Goal: Transaction & Acquisition: Purchase product/service

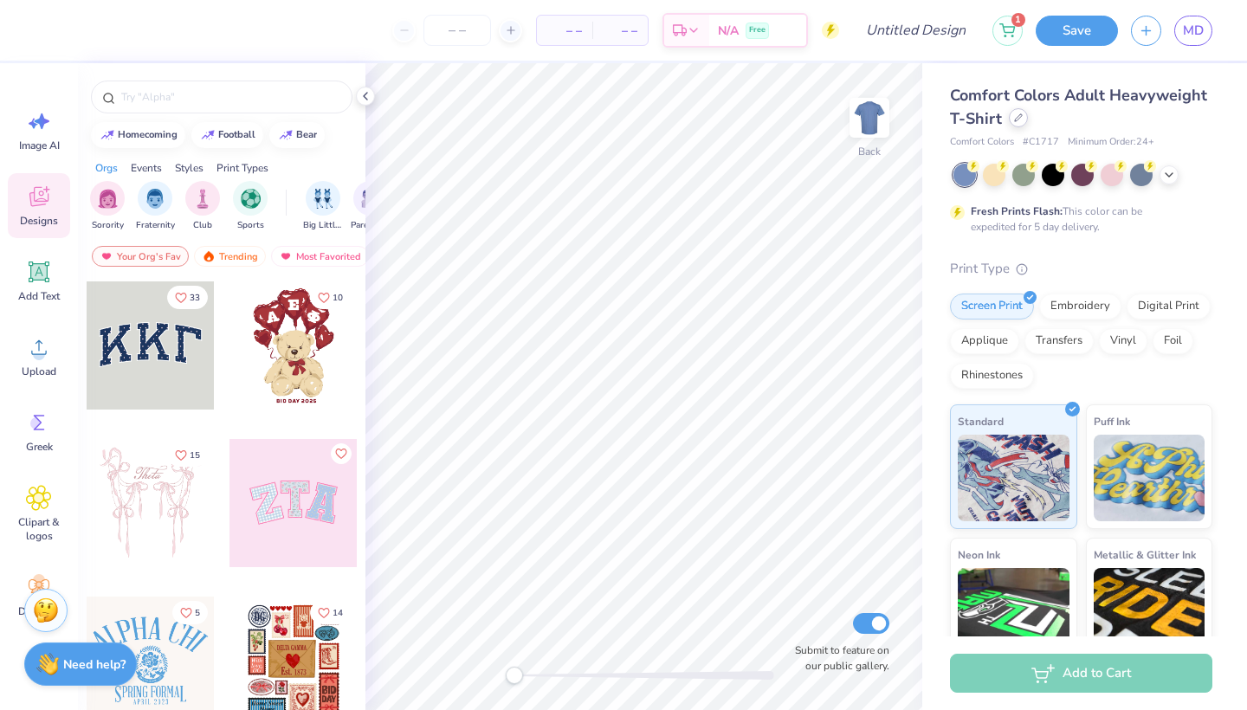
click at [1020, 119] on icon at bounding box center [1018, 117] width 9 height 9
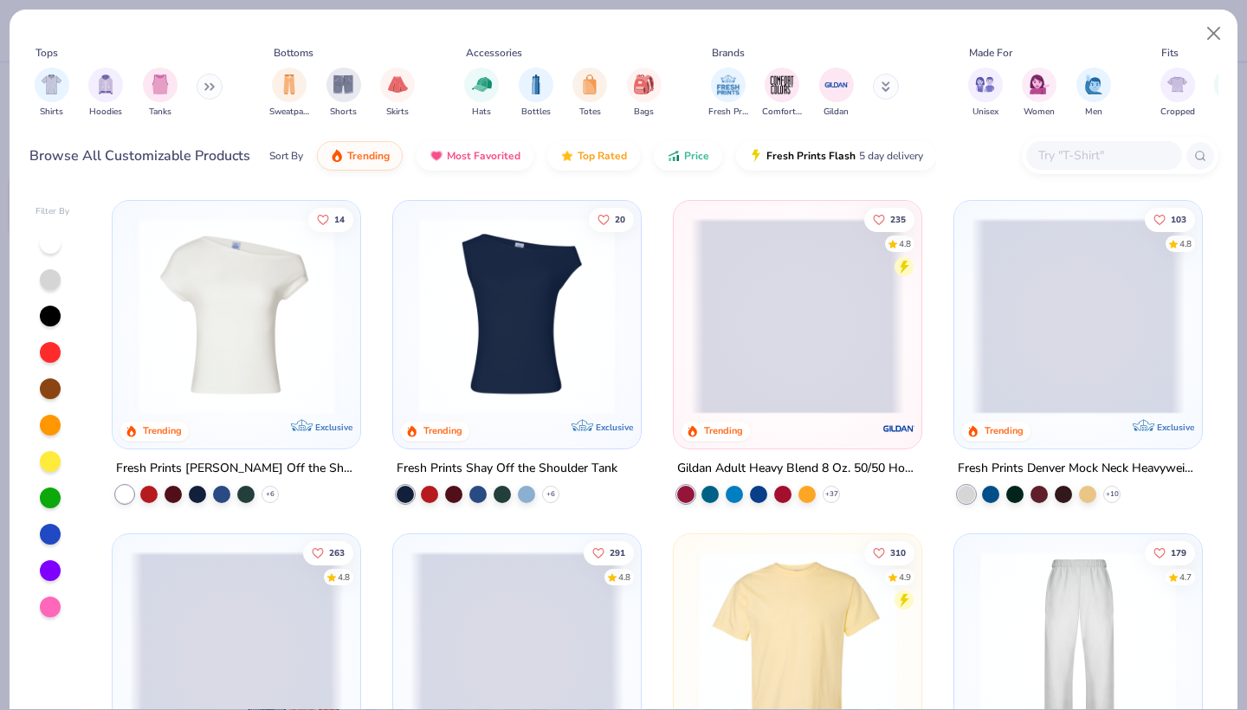
click at [213, 87] on icon at bounding box center [209, 86] width 10 height 9
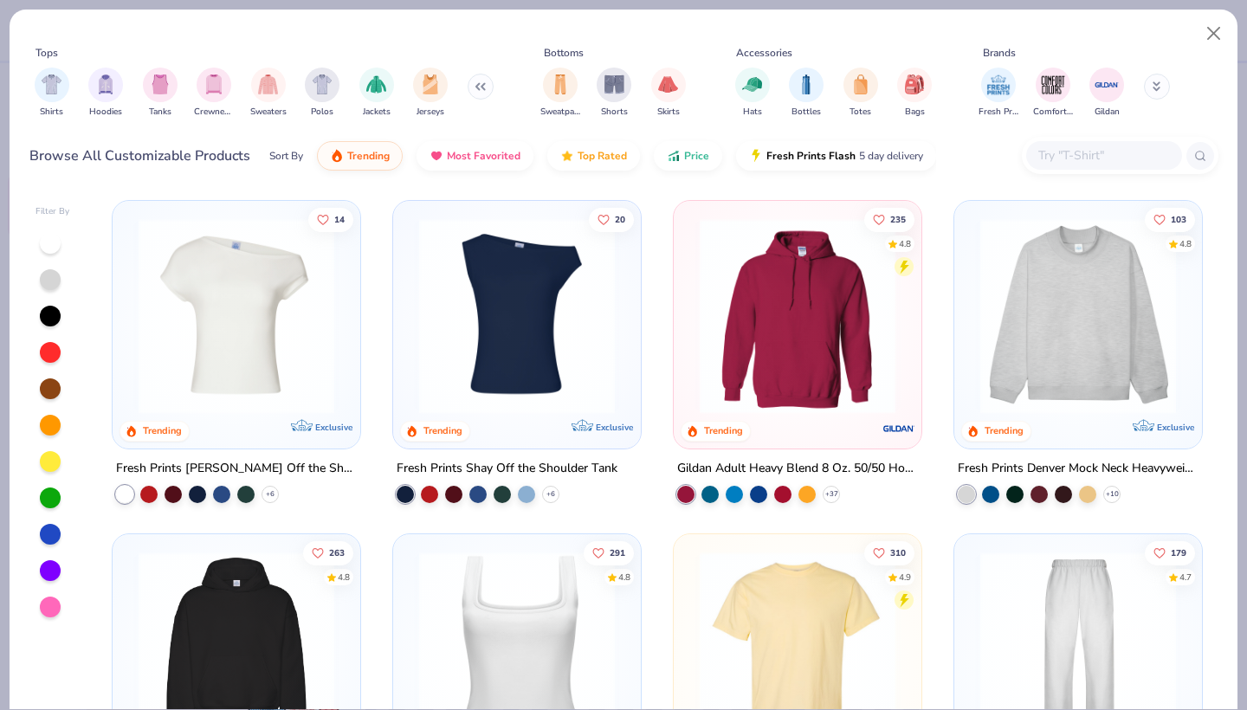
click at [469, 87] on button at bounding box center [480, 87] width 26 height 26
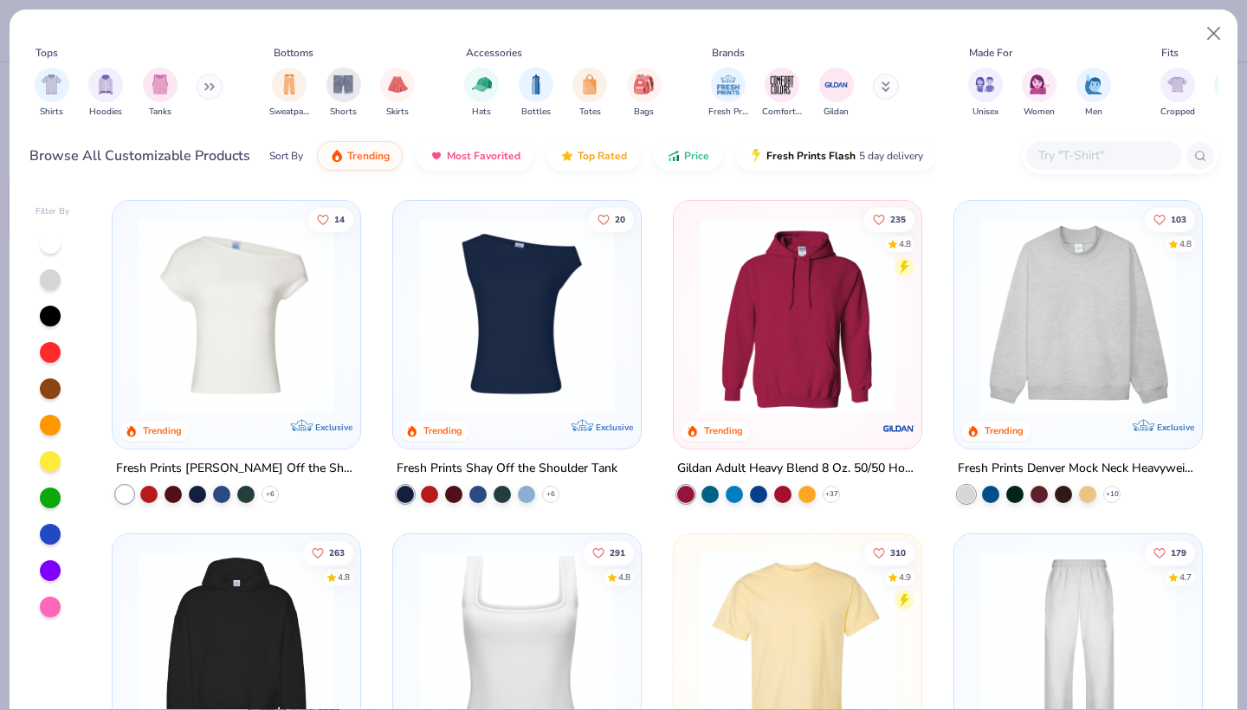
click at [208, 87] on icon at bounding box center [206, 87] width 3 height 6
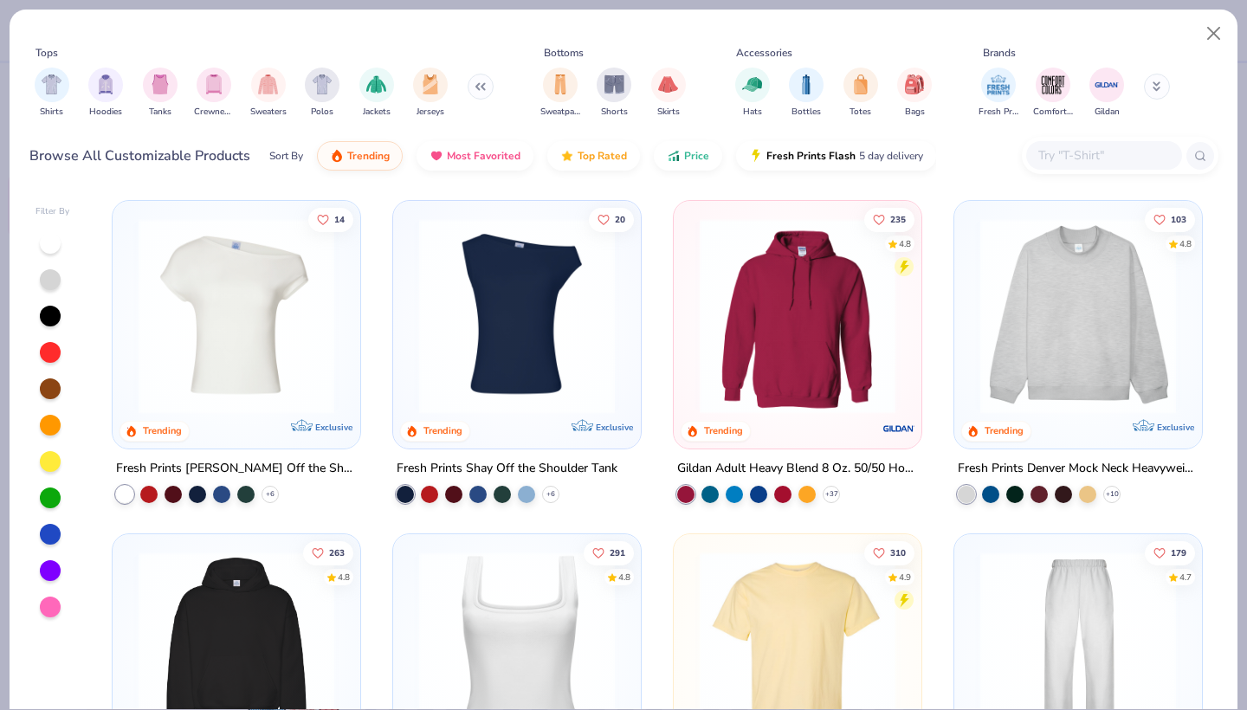
click at [1089, 158] on input "text" at bounding box center [1102, 155] width 133 height 20
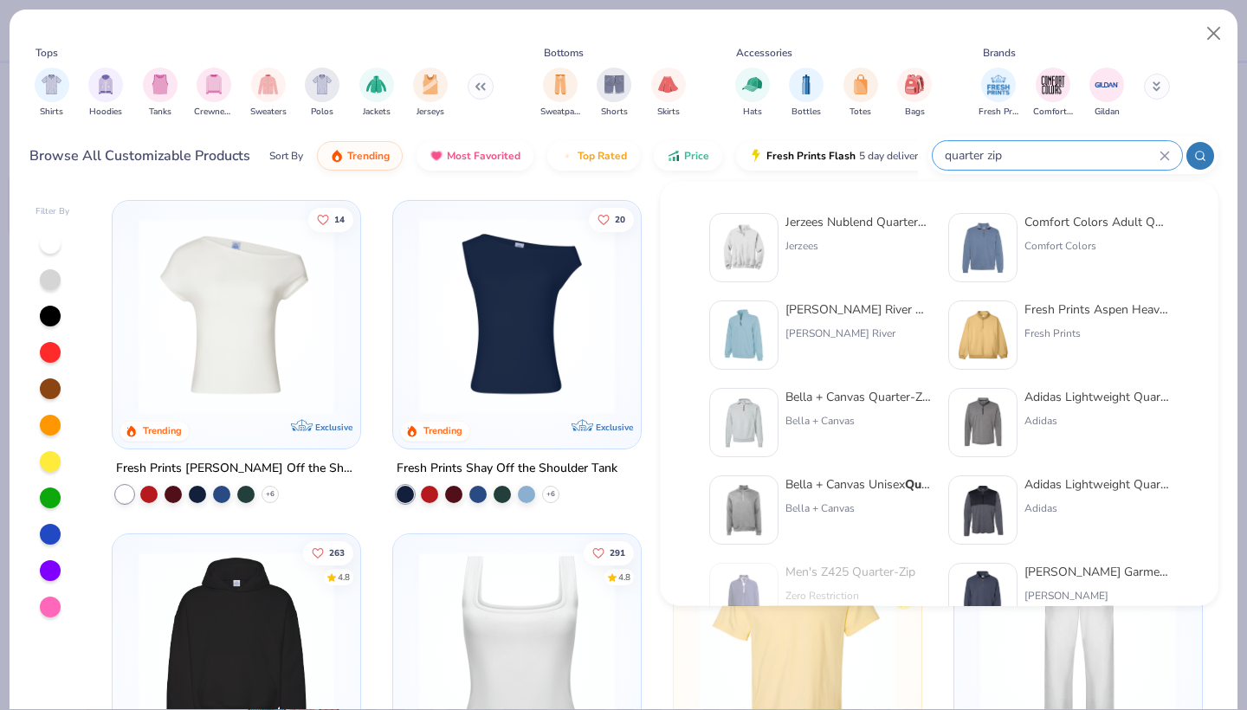
type input "quarter zip"
click at [833, 225] on div "Jerzees Nublend Quarter-Zip Cadet Collar Sweatshirt" at bounding box center [857, 222] width 145 height 18
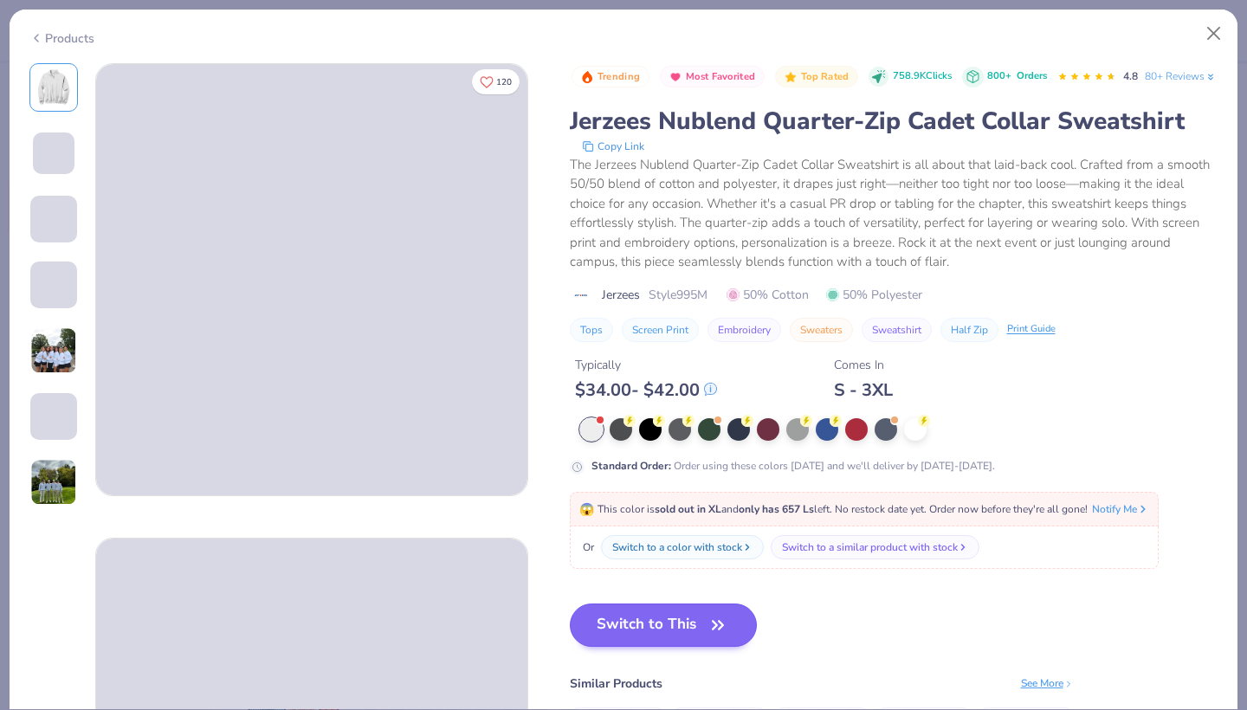
click at [632, 647] on button "Switch to This" at bounding box center [664, 624] width 188 height 43
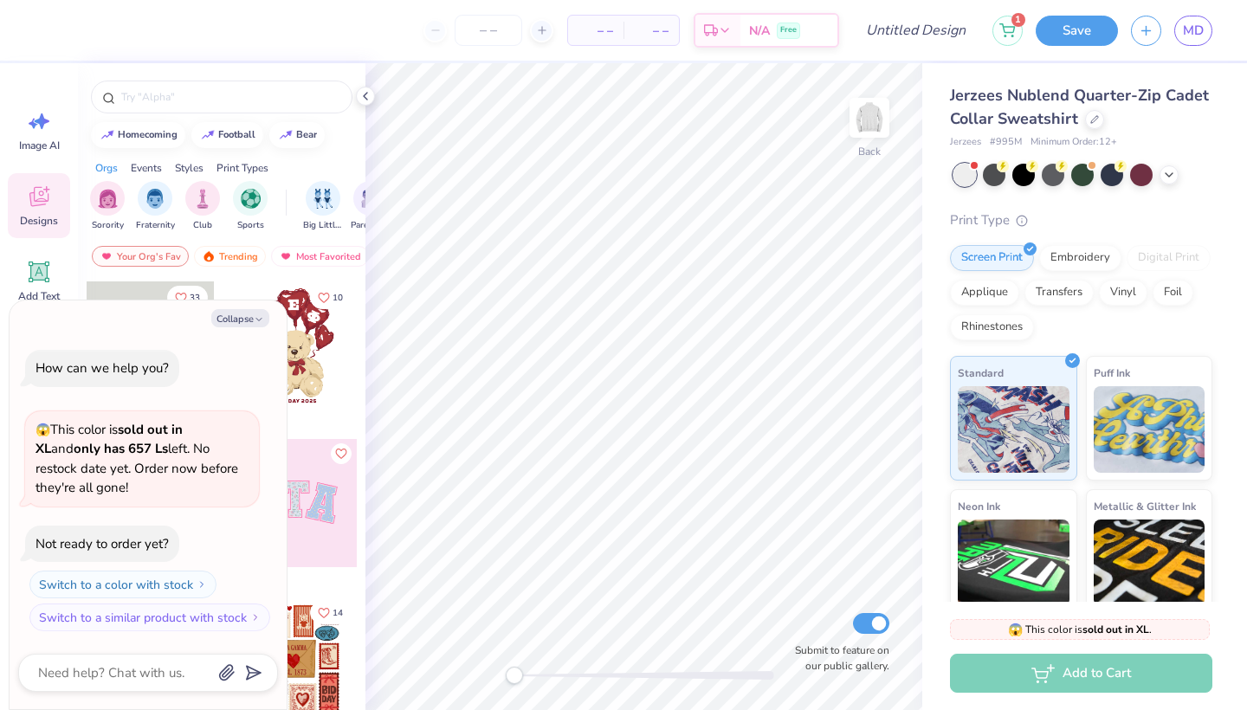
click at [241, 330] on div "Collapse How can we help you? 😱 This color is sold out in XL and only has 657 L…" at bounding box center [148, 504] width 277 height 409
click at [240, 322] on button "Collapse" at bounding box center [240, 318] width 58 height 18
type textarea "x"
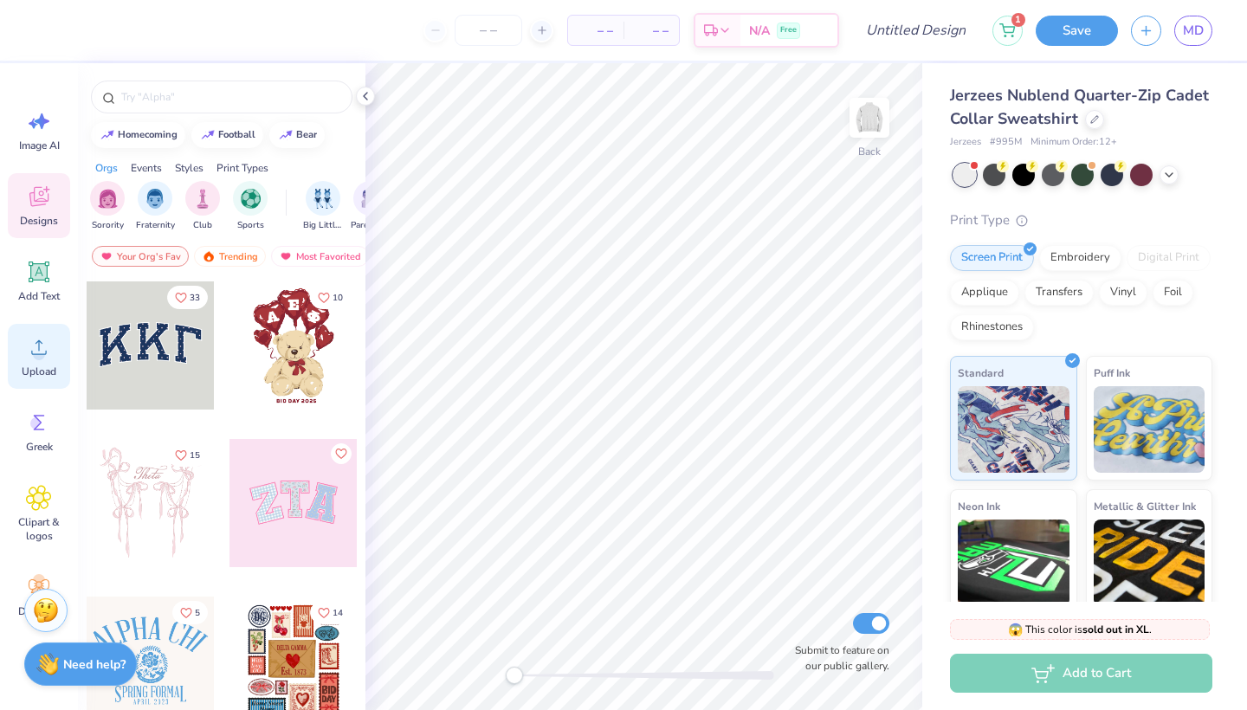
click at [40, 370] on span "Upload" at bounding box center [39, 371] width 35 height 14
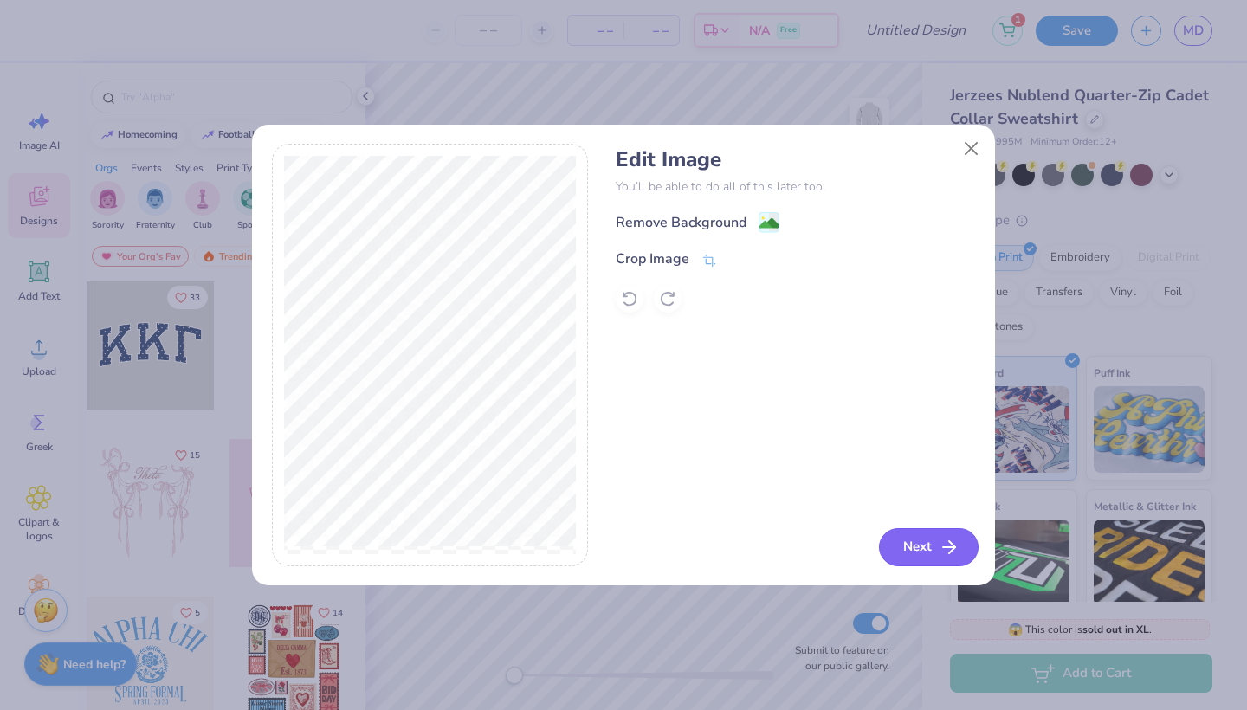
click at [957, 557] on icon "button" at bounding box center [948, 547] width 21 height 21
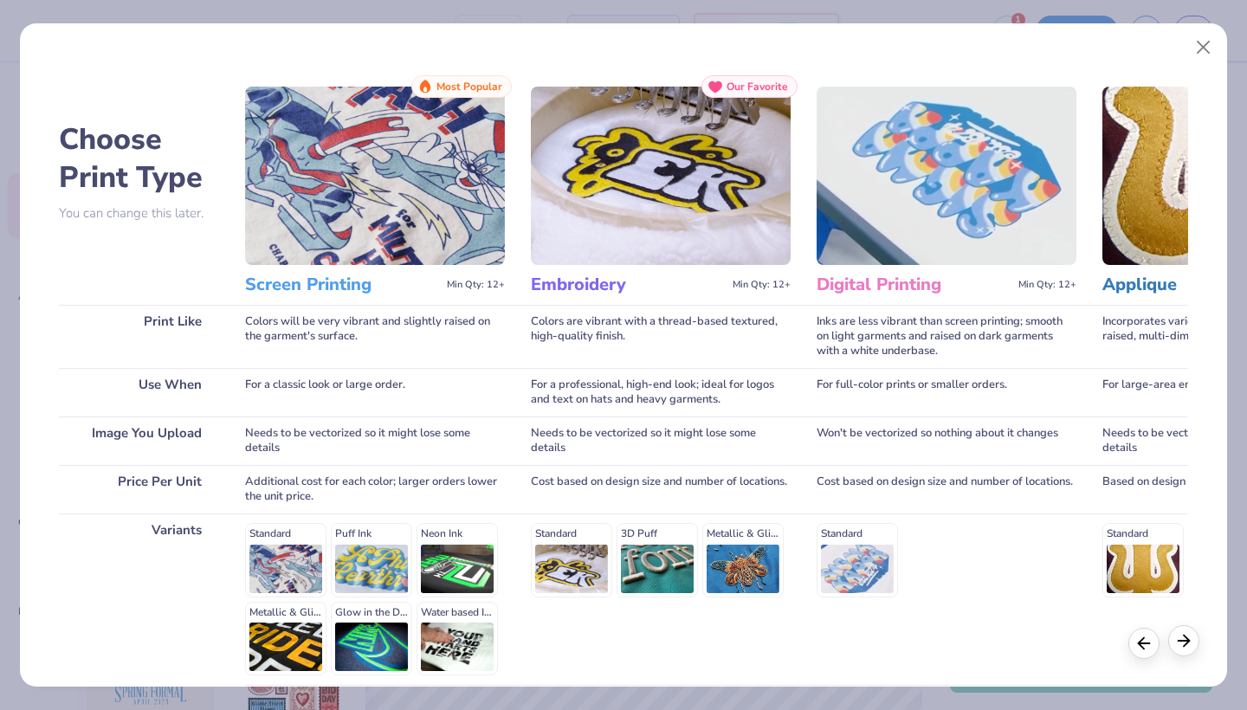
click at [1189, 645] on icon at bounding box center [1183, 640] width 19 height 19
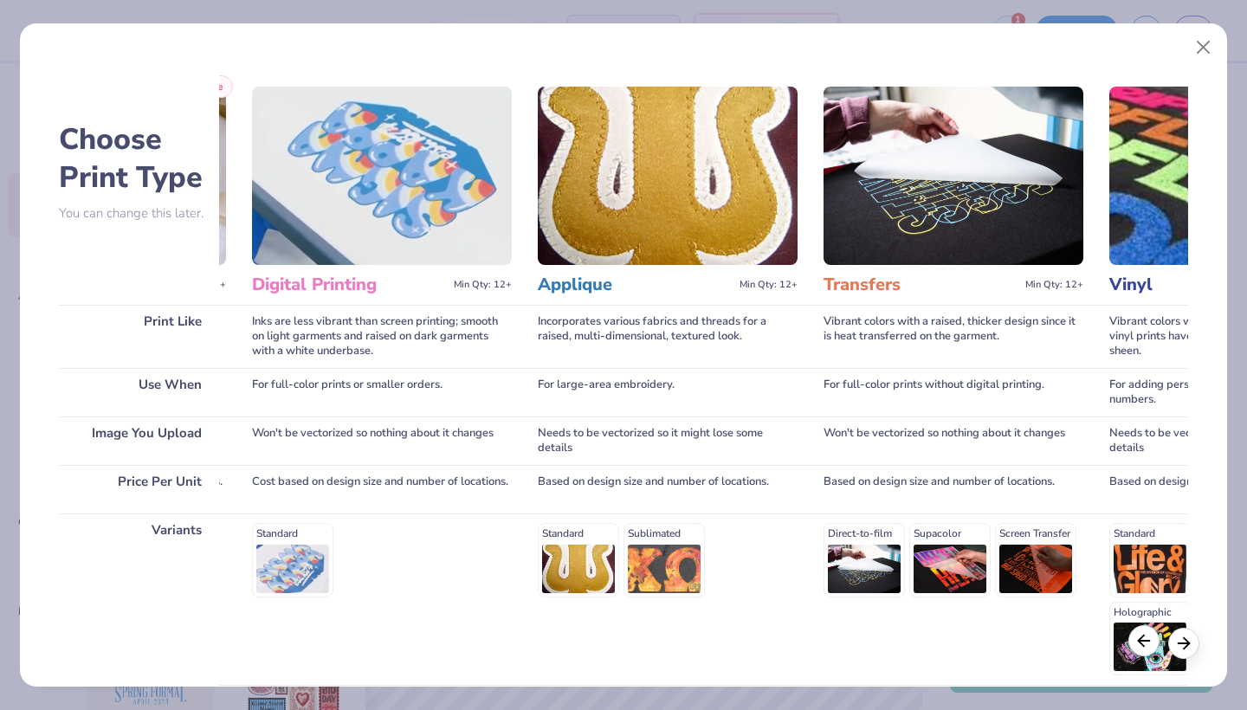
click at [1144, 640] on icon at bounding box center [1143, 640] width 19 height 19
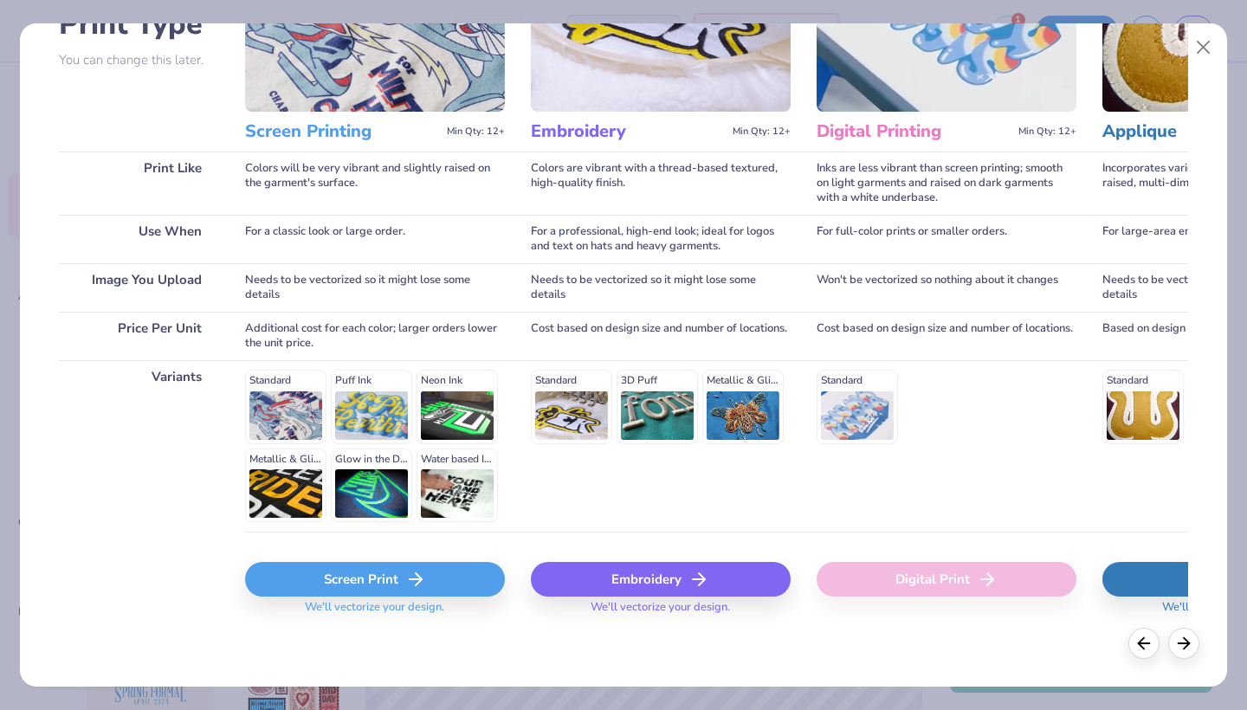
scroll to position [152, 0]
click at [680, 576] on div "Embroidery" at bounding box center [661, 580] width 260 height 35
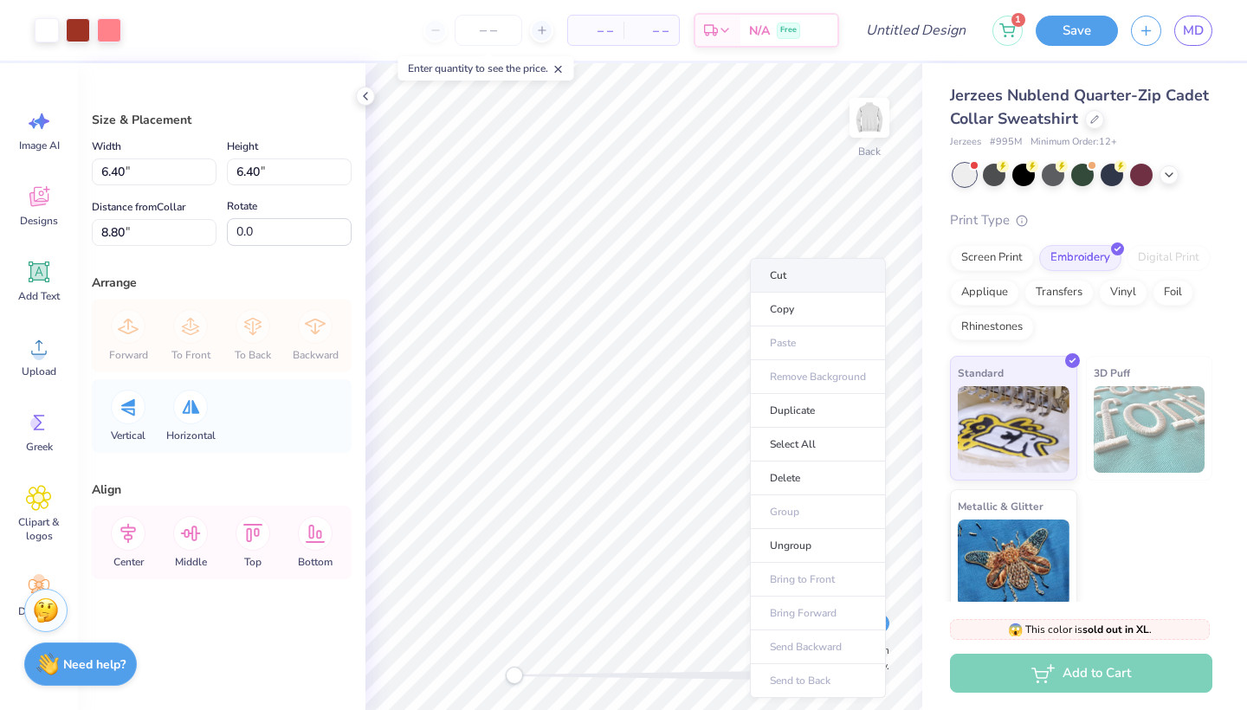
click at [797, 277] on li "Cut" at bounding box center [818, 275] width 136 height 35
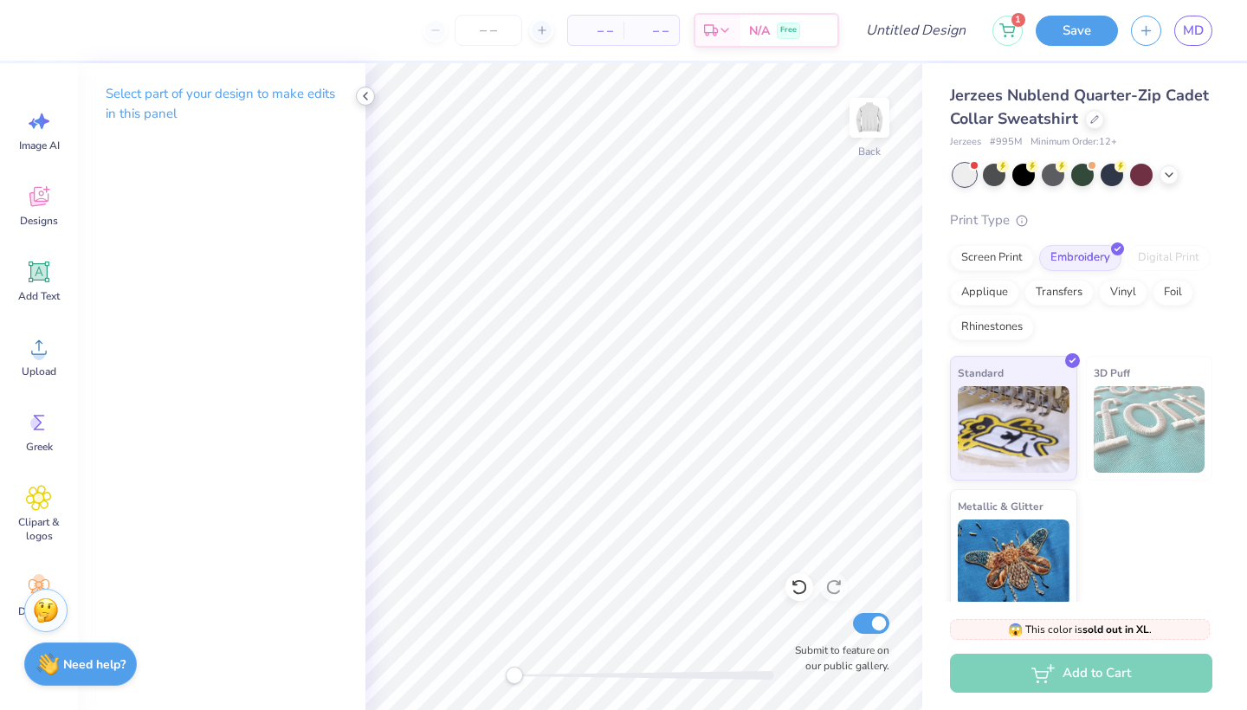
click at [361, 98] on icon at bounding box center [365, 96] width 14 height 14
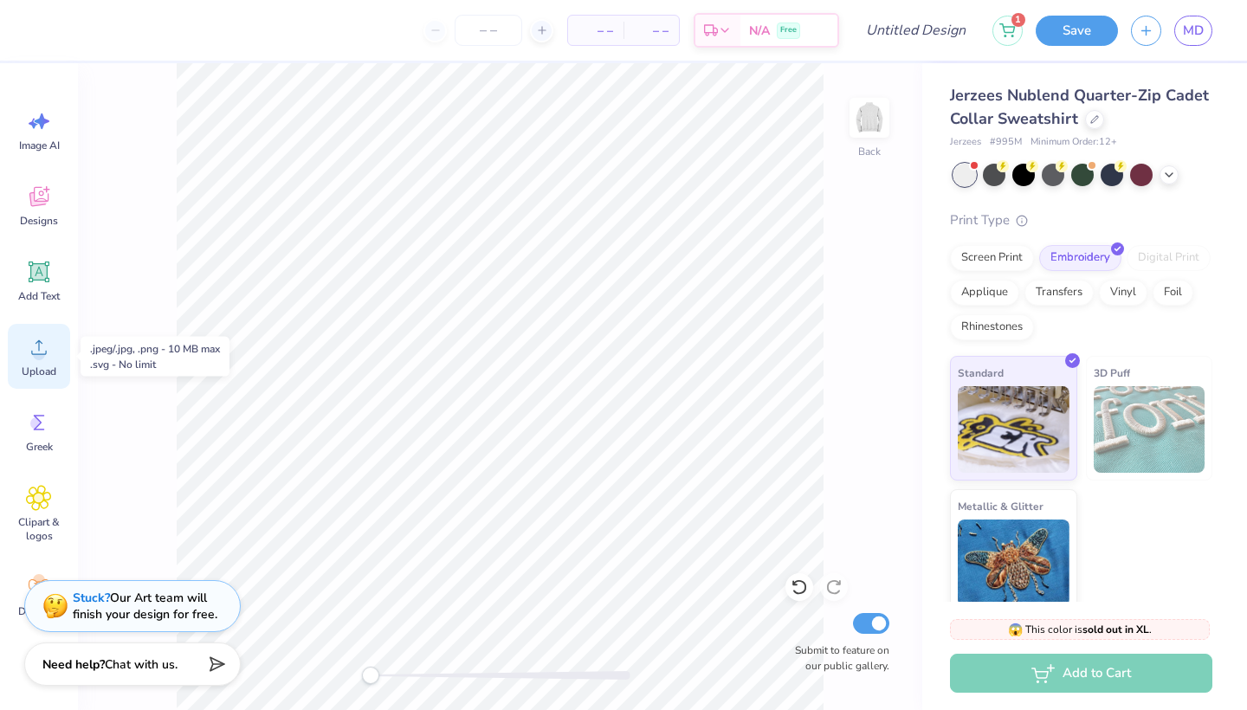
click at [36, 358] on circle at bounding box center [39, 354] width 12 height 12
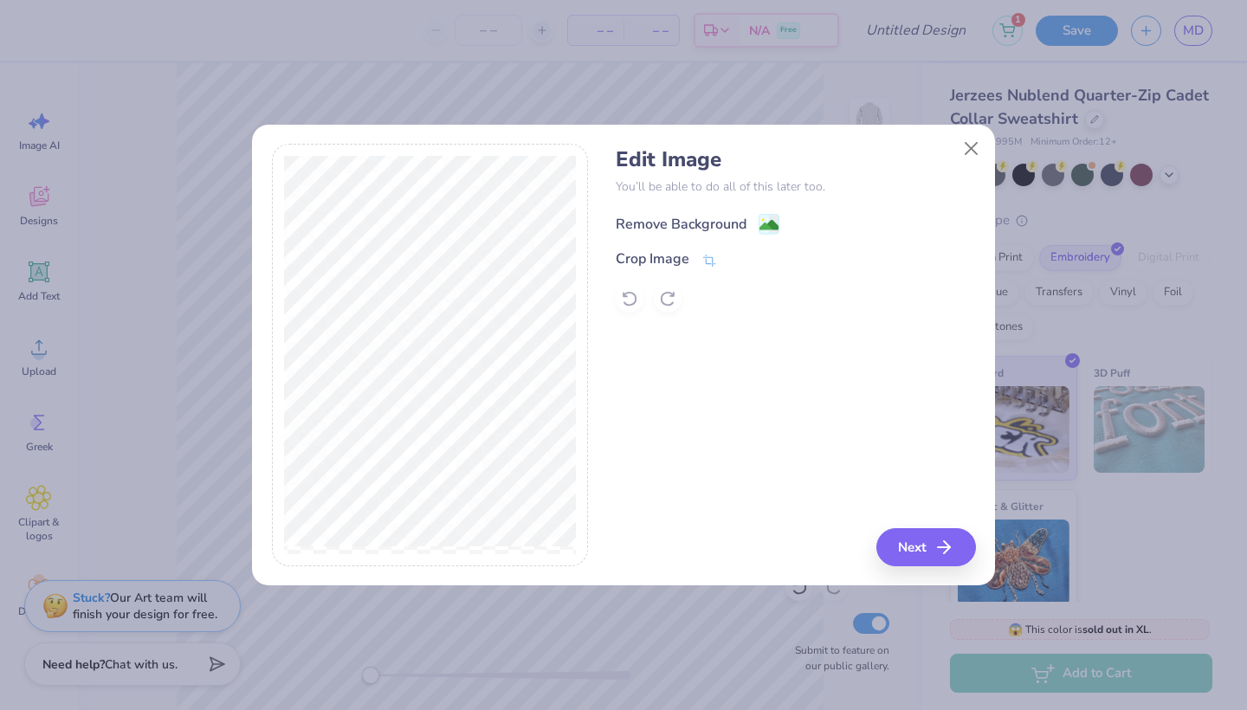
click at [698, 220] on div "Remove Background" at bounding box center [680, 224] width 131 height 21
click at [917, 544] on button "Next" at bounding box center [929, 547] width 100 height 38
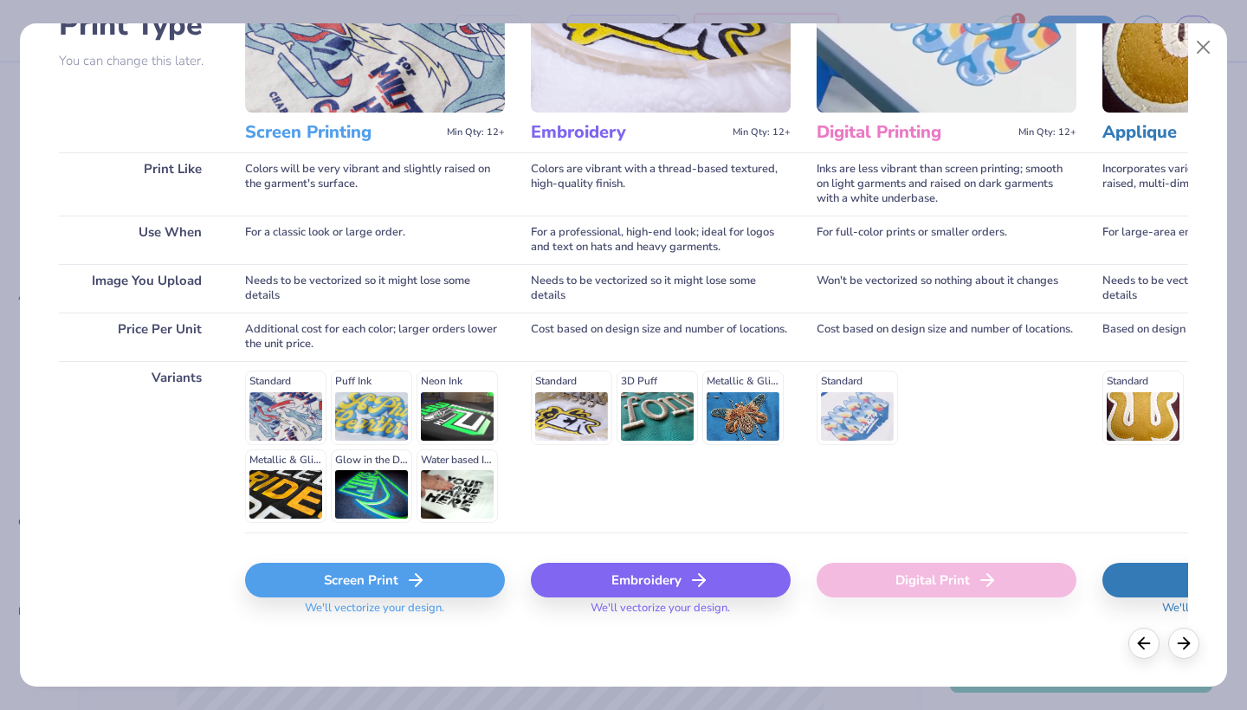
click at [678, 568] on div "Embroidery" at bounding box center [661, 580] width 260 height 35
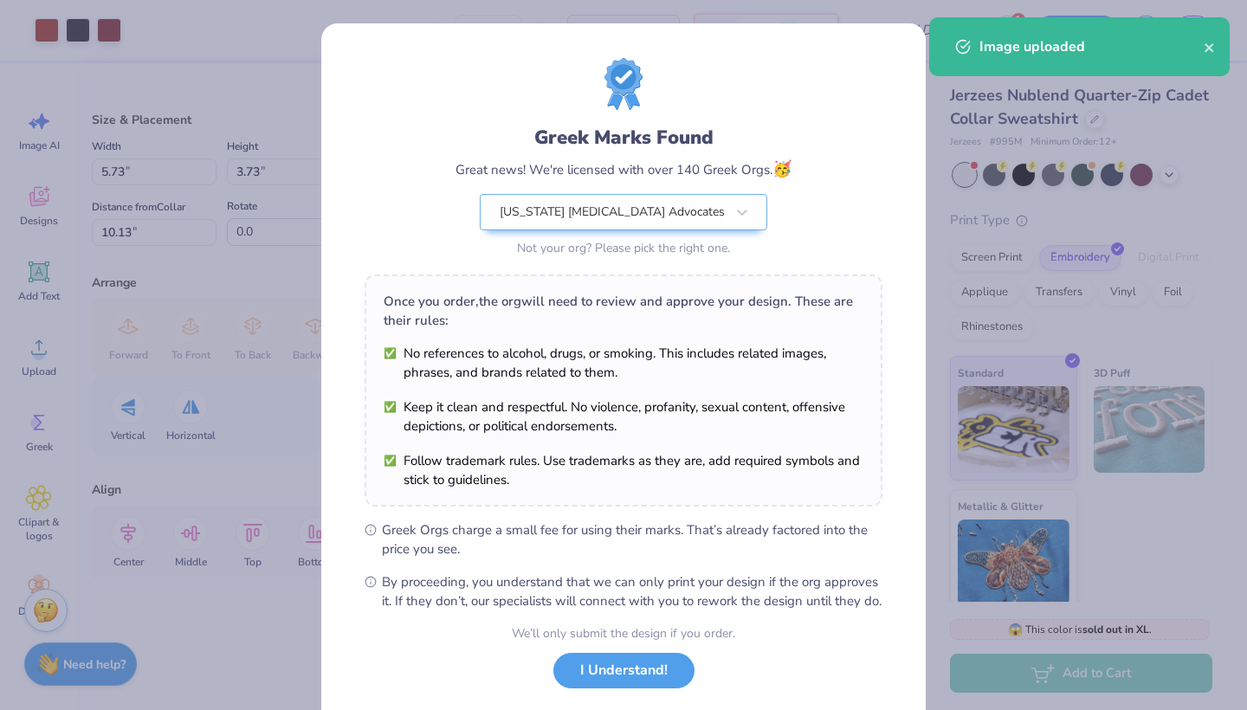
click at [575, 392] on body "Art colors – – Per Item – – Total Est. Delivery N/A Free Design Title 1 Save MD…" at bounding box center [623, 355] width 1247 height 710
type input "3.44"
type input "2.24"
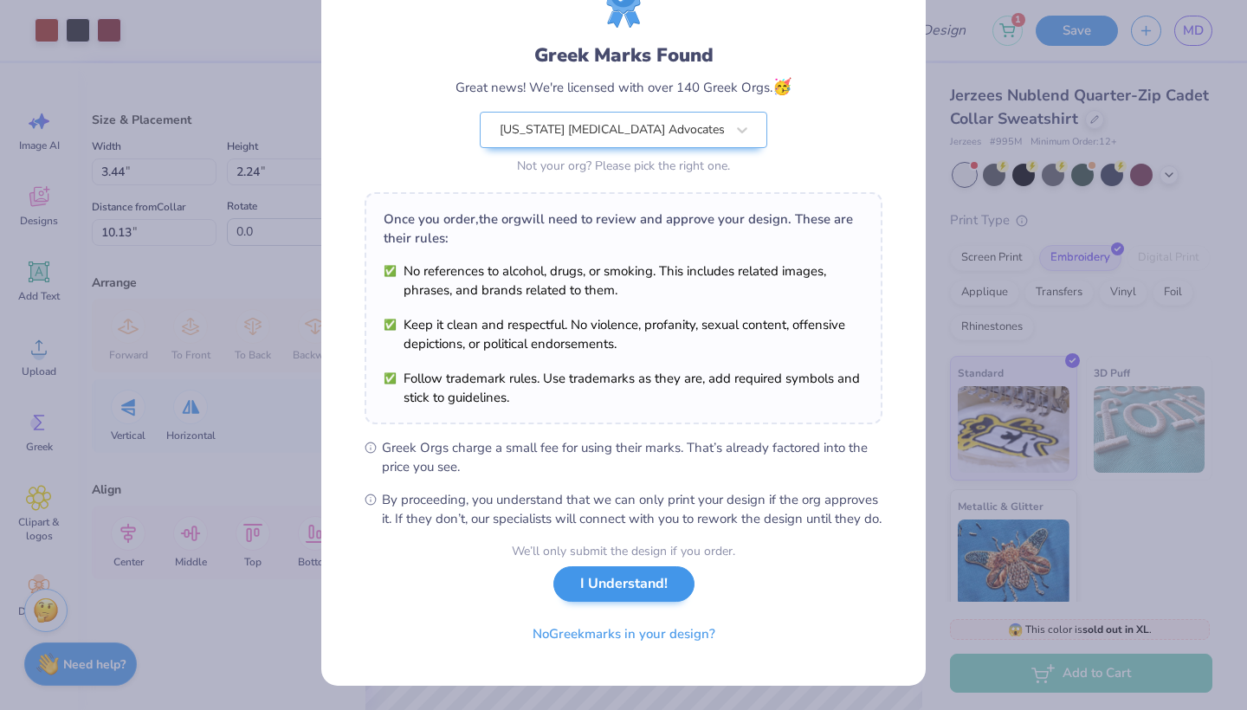
scroll to position [100, 0]
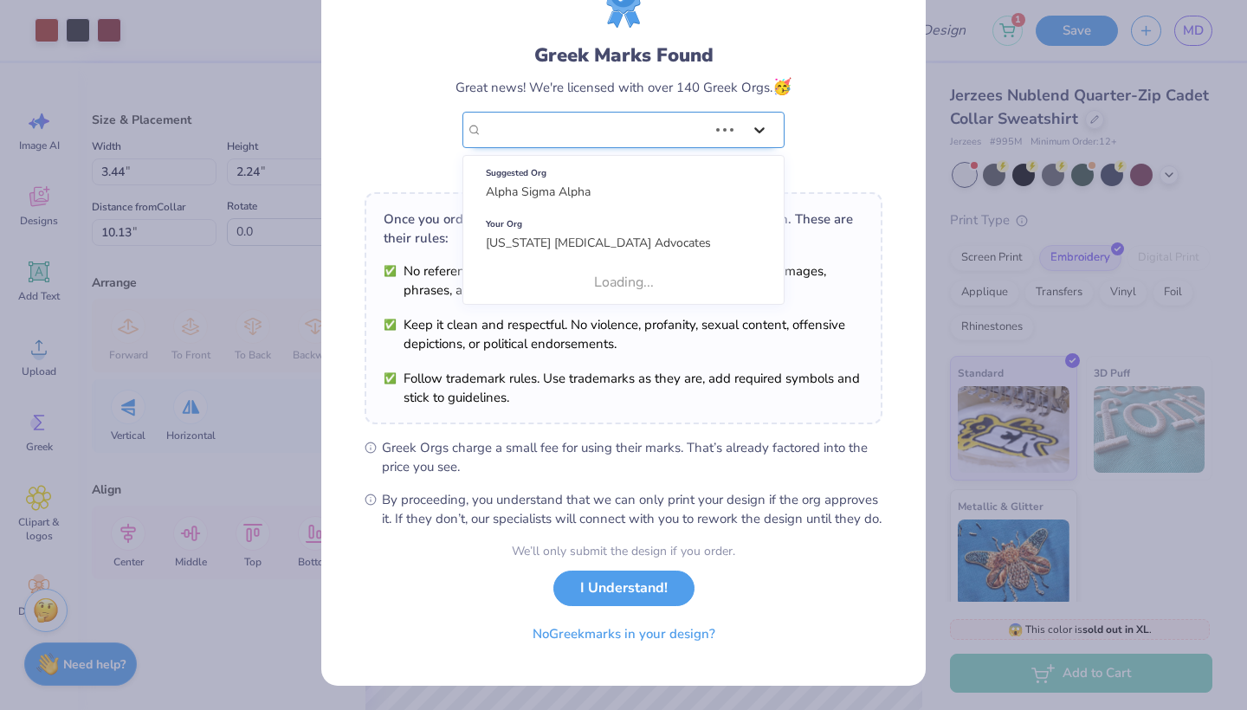
click at [717, 119] on div "Greek Marks Found Great news! We're licensed with over 140 Greek Orgs. 🥳 Use Up…" at bounding box center [623, 77] width 518 height 203
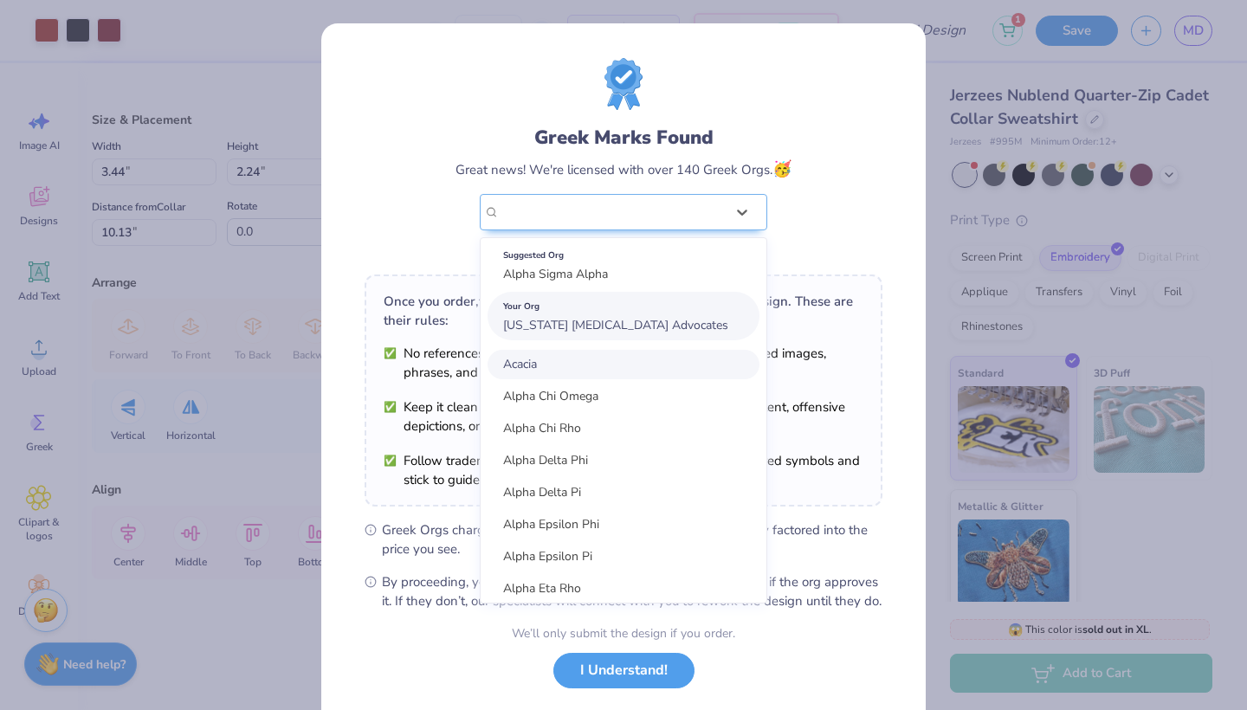
click at [629, 324] on span "[US_STATE] [MEDICAL_DATA] Advocates" at bounding box center [615, 325] width 225 height 16
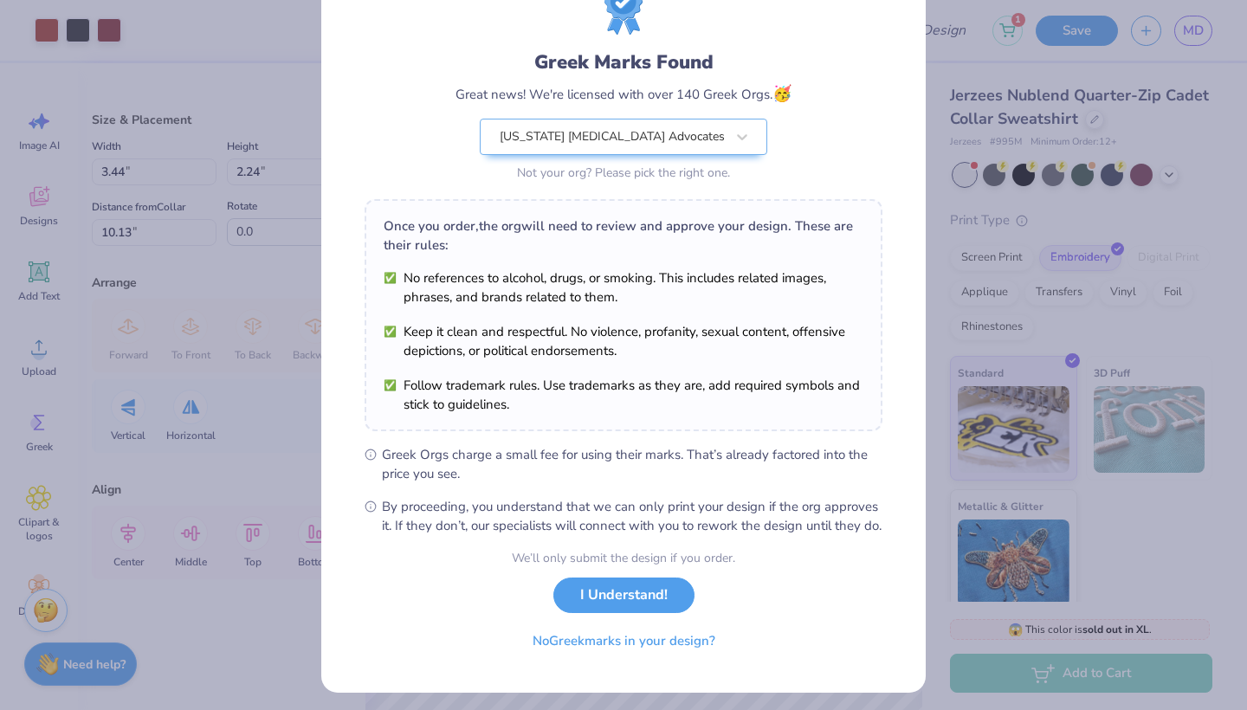
scroll to position [81, 0]
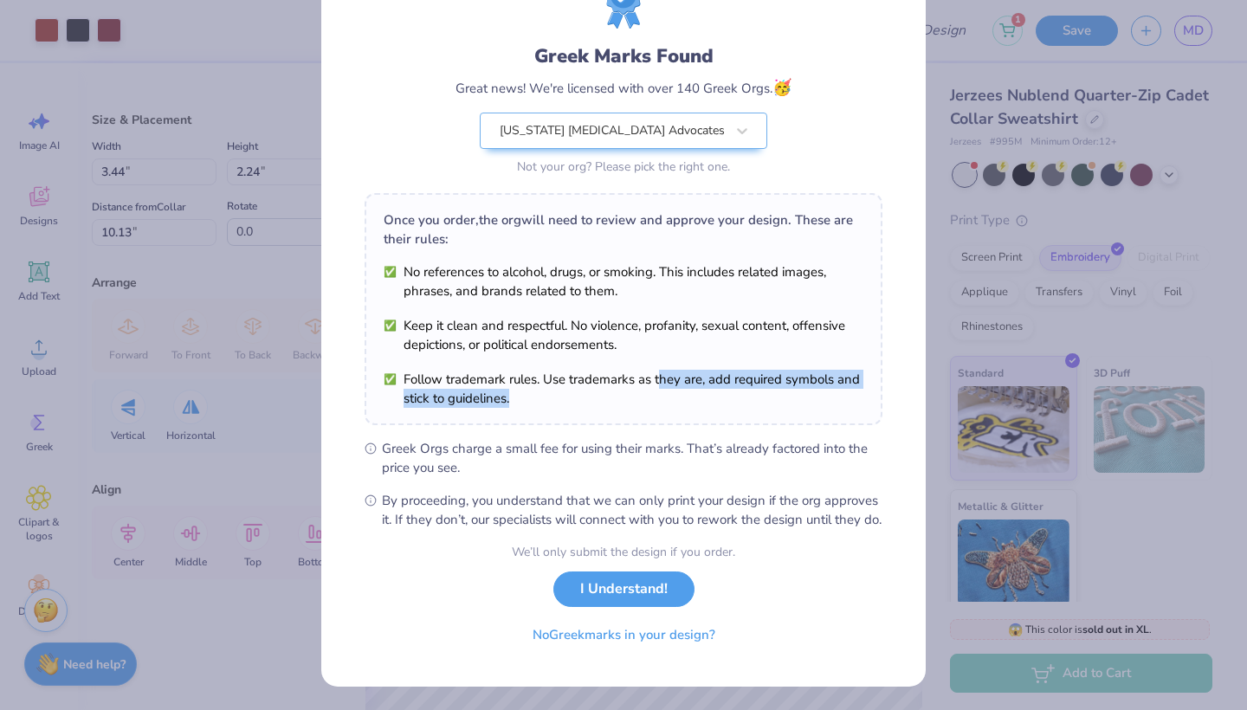
drag, startPoint x: 662, startPoint y: 382, endPoint x: 680, endPoint y: 398, distance: 24.5
click at [680, 398] on li "Follow trademark rules. Use trademarks as they are, add required symbols and st…" at bounding box center [623, 389] width 480 height 38
click at [652, 602] on button "I Understand!" at bounding box center [623, 584] width 141 height 35
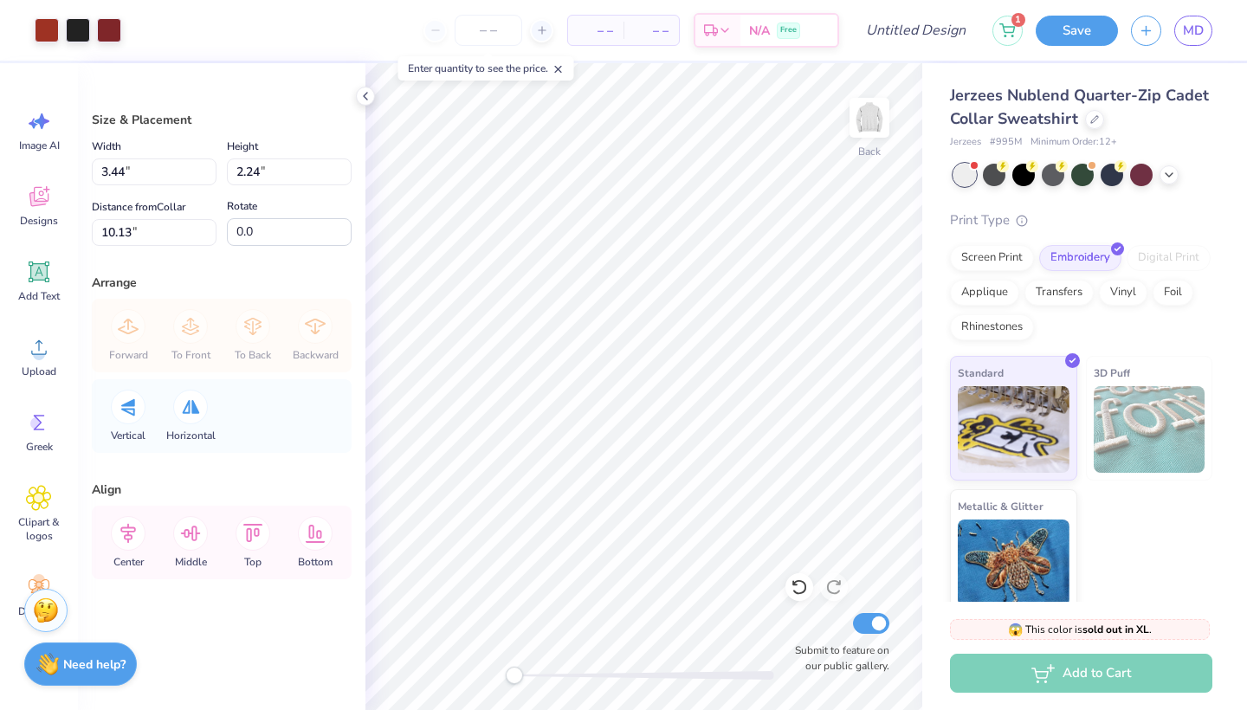
scroll to position [0, 0]
click at [38, 342] on icon at bounding box center [39, 347] width 16 height 15
click at [32, 499] on icon at bounding box center [38, 498] width 25 height 26
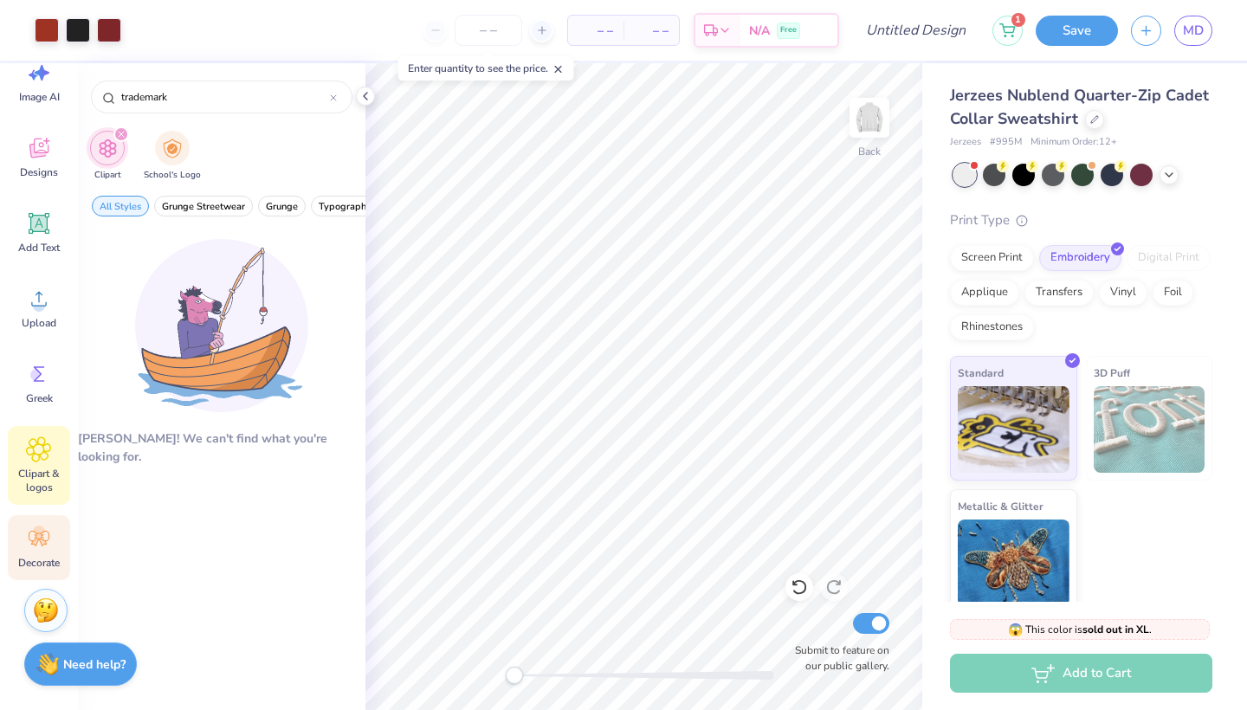
scroll to position [48, 0]
type input "trademark"
click at [40, 557] on span "Decorate" at bounding box center [39, 563] width 42 height 14
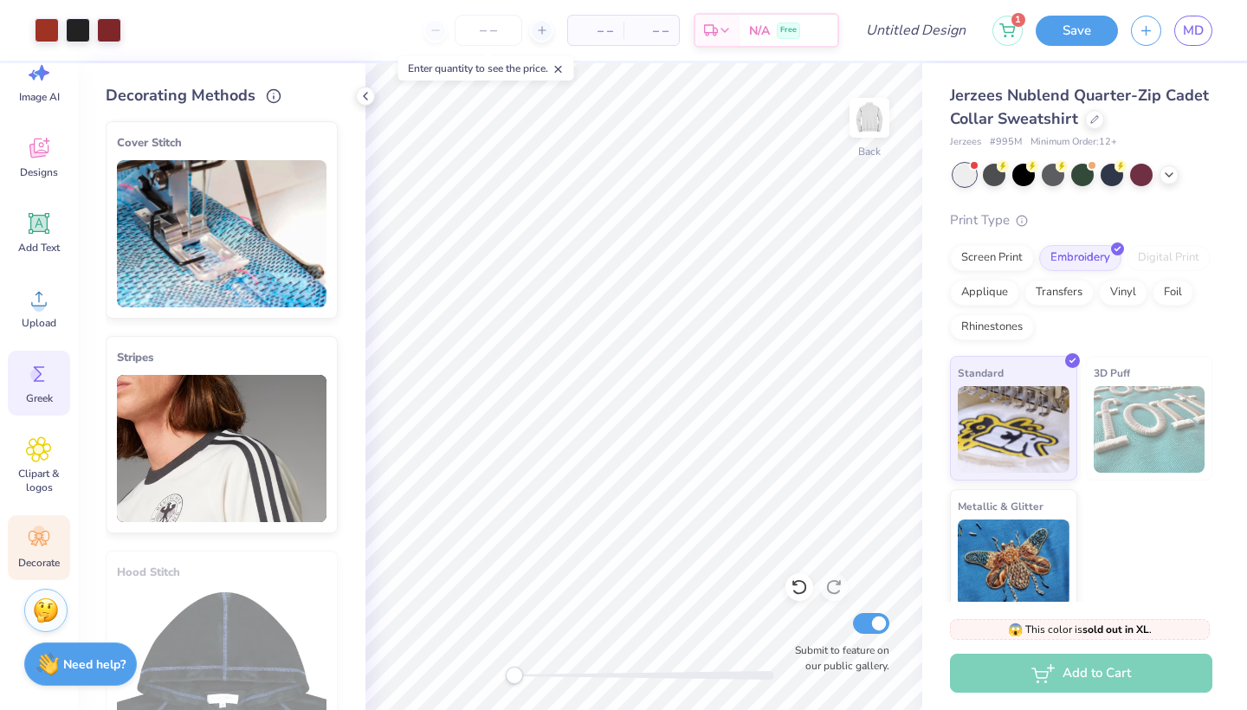
click at [49, 390] on div "Greek" at bounding box center [39, 383] width 62 height 65
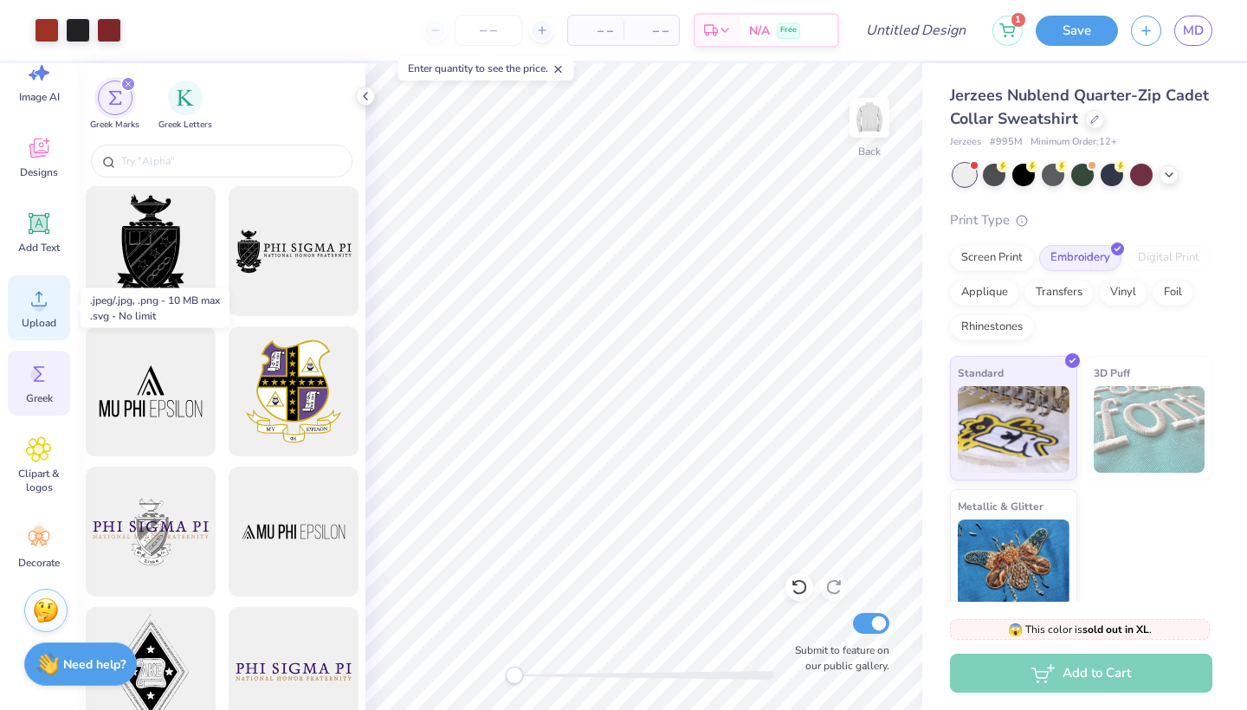
click at [51, 334] on div "Upload" at bounding box center [39, 307] width 62 height 65
click at [1176, 177] on div at bounding box center [1168, 173] width 19 height 19
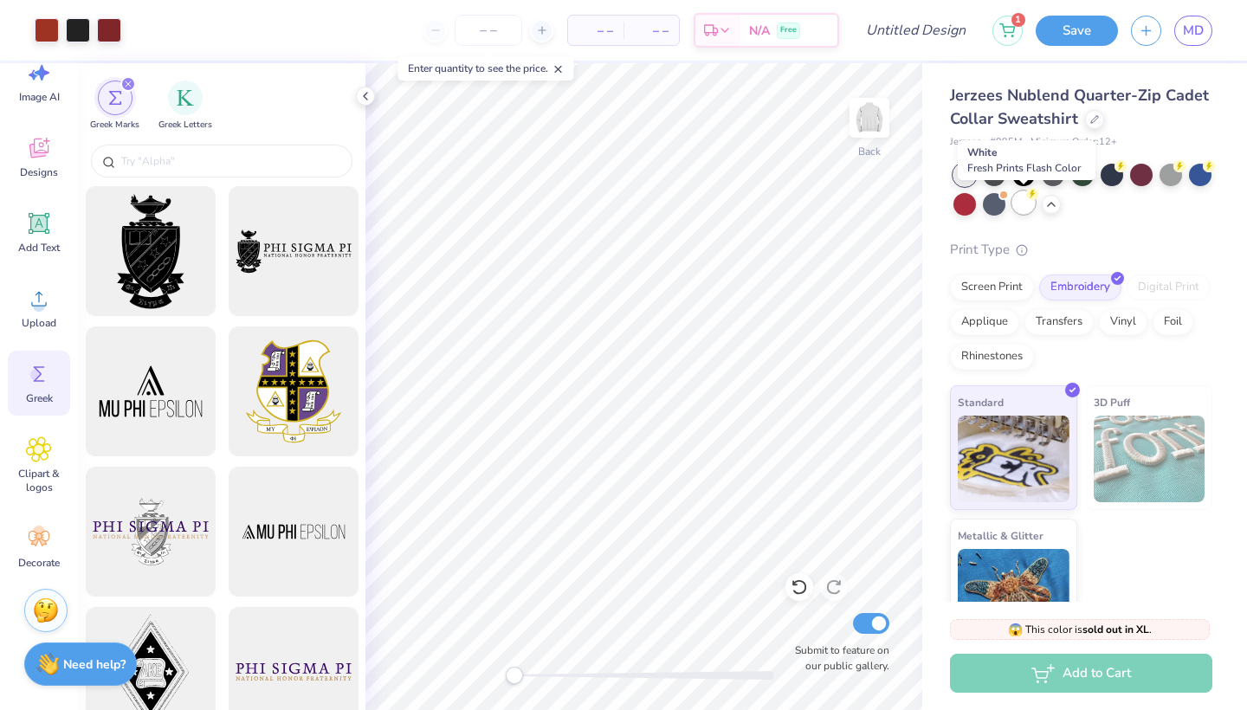
click at [1031, 208] on div at bounding box center [1023, 202] width 23 height 23
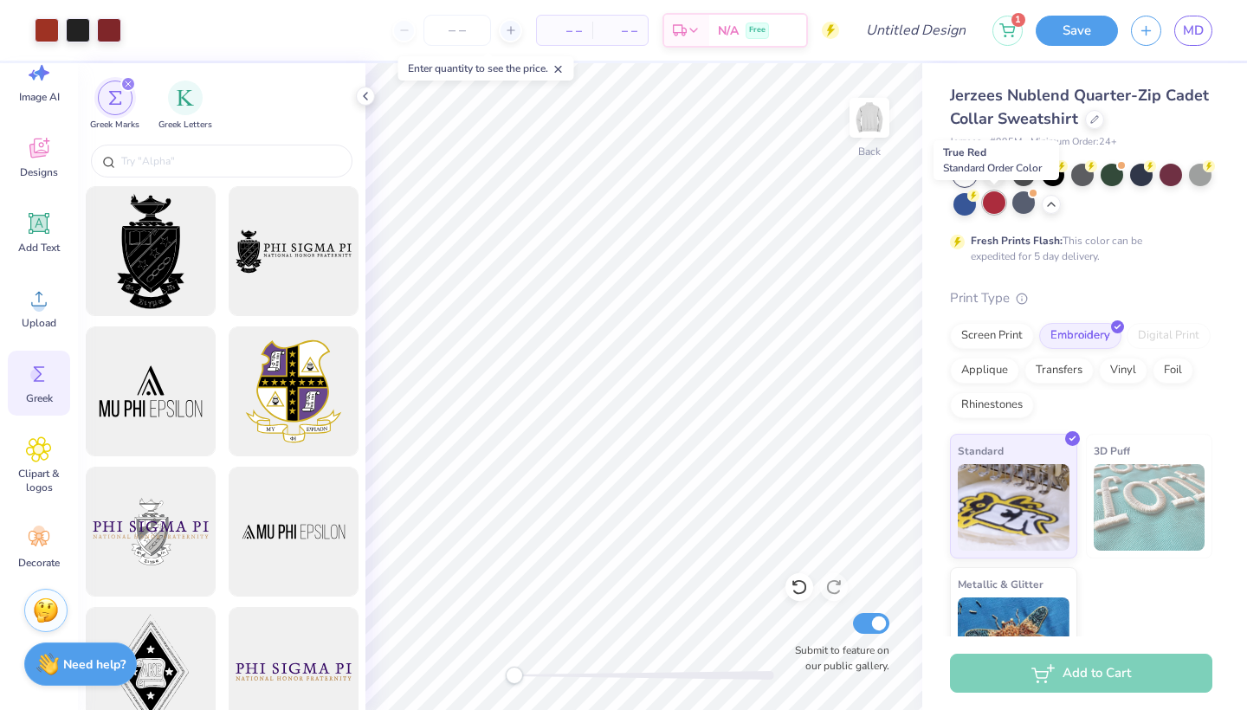
click at [995, 208] on div at bounding box center [994, 202] width 23 height 23
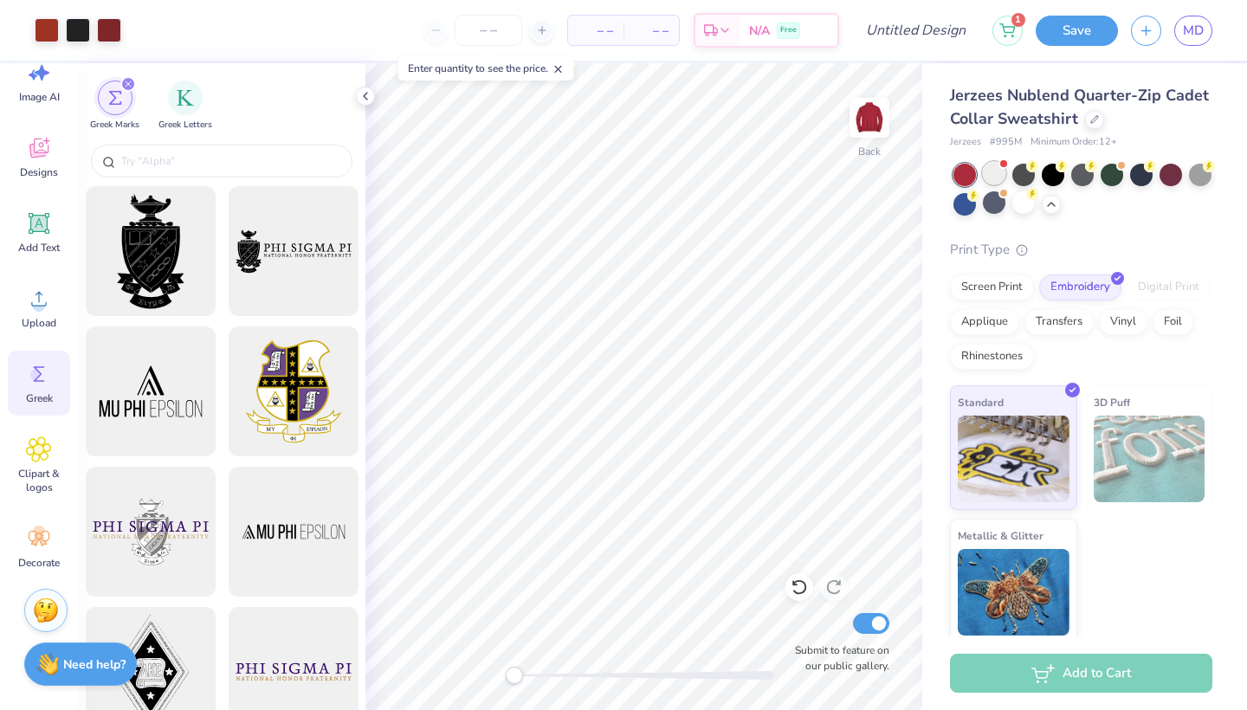
click at [992, 175] on div at bounding box center [994, 173] width 23 height 23
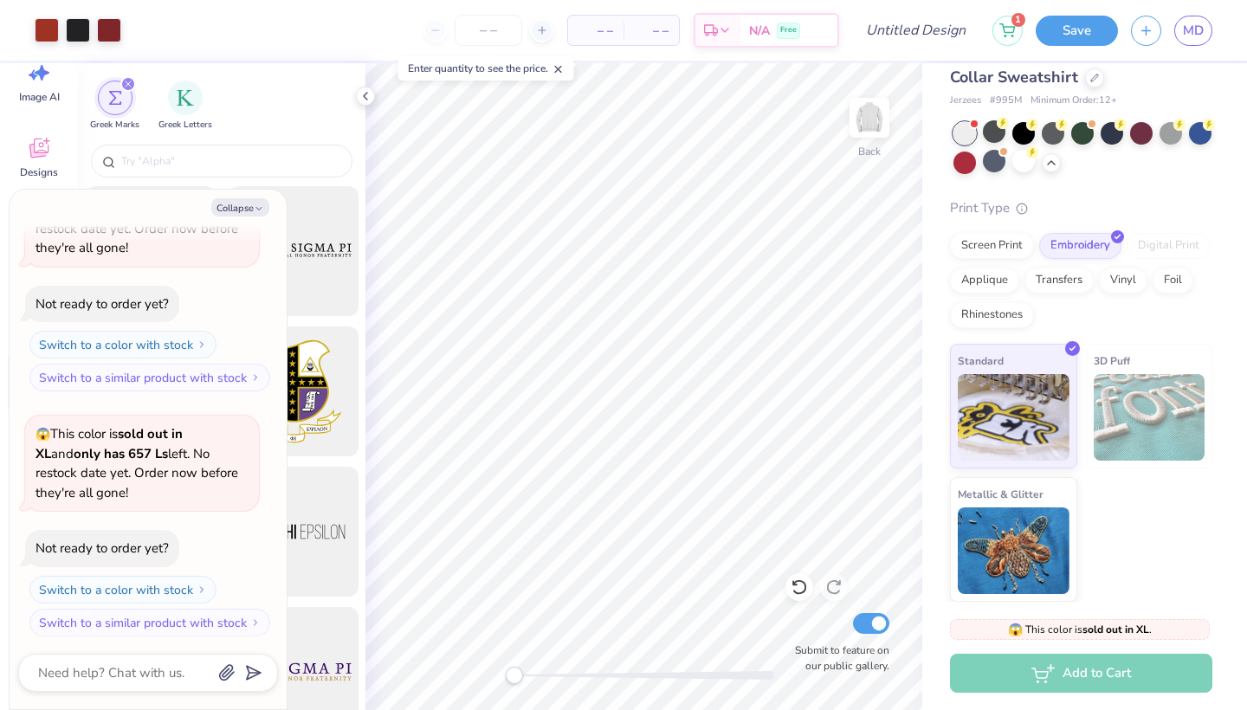
scroll to position [41, 0]
click at [1101, 674] on div "Add to Cart" at bounding box center [1081, 673] width 262 height 39
click at [172, 593] on button "Switch to a color with stock" at bounding box center [124, 590] width 187 height 28
type textarea "x"
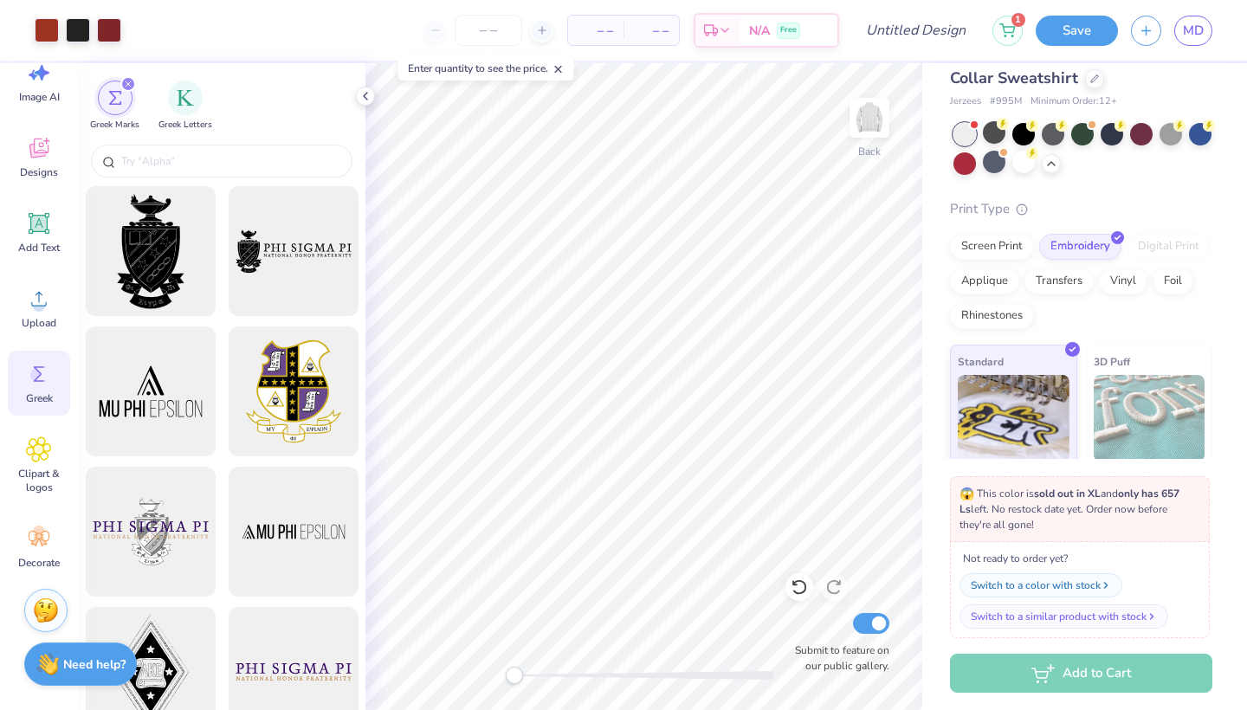
click at [1118, 635] on div "Not ready to order yet? Switch to a color with stock Switch to a similar produc…" at bounding box center [1080, 590] width 260 height 96
click at [1092, 624] on button "Switch to a similar product with stock" at bounding box center [1065, 616] width 209 height 24
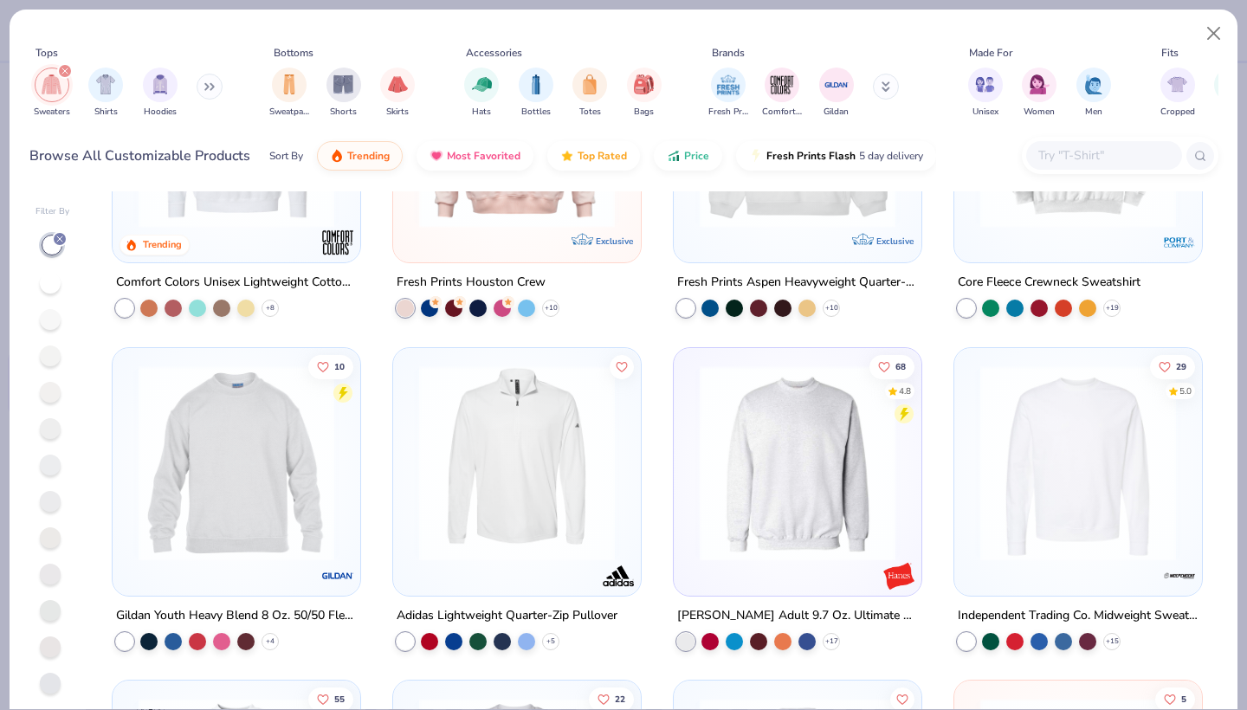
scroll to position [350, 0]
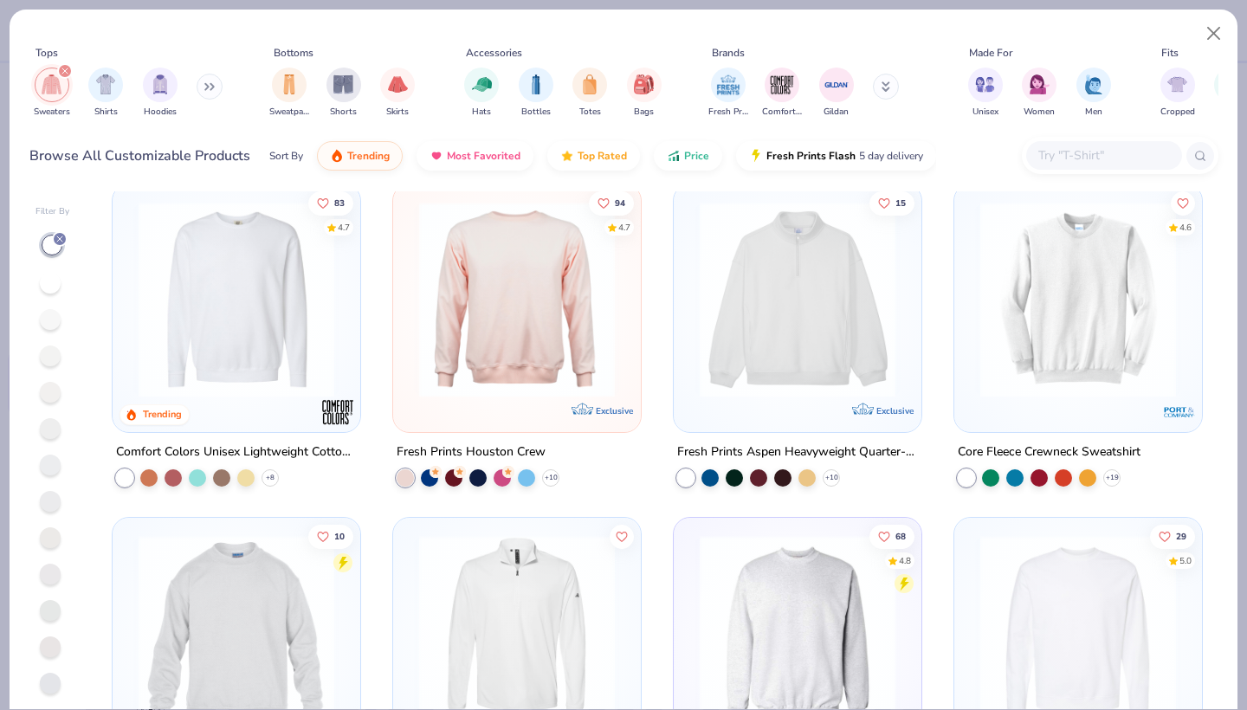
click at [836, 320] on img at bounding box center [797, 300] width 213 height 196
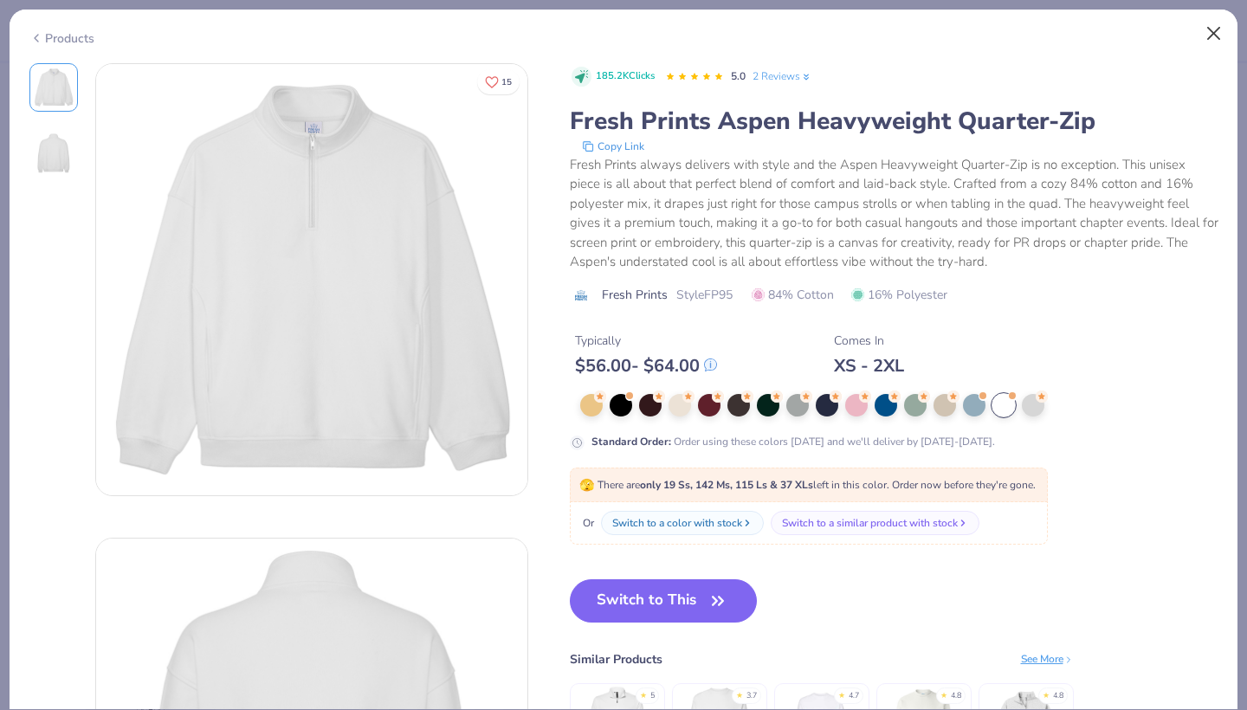
click at [1213, 26] on button "Close" at bounding box center [1213, 33] width 33 height 33
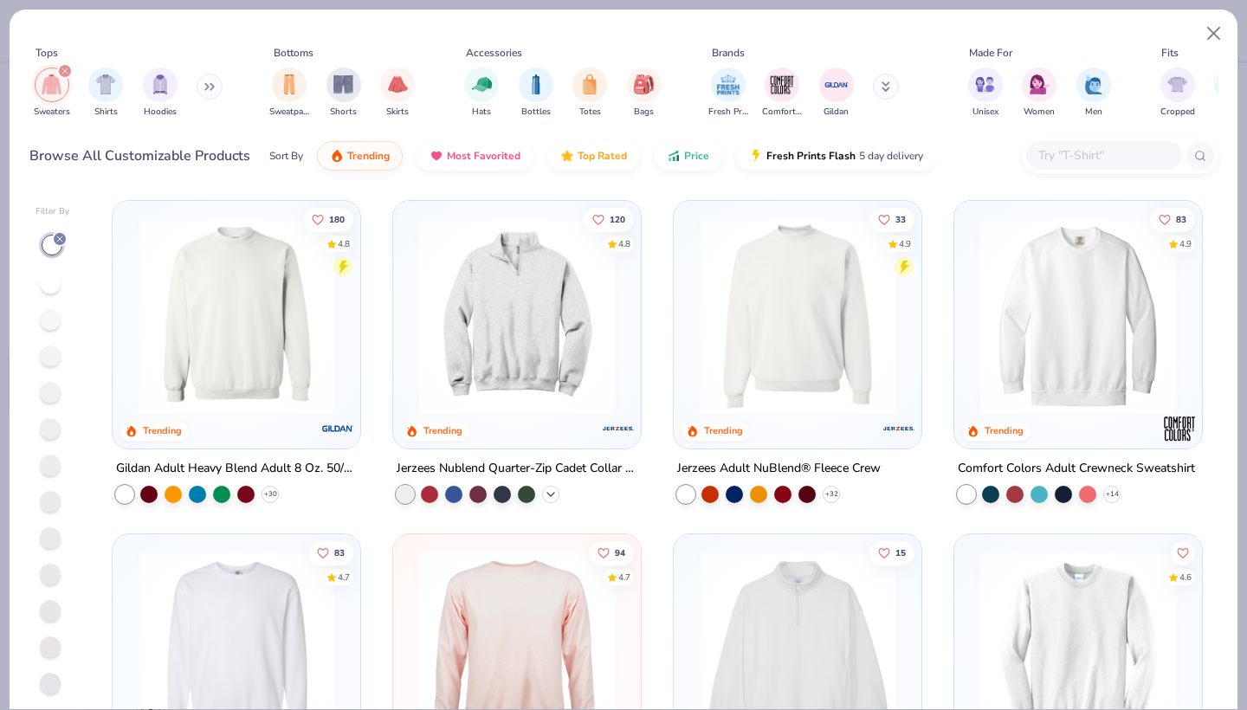
click at [551, 491] on icon at bounding box center [551, 494] width 14 height 14
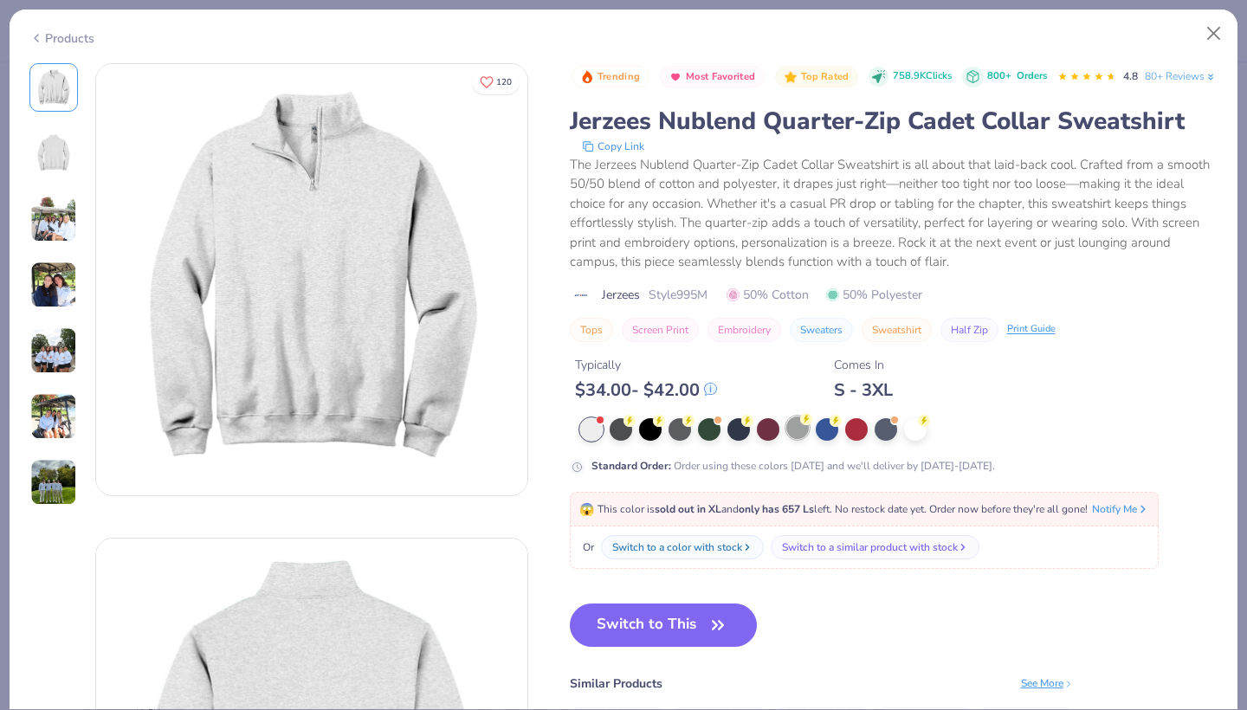
click at [789, 439] on div at bounding box center [797, 427] width 23 height 23
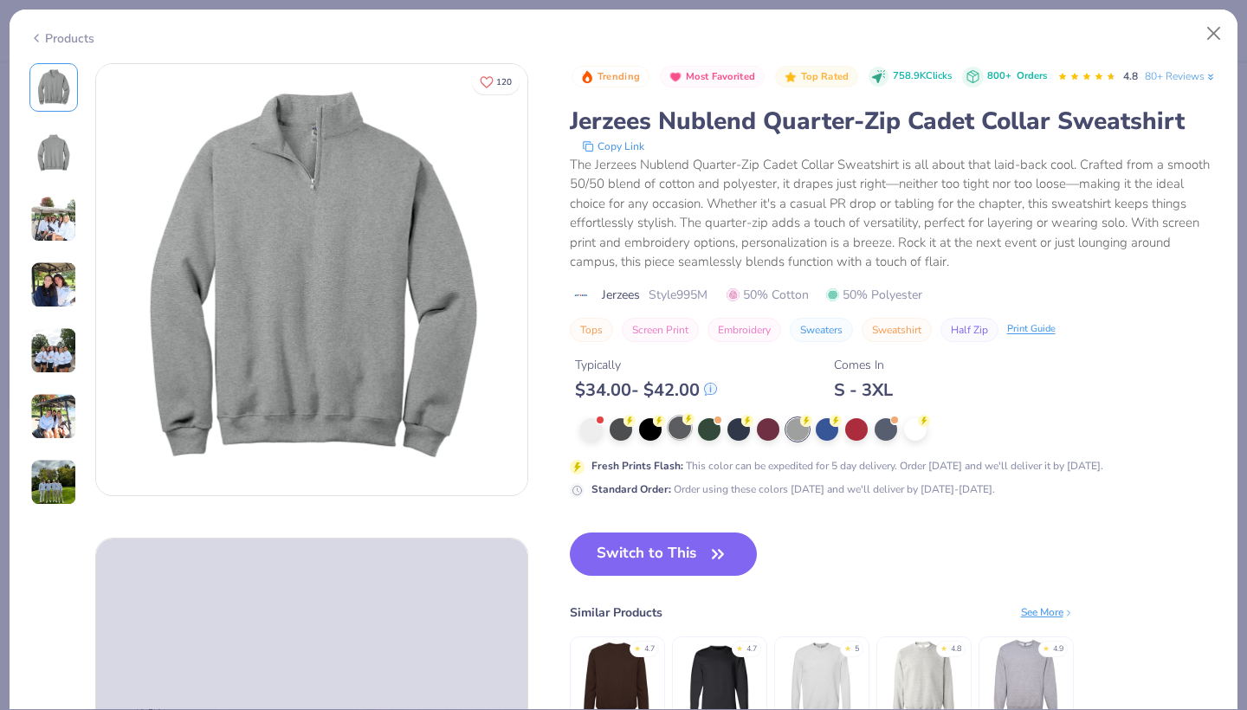
click at [677, 439] on div at bounding box center [679, 427] width 23 height 23
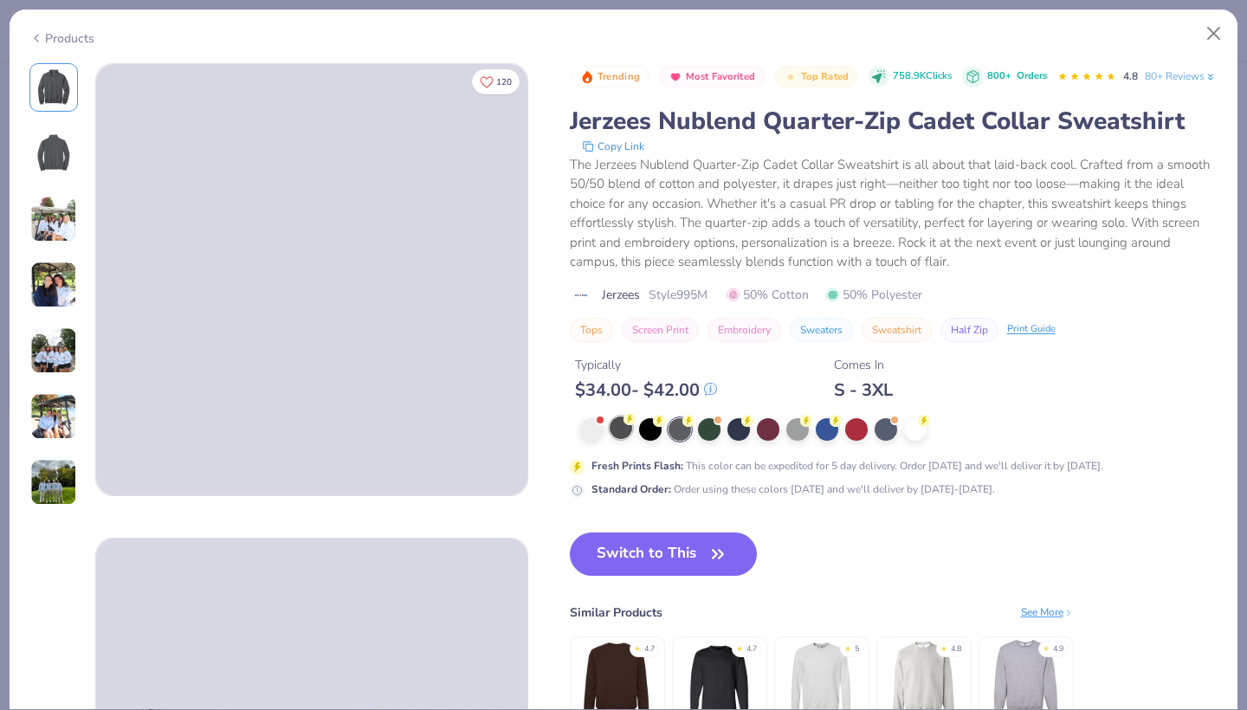
click at [617, 439] on div at bounding box center [620, 427] width 23 height 23
click at [1211, 17] on button "Close" at bounding box center [1213, 33] width 33 height 33
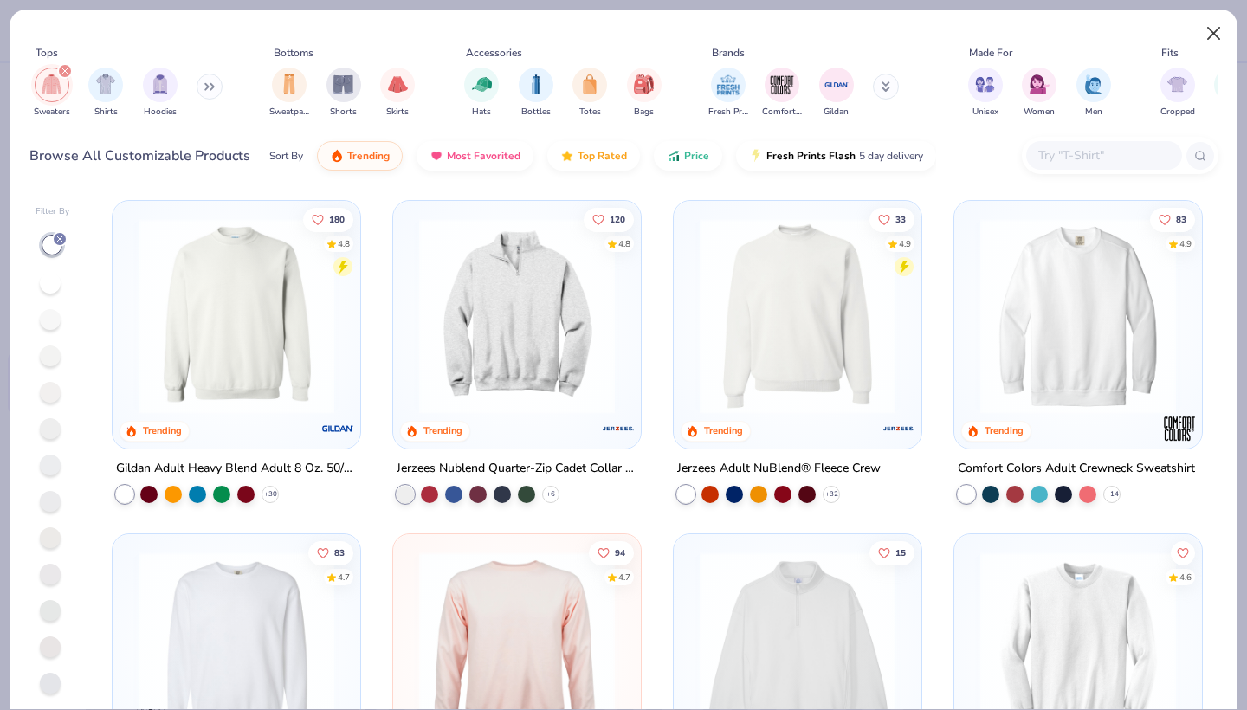
click at [1215, 29] on button "Close" at bounding box center [1213, 33] width 33 height 33
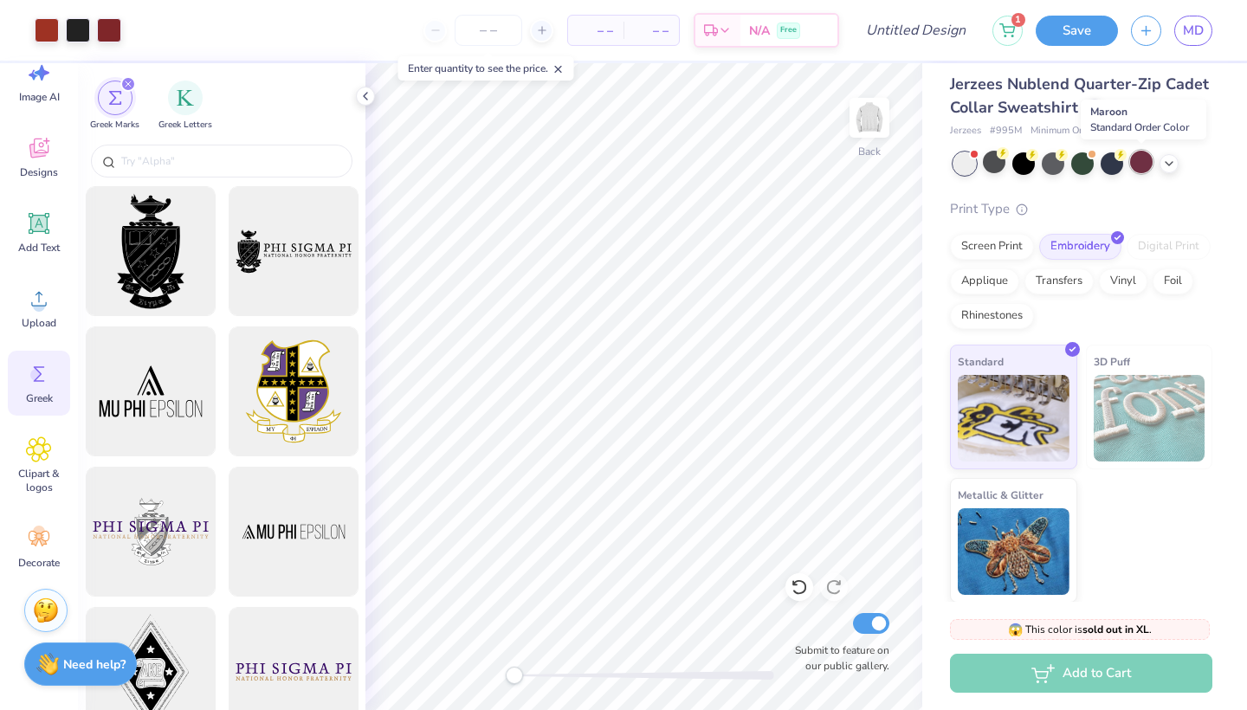
click at [1144, 162] on div at bounding box center [1141, 162] width 23 height 23
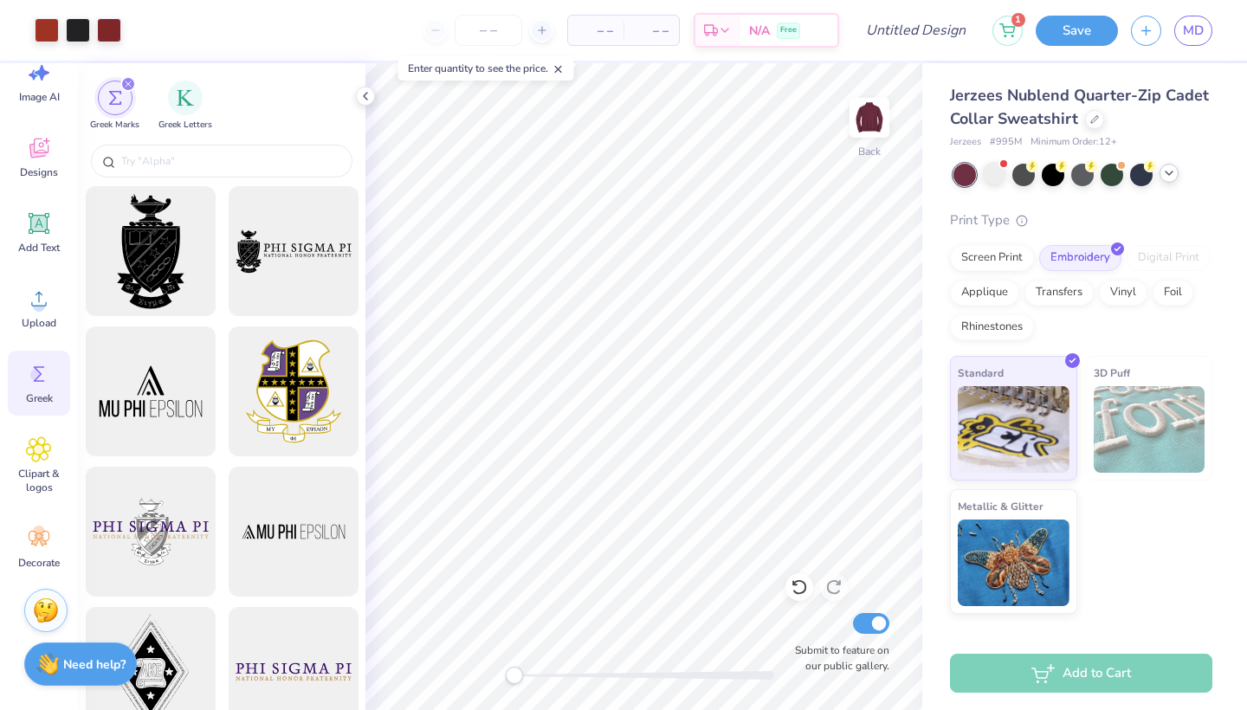
click at [1170, 174] on icon at bounding box center [1169, 173] width 14 height 14
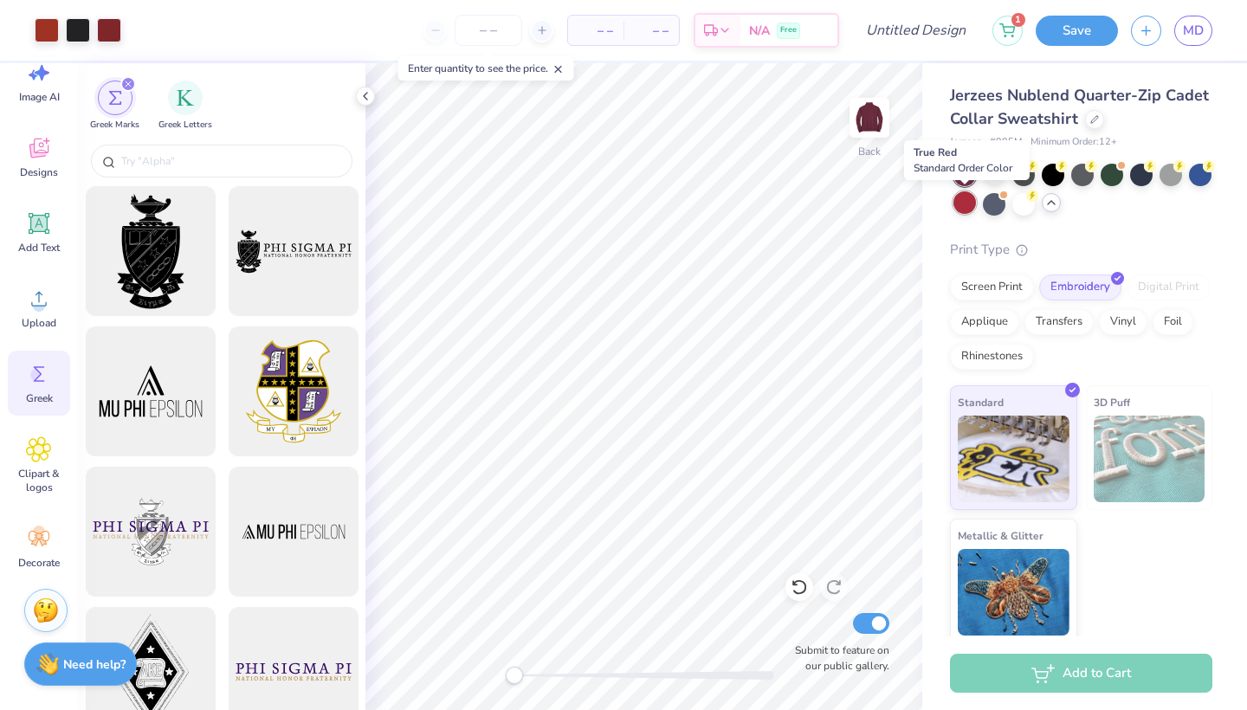
click at [963, 203] on div at bounding box center [964, 202] width 23 height 23
click at [1018, 203] on div at bounding box center [1023, 202] width 23 height 23
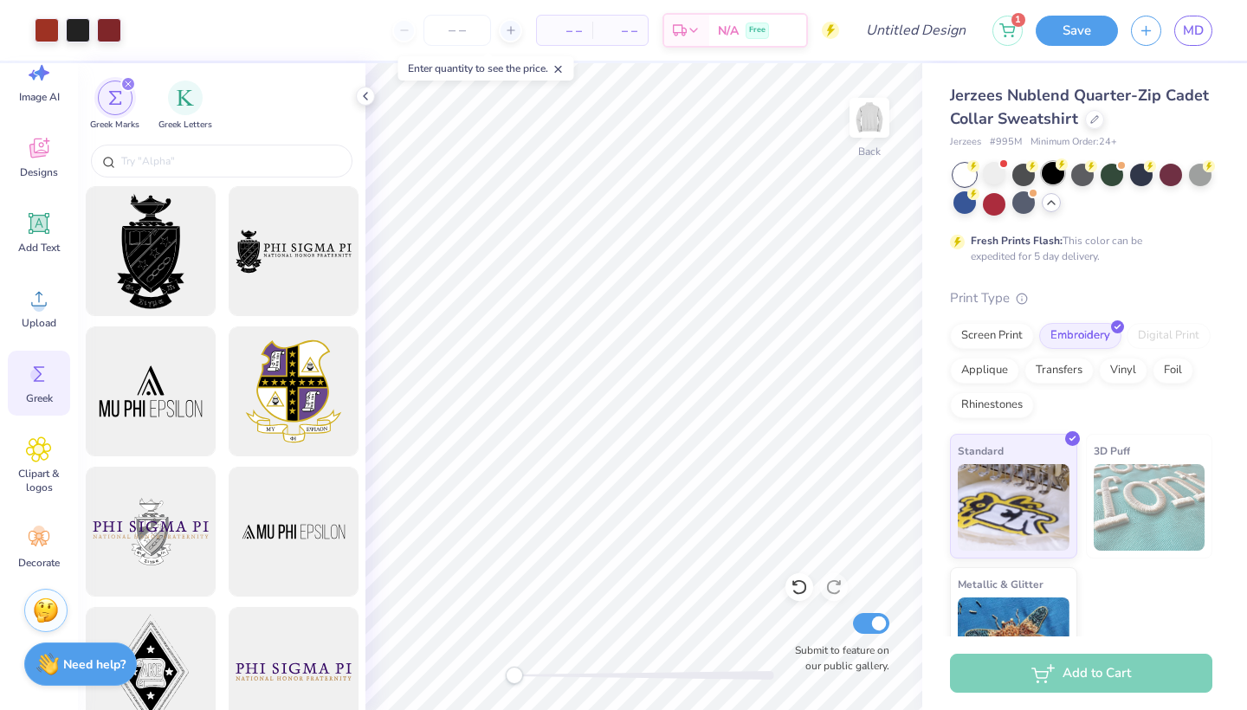
click at [1054, 167] on div at bounding box center [1052, 173] width 23 height 23
click at [1116, 177] on div at bounding box center [1111, 173] width 23 height 23
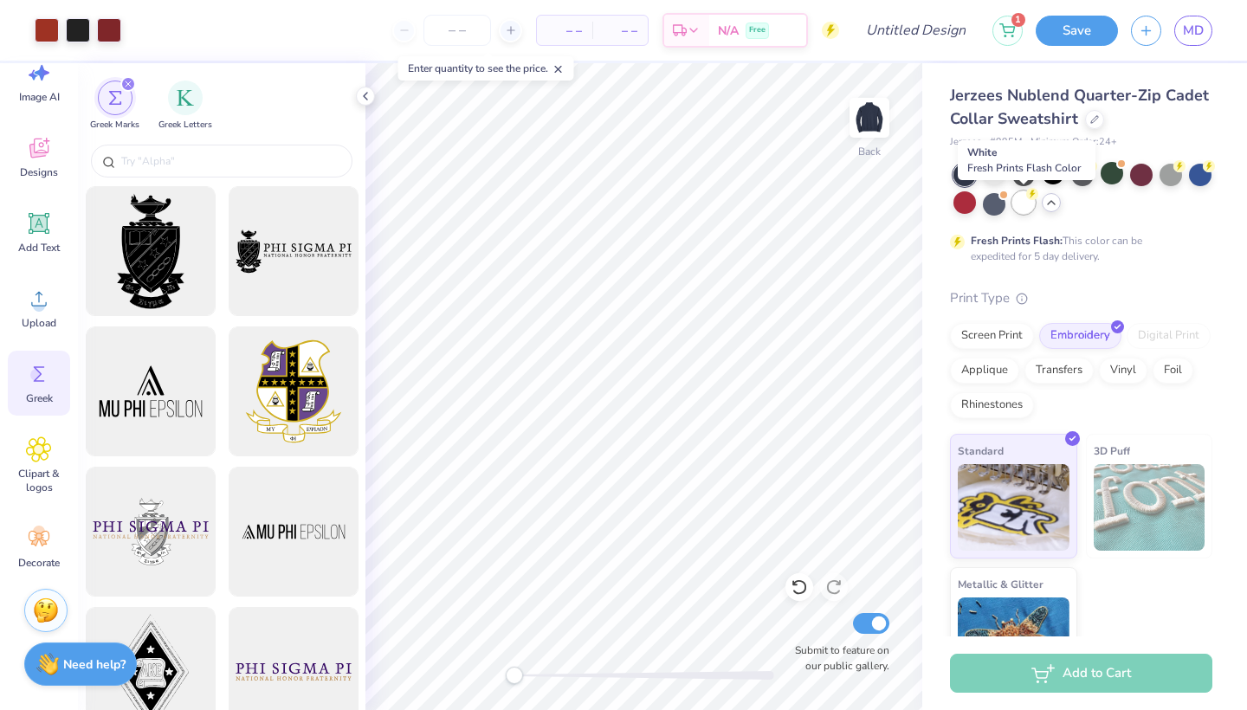
click at [1021, 203] on div at bounding box center [1023, 202] width 23 height 23
click at [1098, 231] on div "Fresh Prints Flash: This color can be expedited for 5 day delivery." at bounding box center [1081, 214] width 262 height 100
click at [495, 679] on div "Back Submit to feature on our public gallery." at bounding box center [643, 386] width 557 height 647
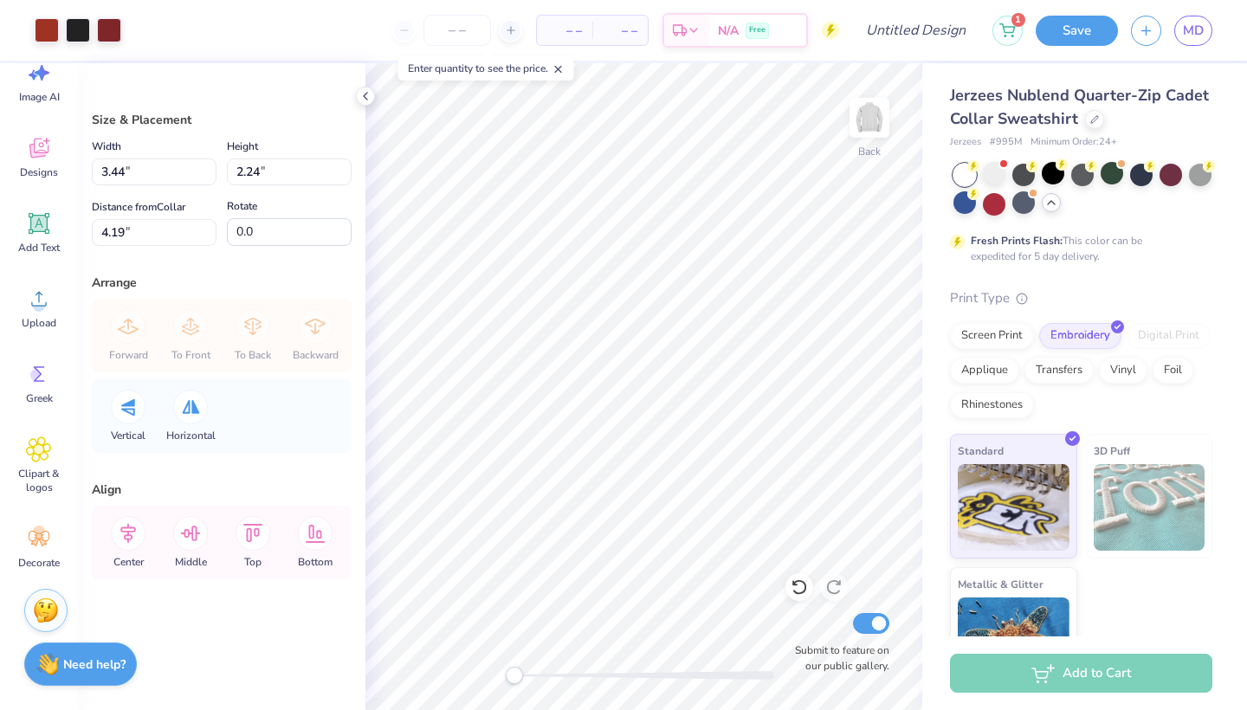
type input "3.65"
type input "2.38"
click at [1077, 668] on div "Add to Cart" at bounding box center [1081, 673] width 262 height 39
click at [1206, 612] on div "Standard 3D Puff Metallic & Glitter" at bounding box center [1081, 563] width 262 height 258
click at [930, 37] on input "Design Title" at bounding box center [936, 30] width 85 height 35
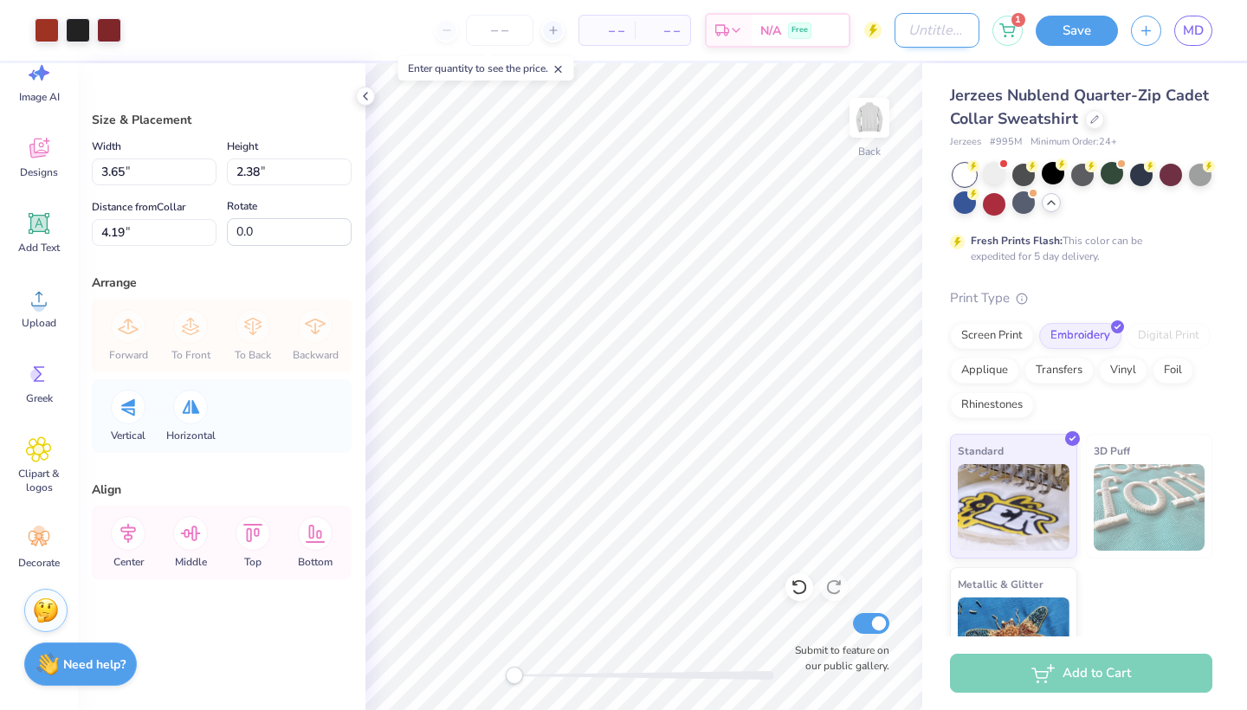
click at [930, 37] on input "Design Title" at bounding box center [936, 30] width 85 height 35
type input "AAA Quarter zips"
click at [1082, 24] on button "Save" at bounding box center [1076, 28] width 82 height 30
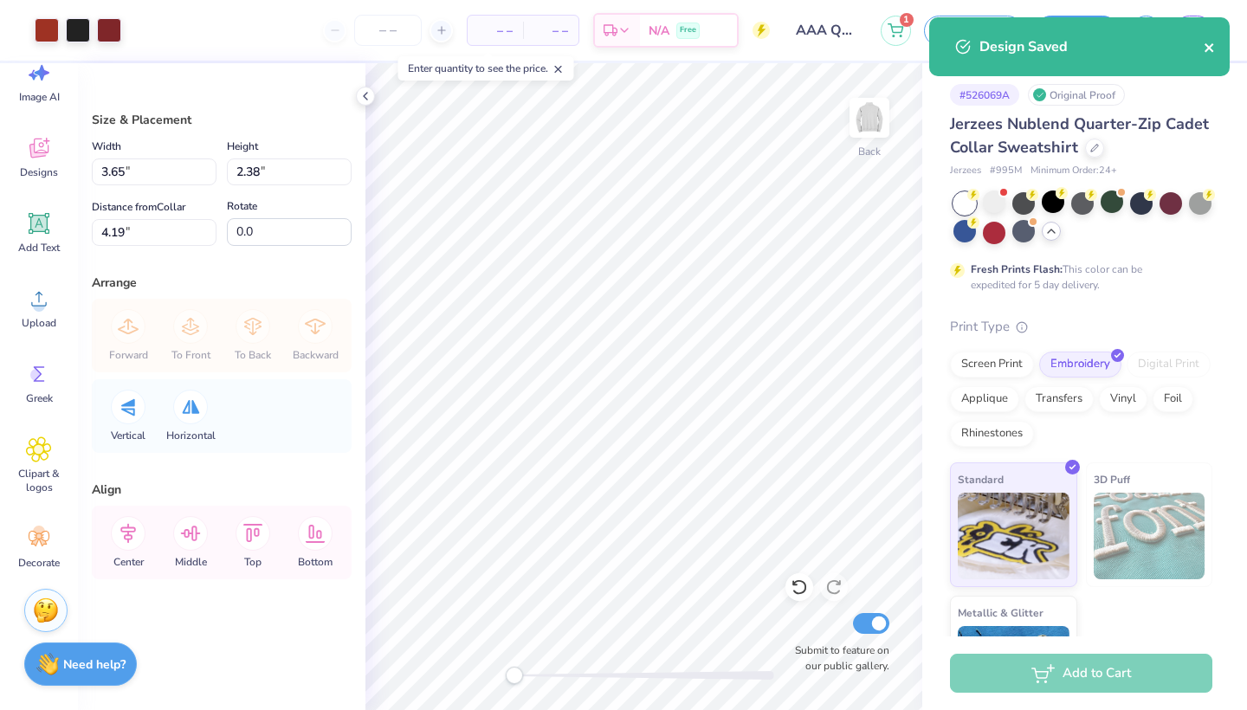
click at [1206, 55] on button "close" at bounding box center [1209, 46] width 12 height 21
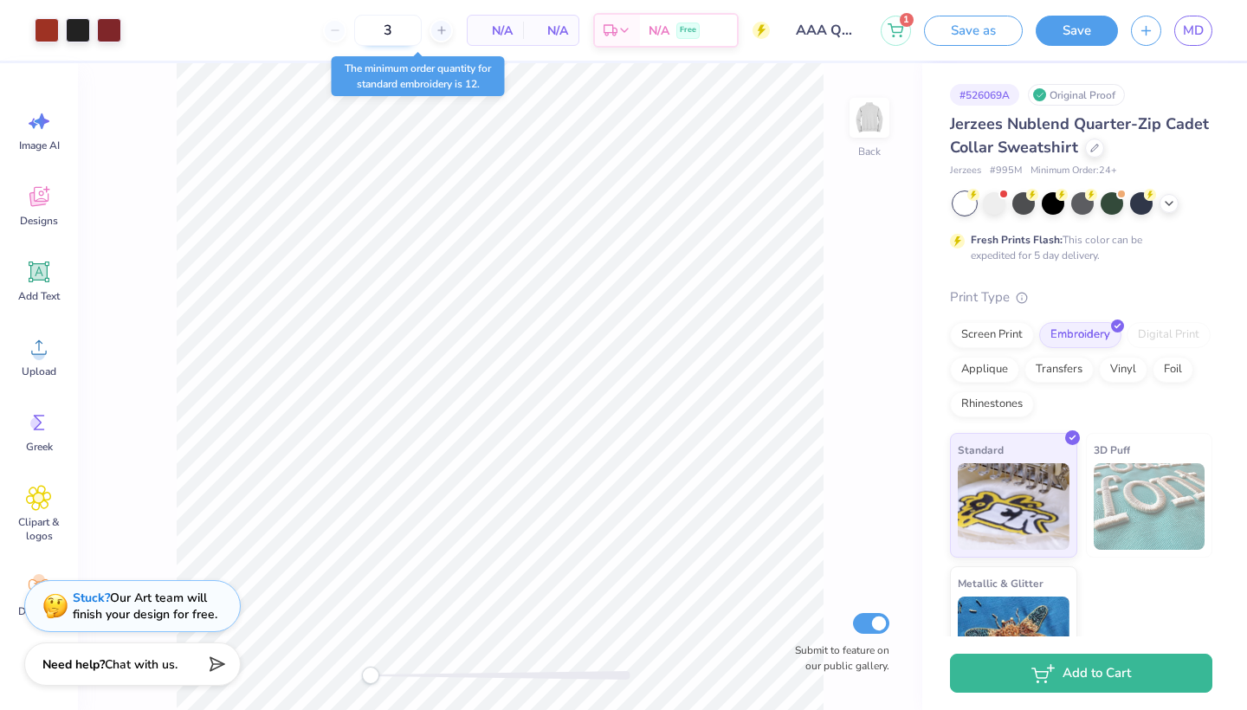
click at [403, 33] on input "3" at bounding box center [388, 30] width 68 height 31
click at [512, 25] on span "N/A" at bounding box center [495, 31] width 35 height 18
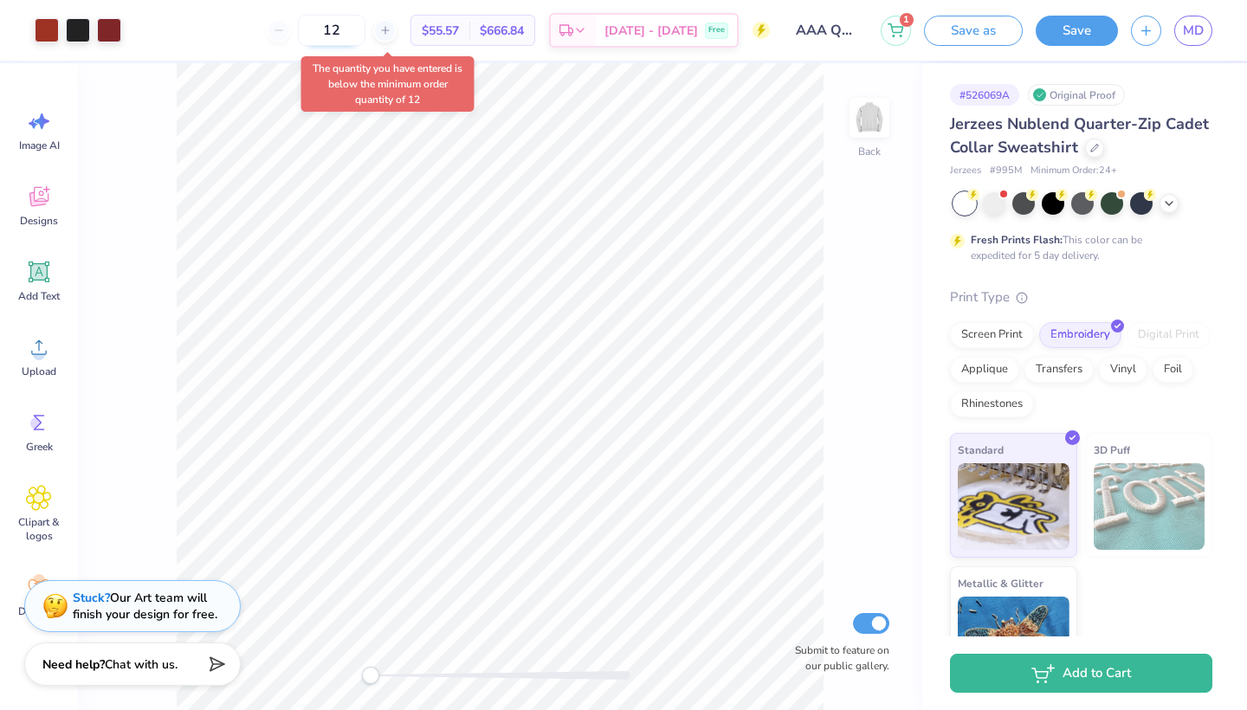
click at [356, 33] on input "12" at bounding box center [332, 30] width 68 height 31
click at [843, 201] on div "Back Submit to feature on our public gallery." at bounding box center [500, 386] width 844 height 647
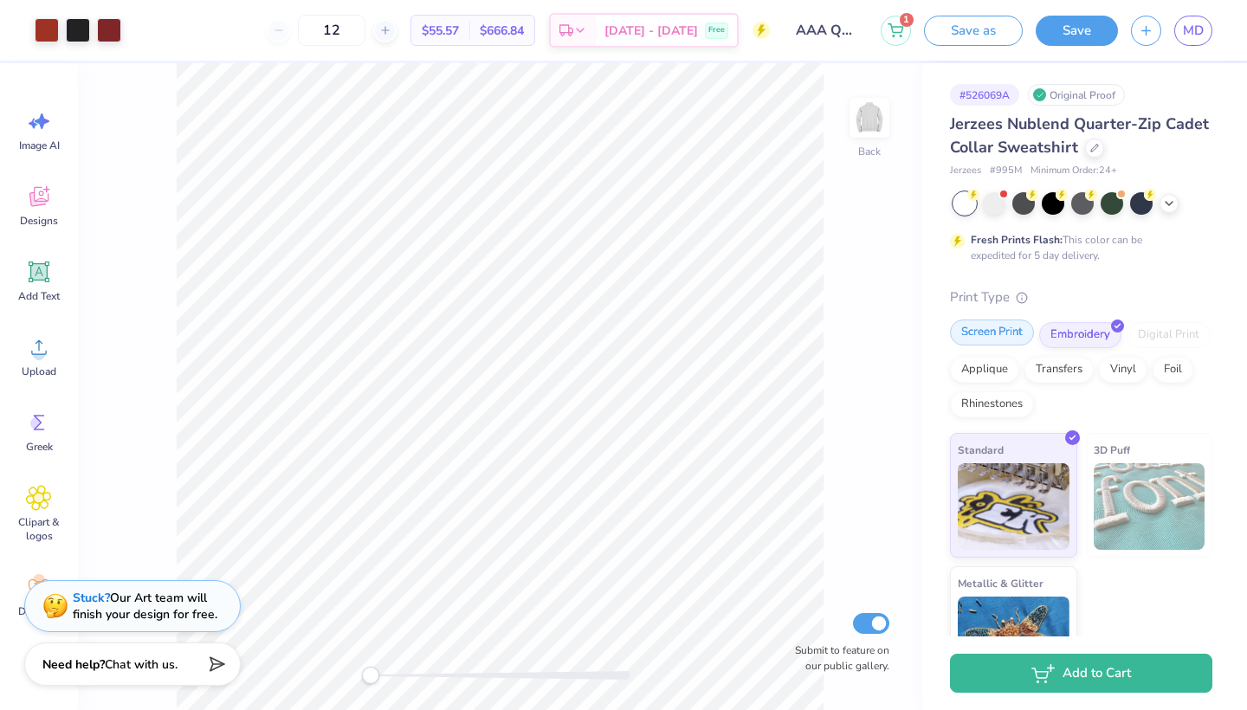
click at [1005, 328] on div "Screen Print" at bounding box center [992, 332] width 84 height 26
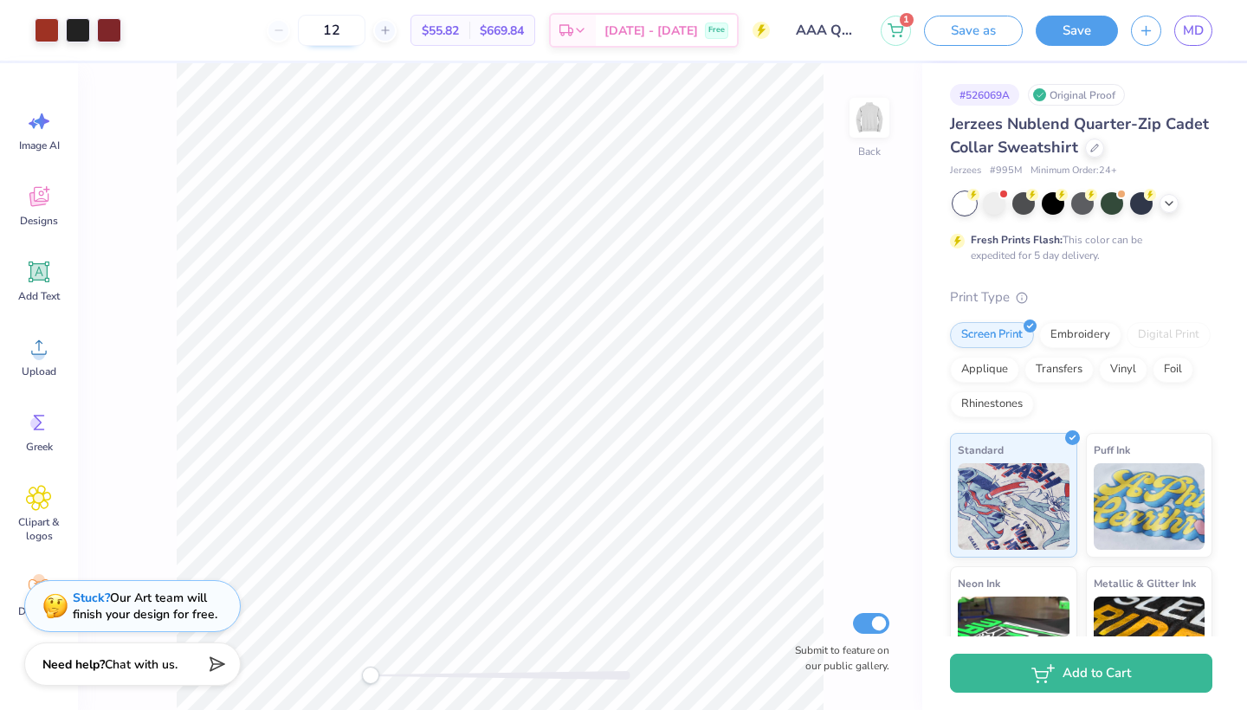
click at [365, 35] on input "12" at bounding box center [332, 30] width 68 height 31
type input "24"
click at [1087, 331] on div "Embroidery" at bounding box center [1080, 332] width 82 height 26
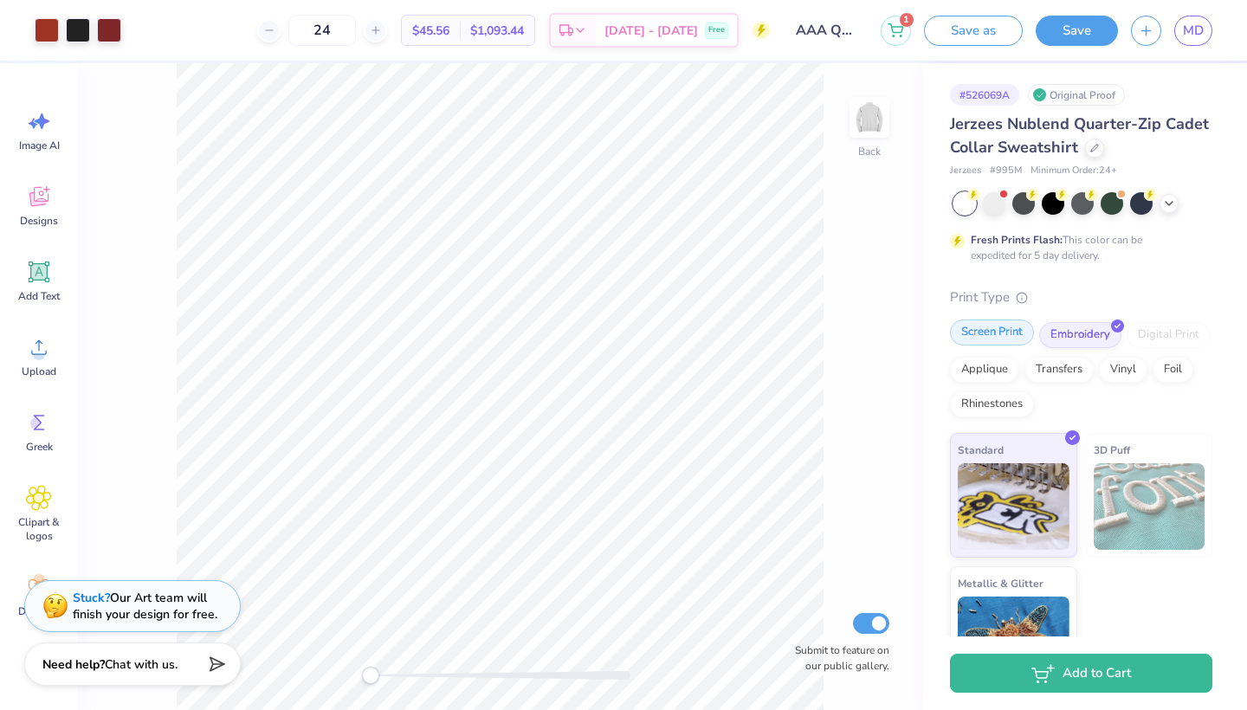
click at [995, 338] on div "Screen Print" at bounding box center [992, 332] width 84 height 26
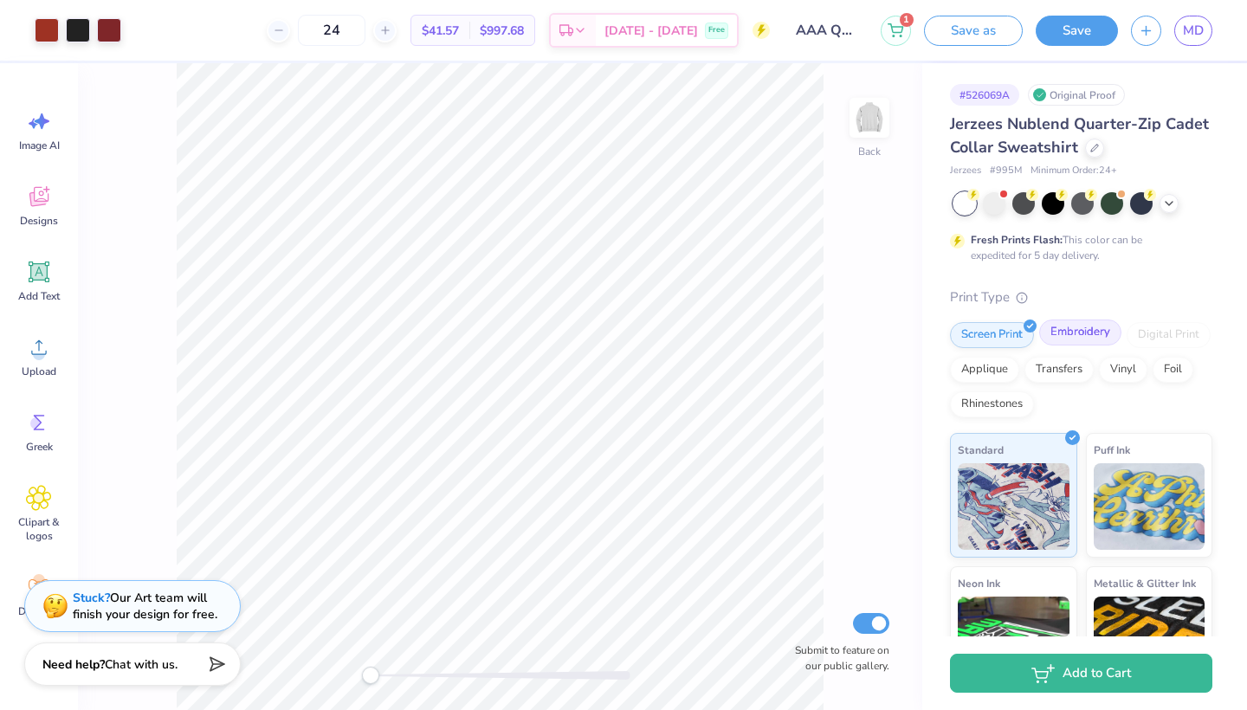
click at [1079, 331] on div "Embroidery" at bounding box center [1080, 332] width 82 height 26
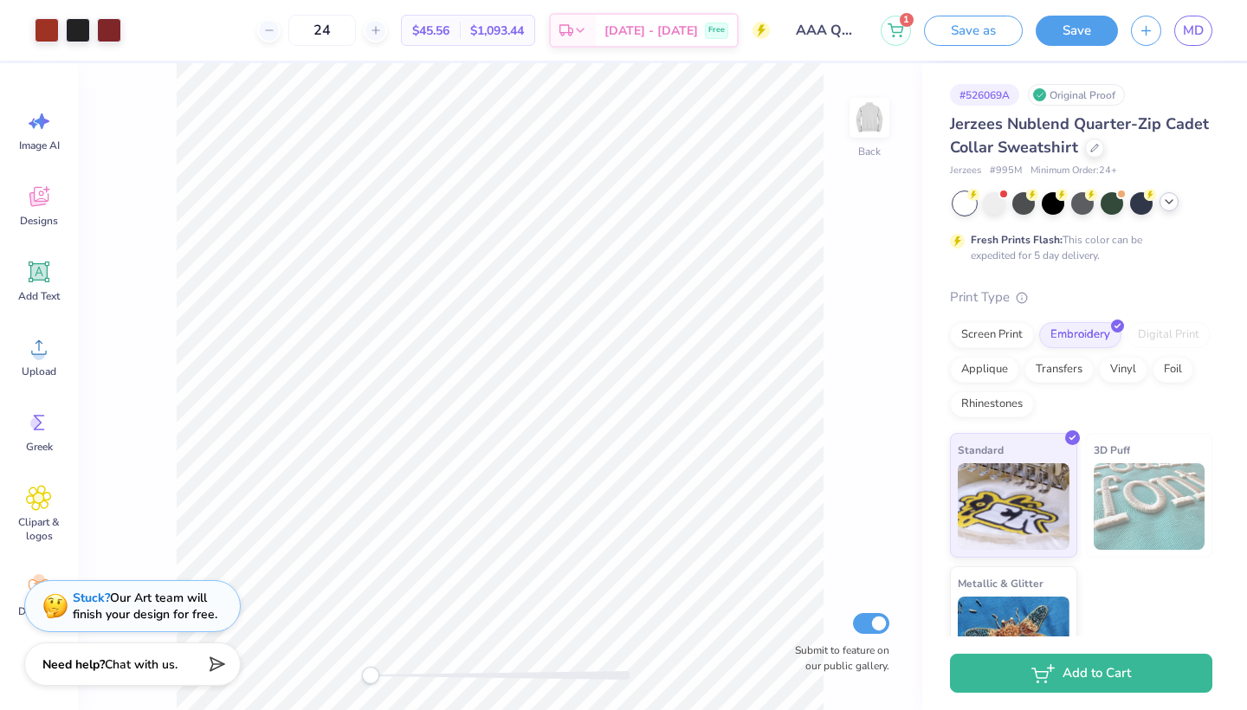
click at [1160, 203] on div at bounding box center [1168, 201] width 19 height 19
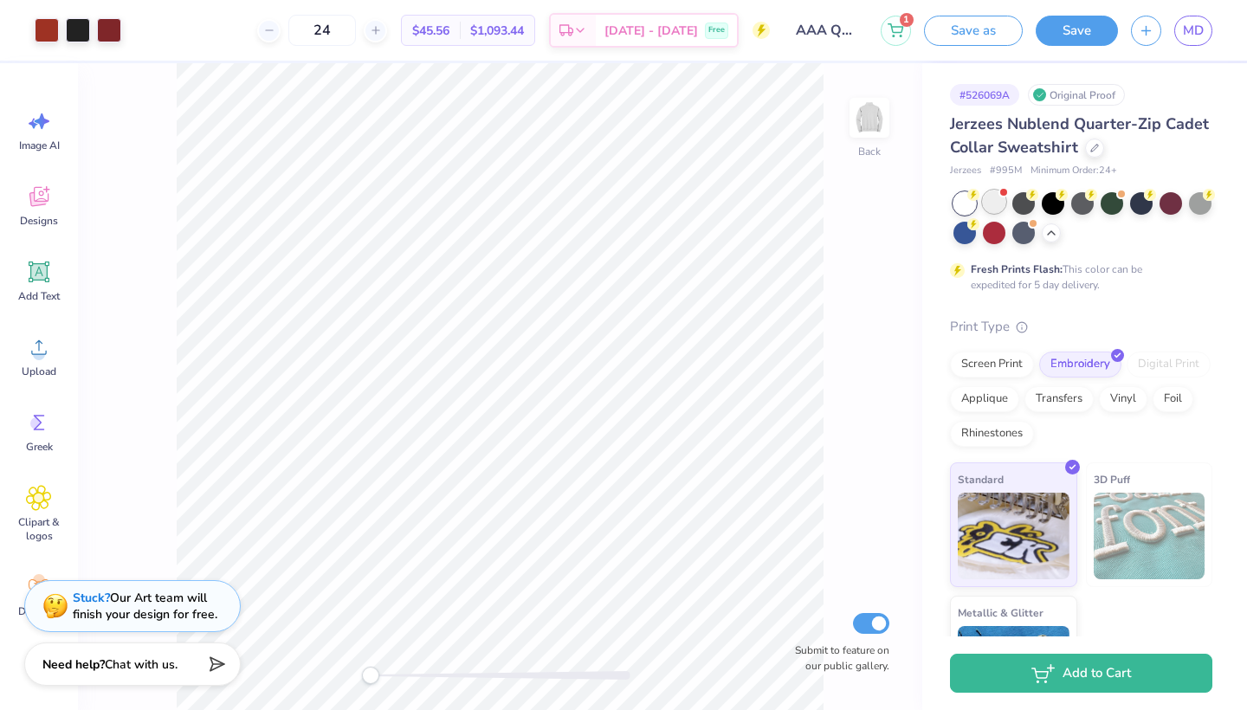
click at [994, 199] on div at bounding box center [994, 201] width 23 height 23
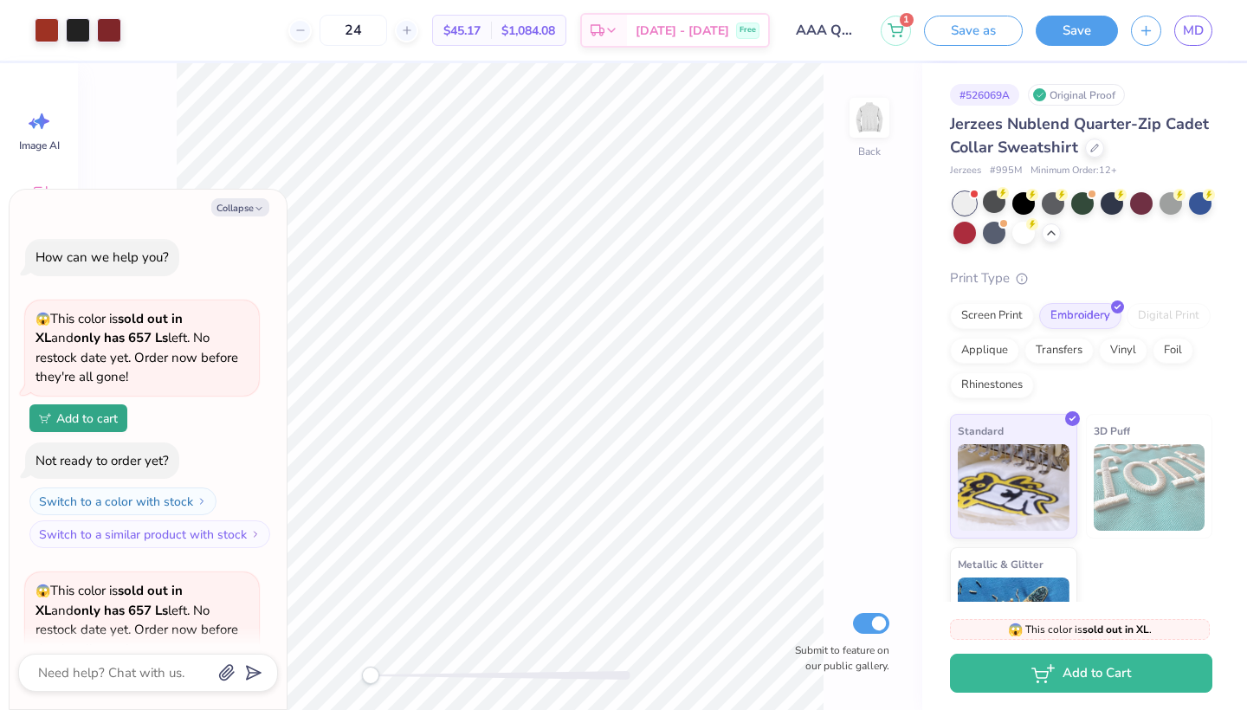
scroll to position [184, 0]
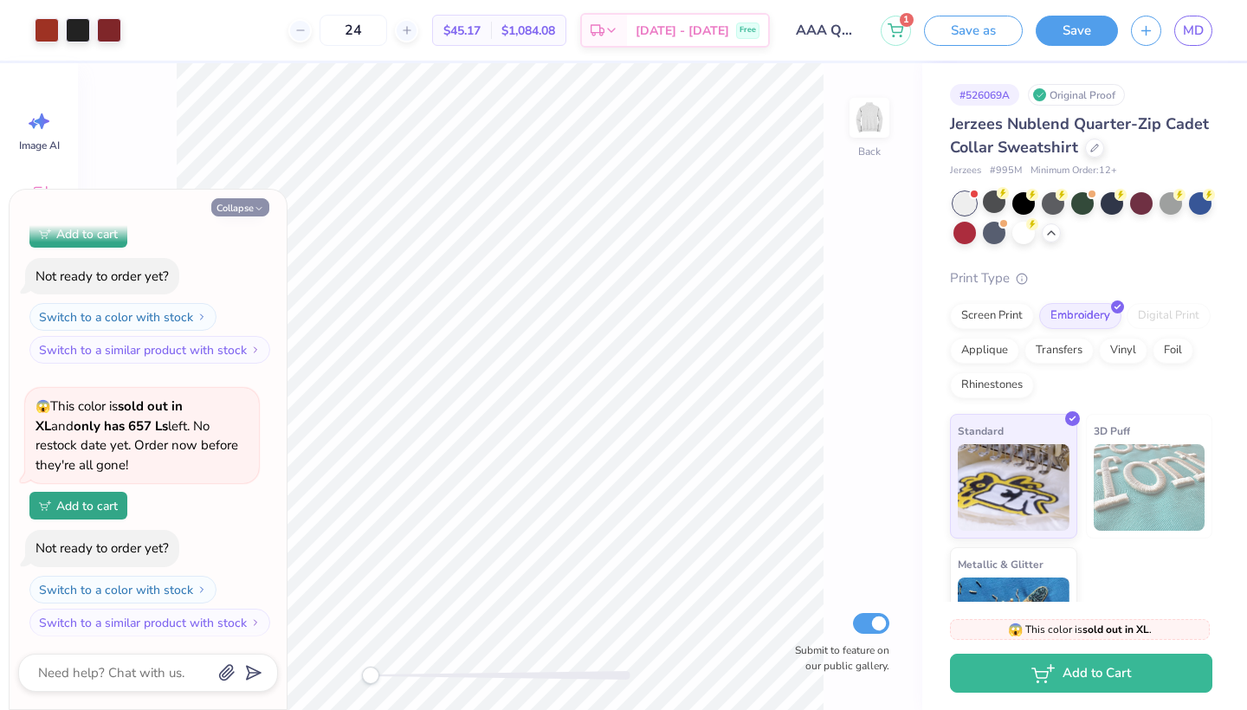
click at [253, 209] on button "Collapse" at bounding box center [240, 207] width 58 height 18
type textarea "x"
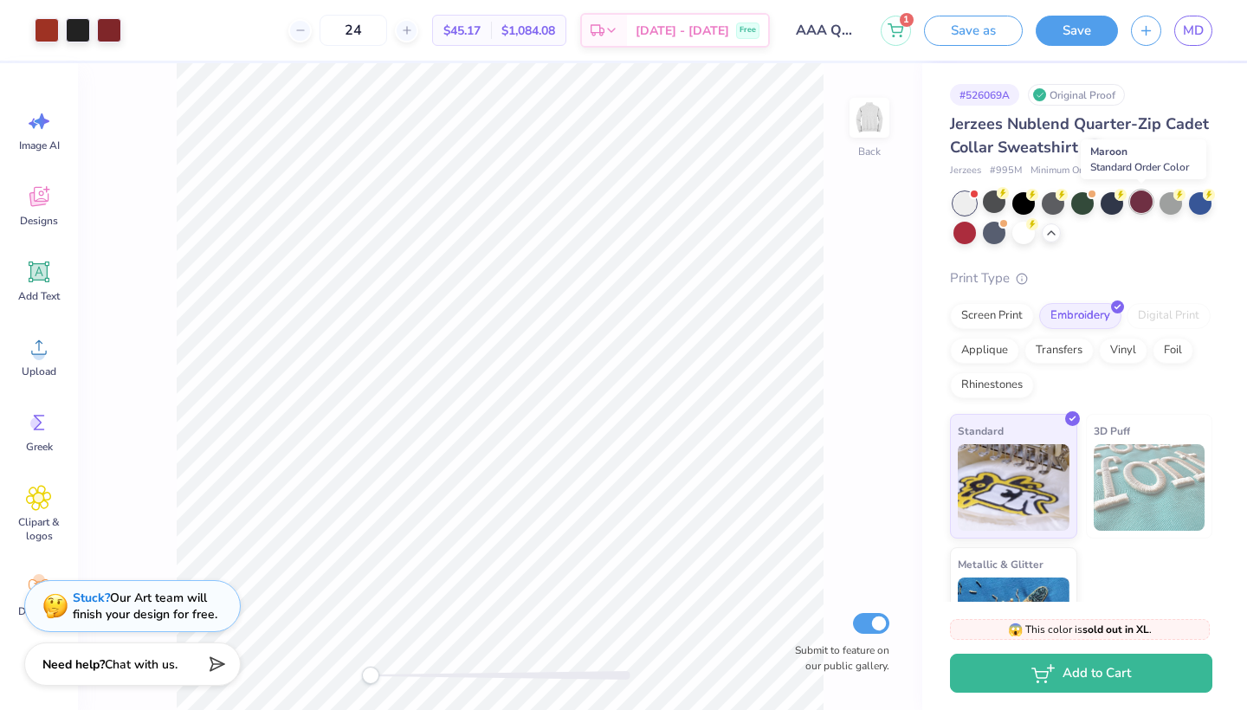
click at [1139, 207] on div at bounding box center [1141, 201] width 23 height 23
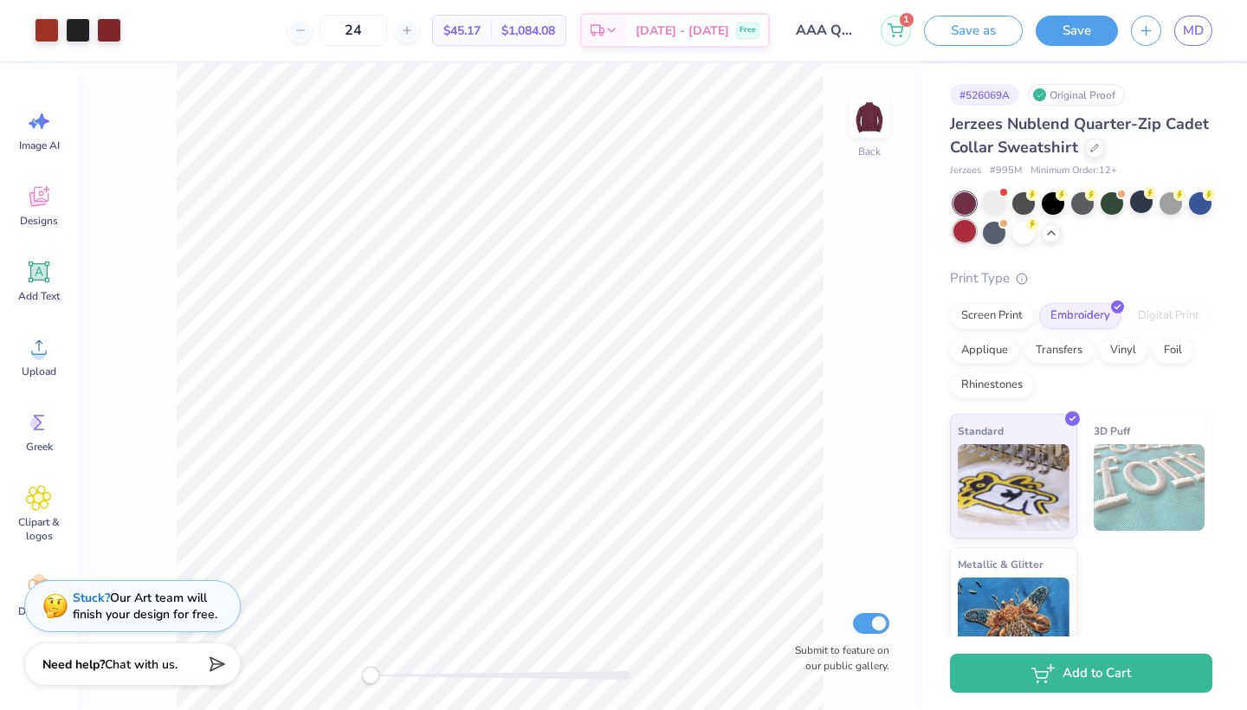
click at [963, 238] on div at bounding box center [964, 231] width 23 height 23
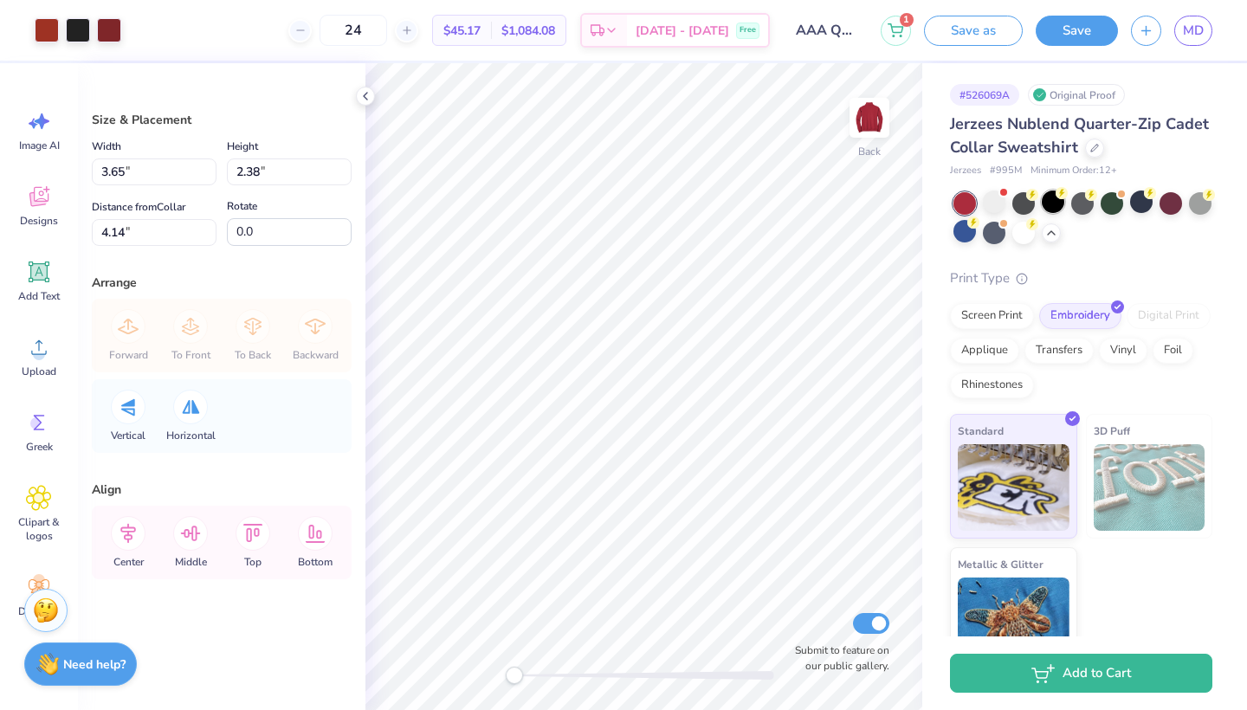
click at [1050, 203] on div at bounding box center [1052, 201] width 23 height 23
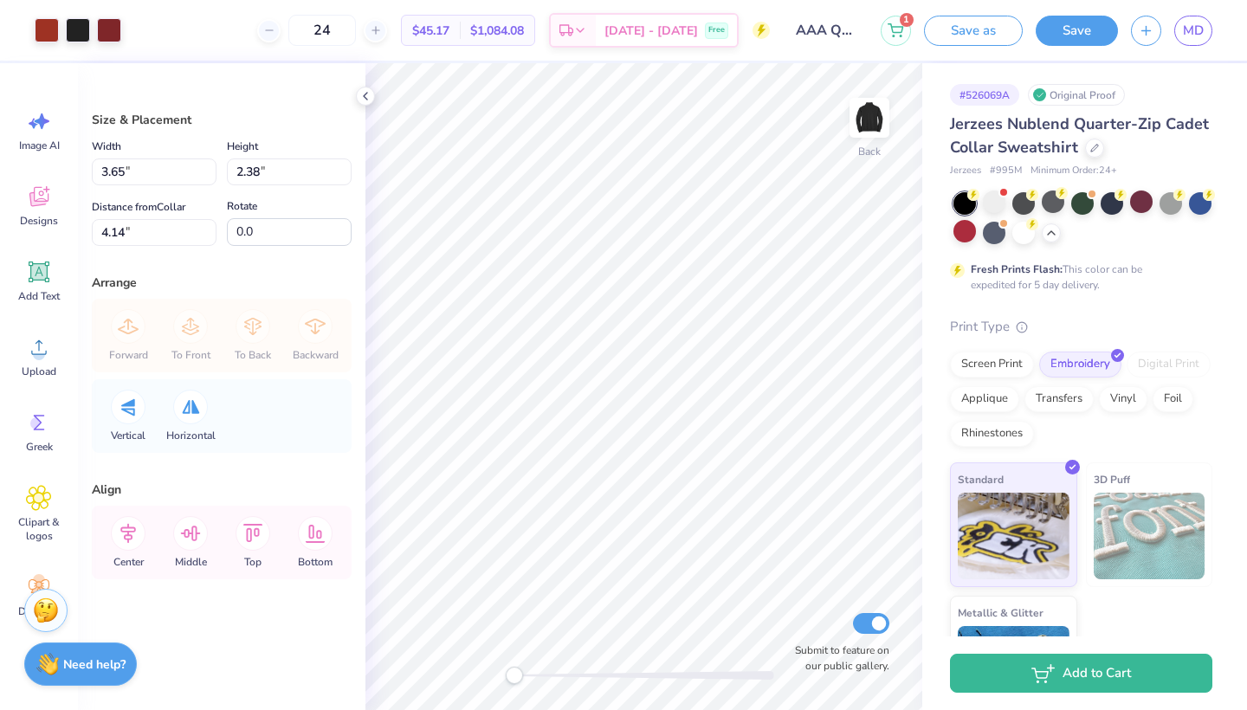
click at [1166, 256] on div "Fresh Prints Flash: This color can be expedited for 5 day delivery." at bounding box center [1081, 242] width 262 height 100
click at [1174, 319] on div "Print Type" at bounding box center [1081, 327] width 262 height 20
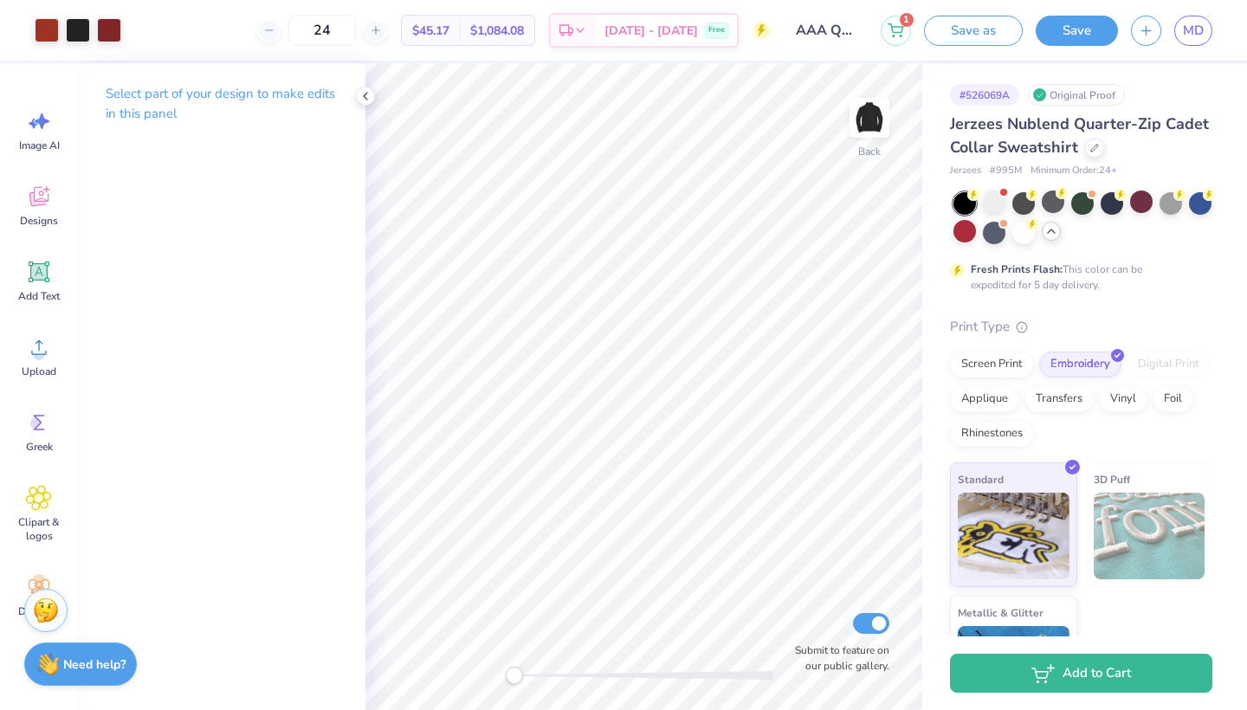
click at [1054, 228] on icon at bounding box center [1051, 231] width 14 height 14
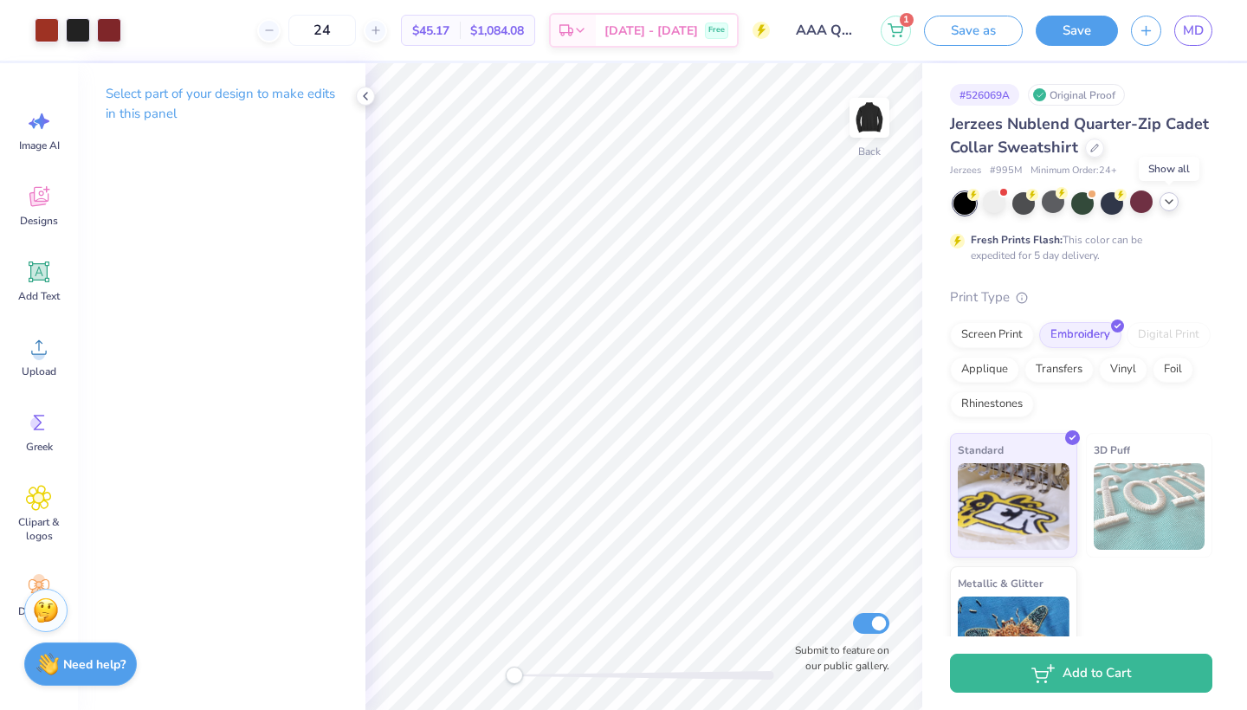
click at [1174, 200] on icon at bounding box center [1169, 202] width 14 height 14
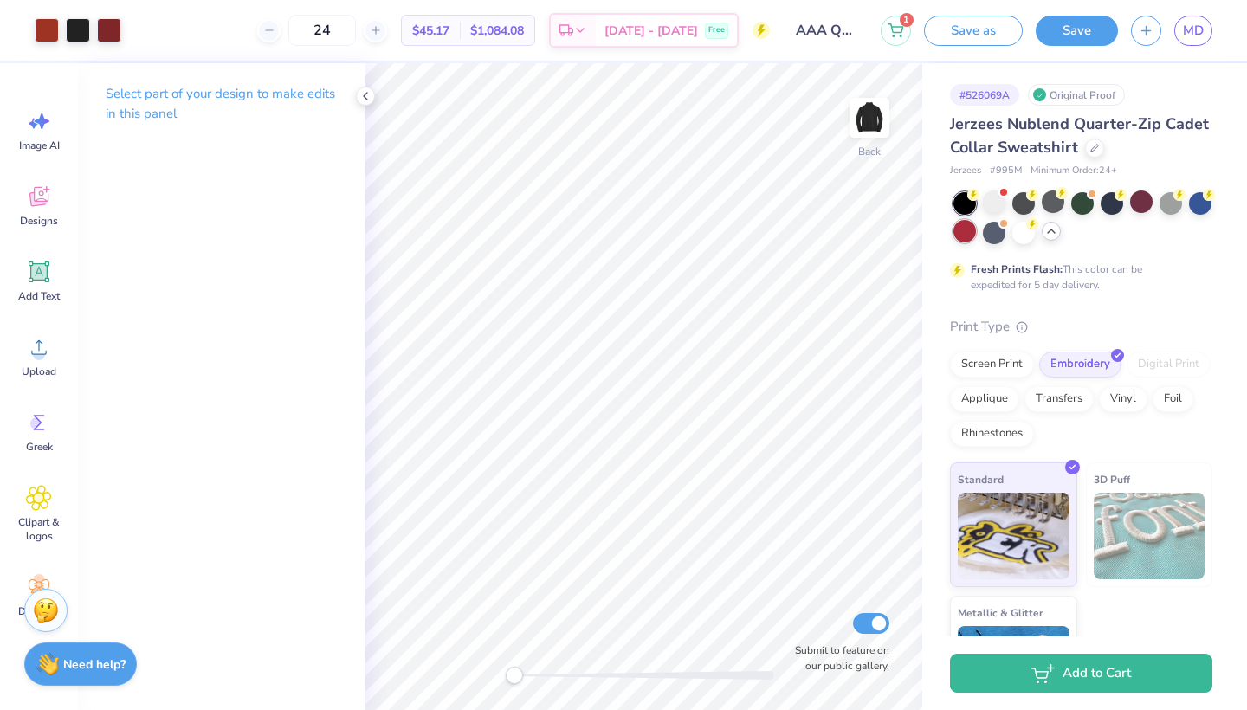
click at [970, 236] on div at bounding box center [964, 231] width 23 height 23
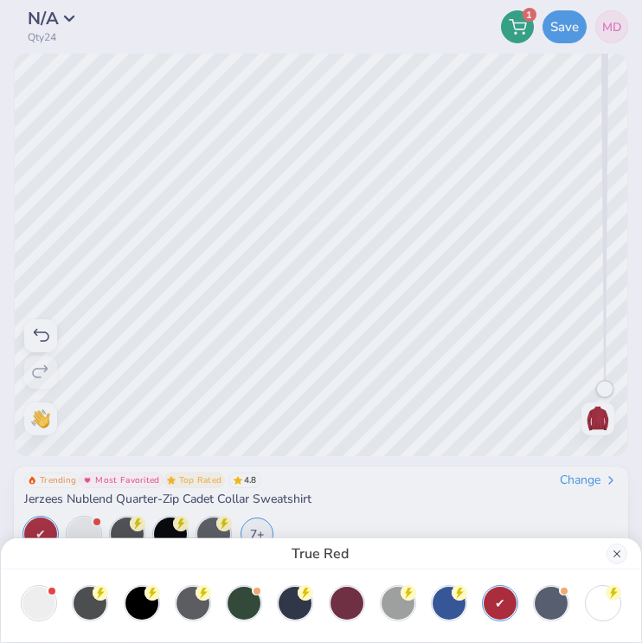
click at [617, 558] on button "Close" at bounding box center [617, 554] width 21 height 21
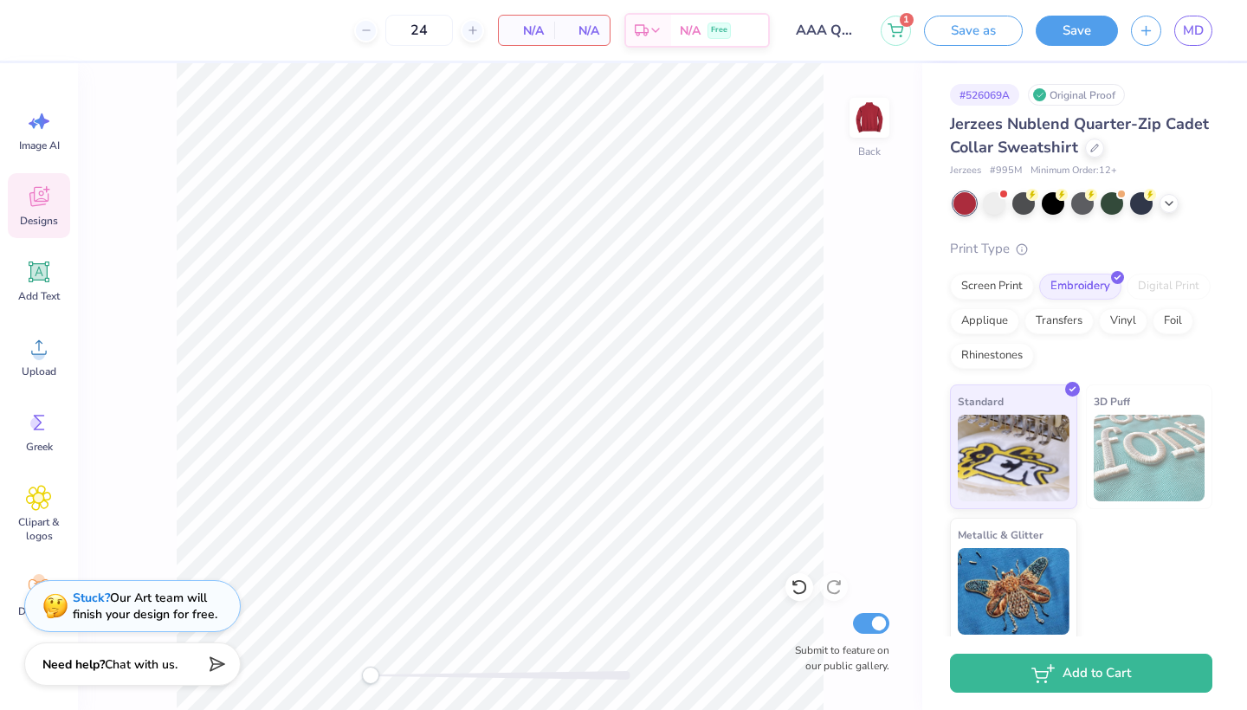
click at [43, 223] on span "Designs" at bounding box center [39, 221] width 38 height 14
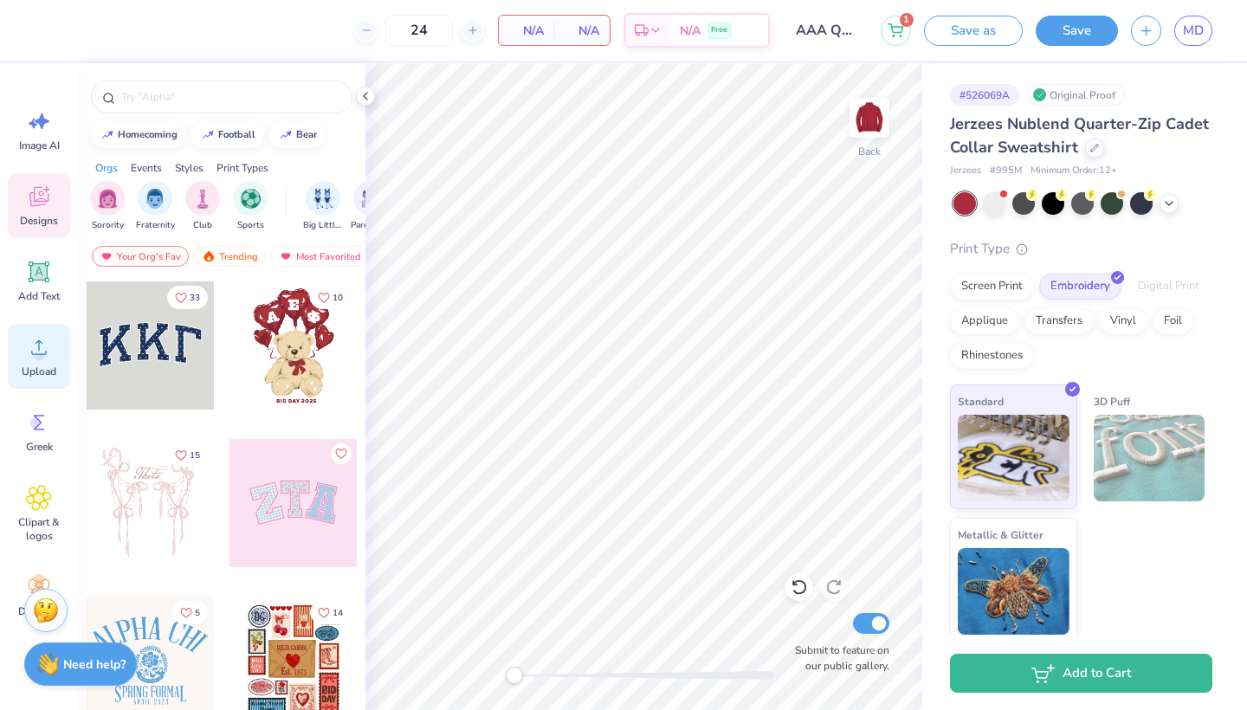
click at [40, 362] on div "Upload" at bounding box center [39, 356] width 62 height 65
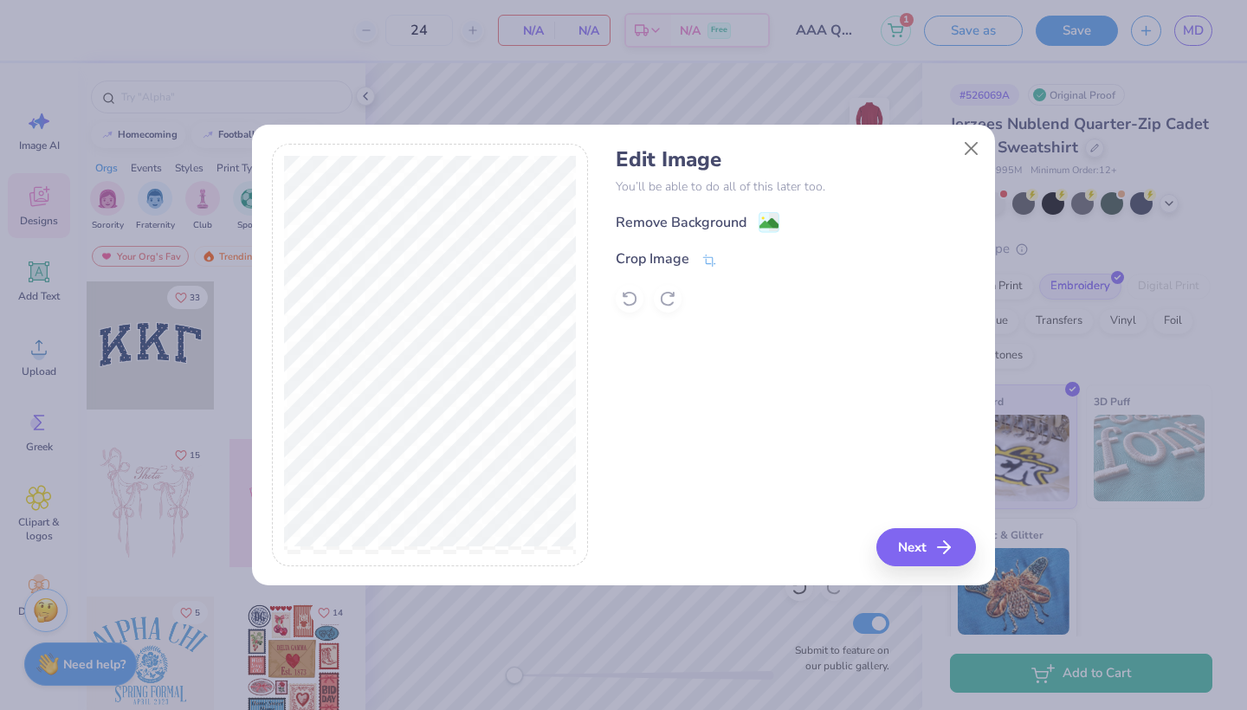
click at [676, 208] on div "Edit Image You’ll be able to do all of this later too. Remove Background Crop I…" at bounding box center [794, 229] width 359 height 165
click at [689, 217] on div "Remove Background" at bounding box center [680, 224] width 131 height 21
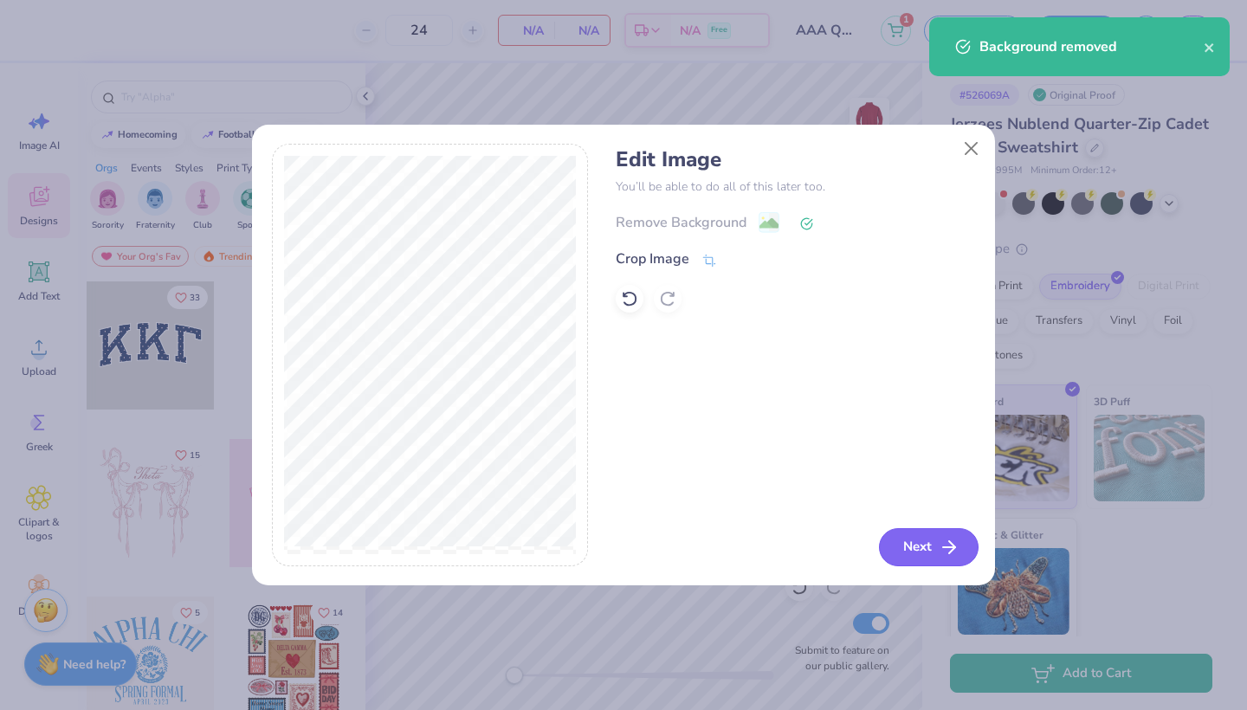
click at [938, 555] on icon "button" at bounding box center [948, 547] width 21 height 21
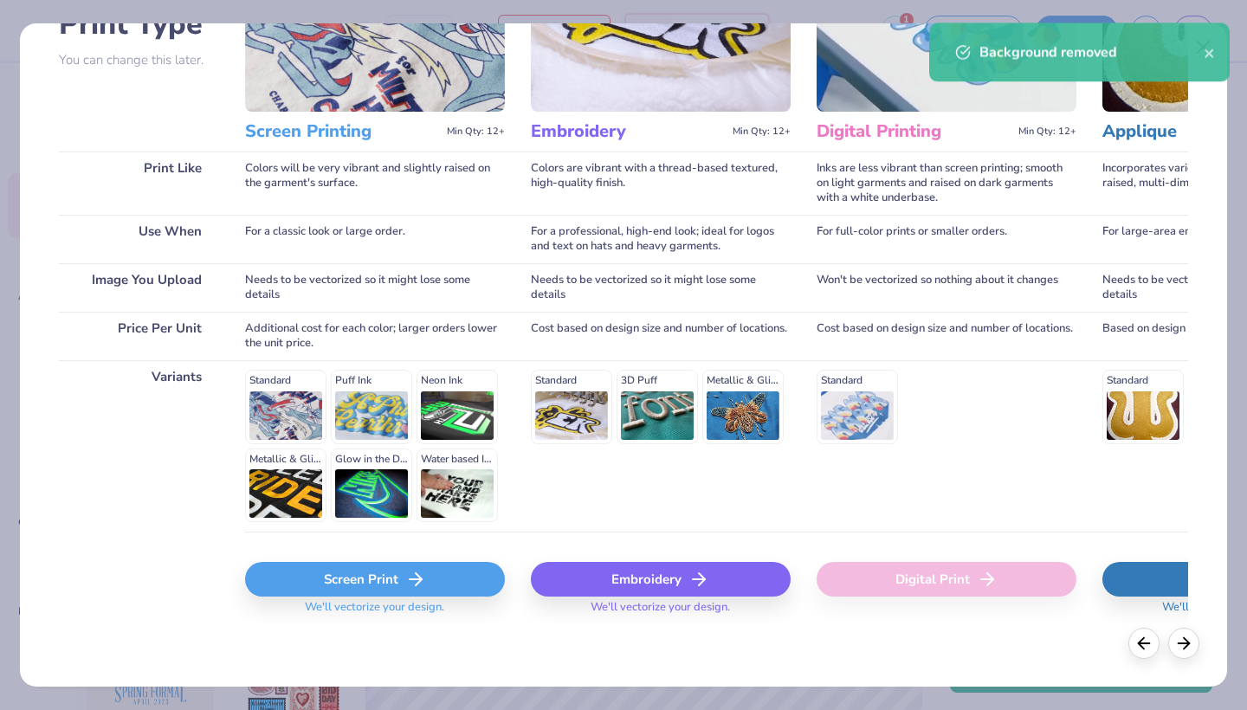
scroll to position [152, 0]
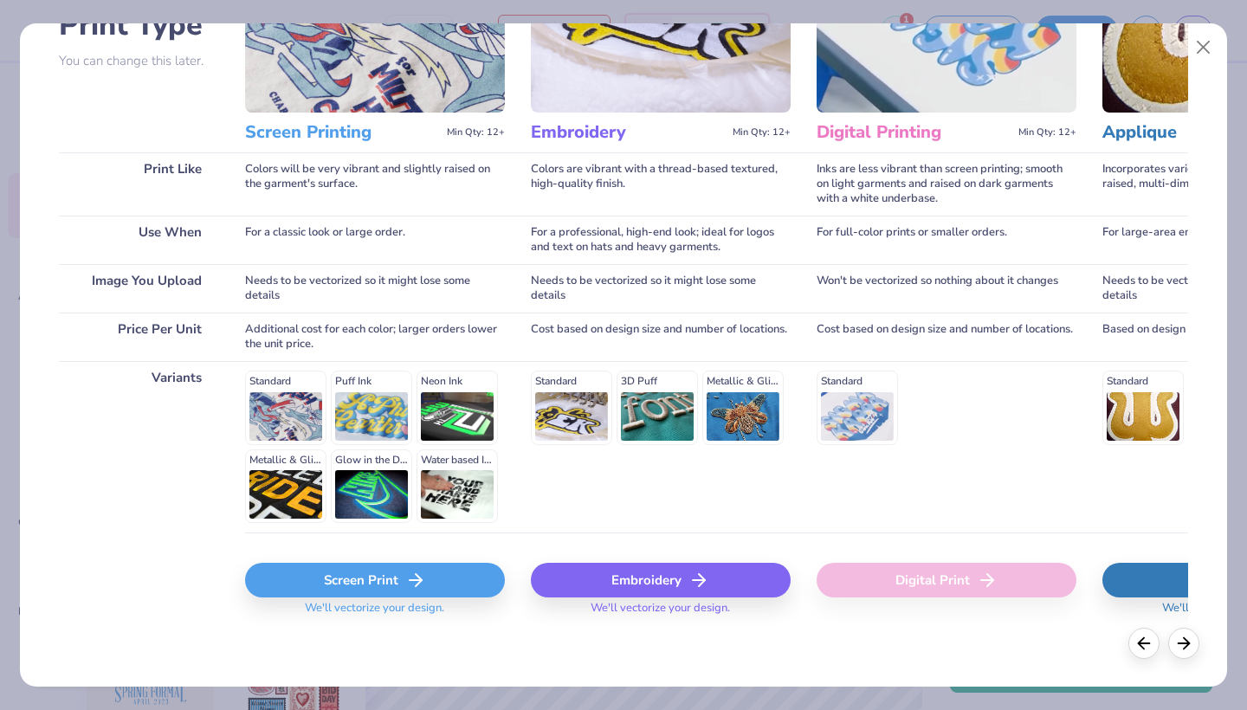
click at [649, 577] on div "Embroidery" at bounding box center [661, 580] width 260 height 35
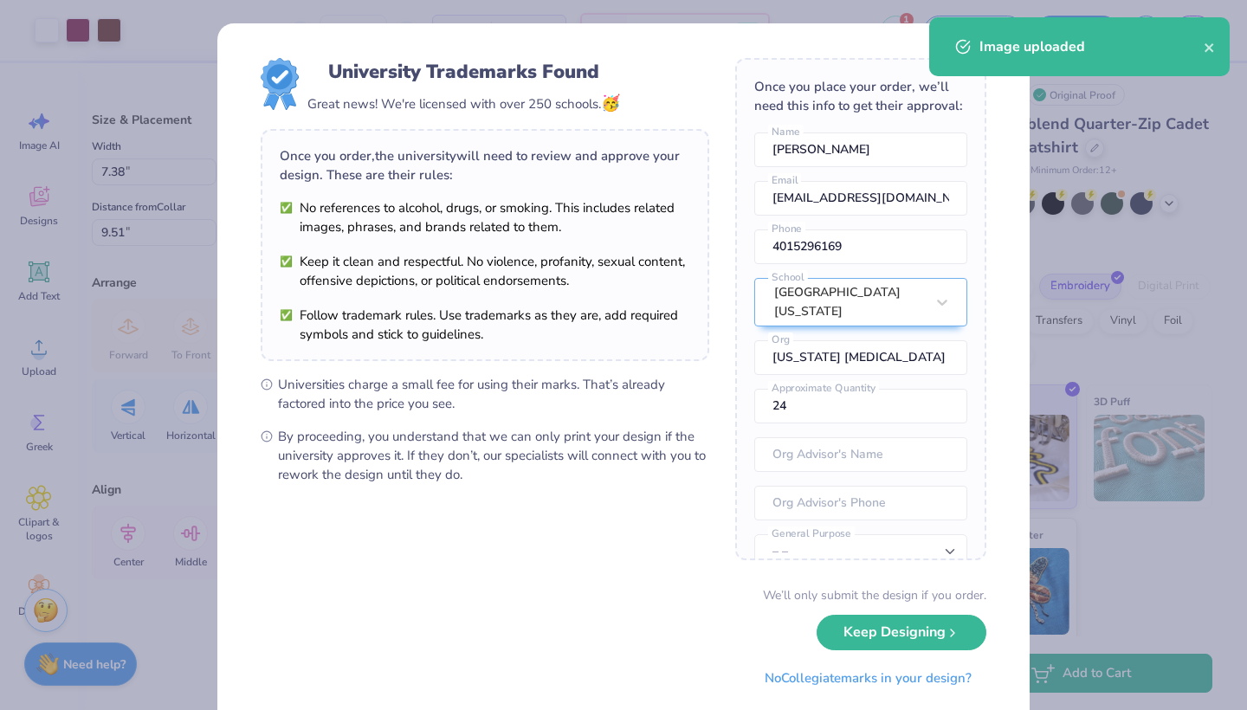
click at [717, 402] on body "Art colors 24 $52.47 Per Item $1,259.28 Total Est. Delivery Oct 9 - 12 Free Des…" at bounding box center [623, 355] width 1247 height 710
type input "2.75"
type input "1.86"
type input "12.63"
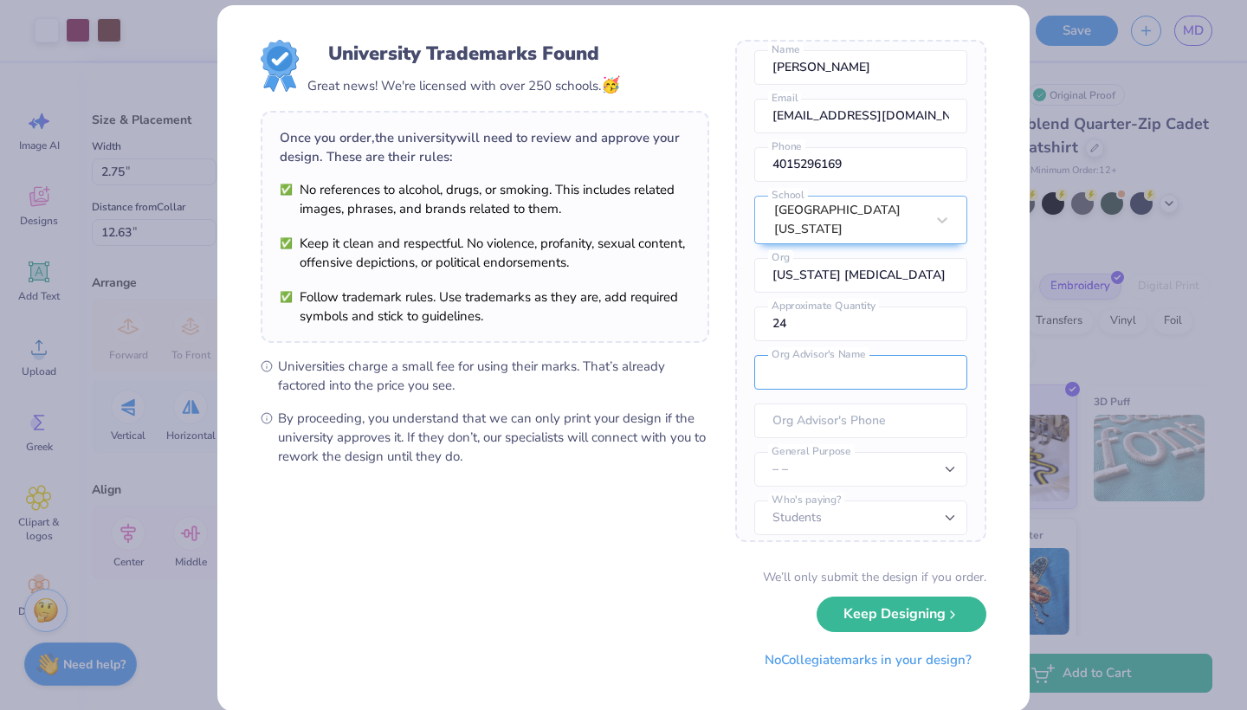
scroll to position [19, 0]
click at [834, 364] on input "text" at bounding box center [860, 371] width 213 height 35
type input "M"
select select "Member apparel for registered Student Organization / Department / School"
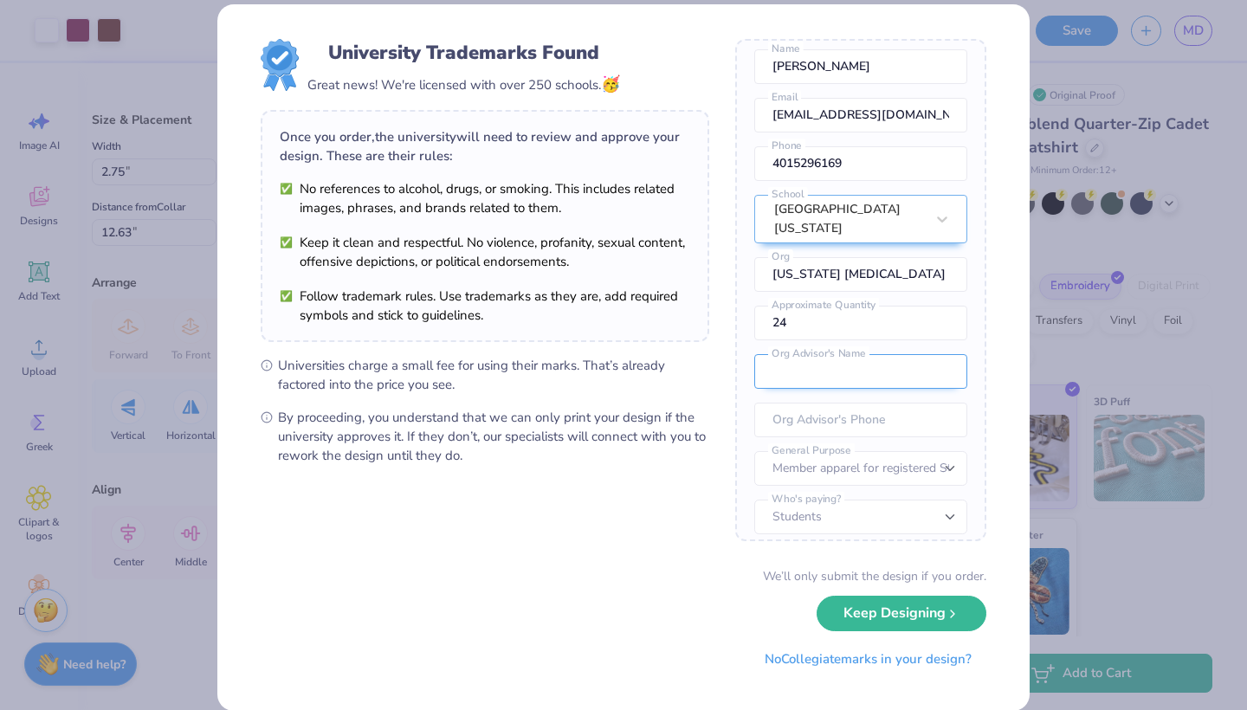
click at [840, 375] on input "text" at bounding box center [860, 371] width 213 height 35
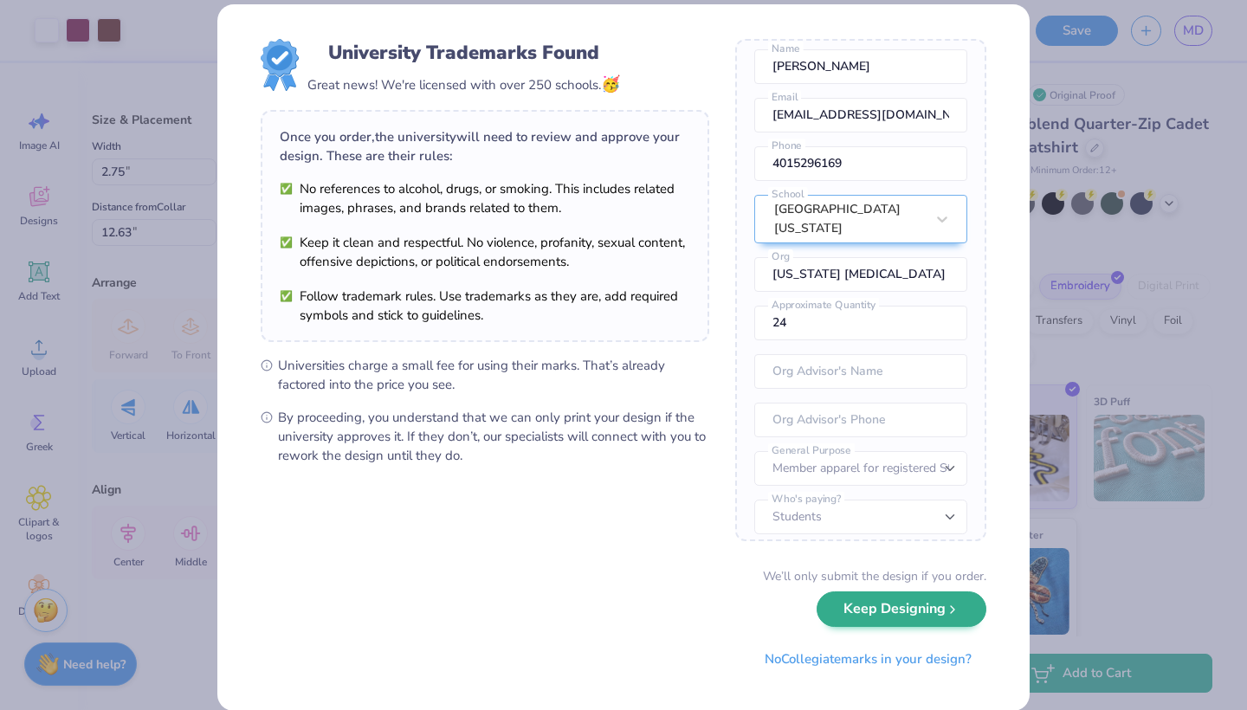
click at [917, 602] on button "Keep Designing" at bounding box center [901, 608] width 170 height 35
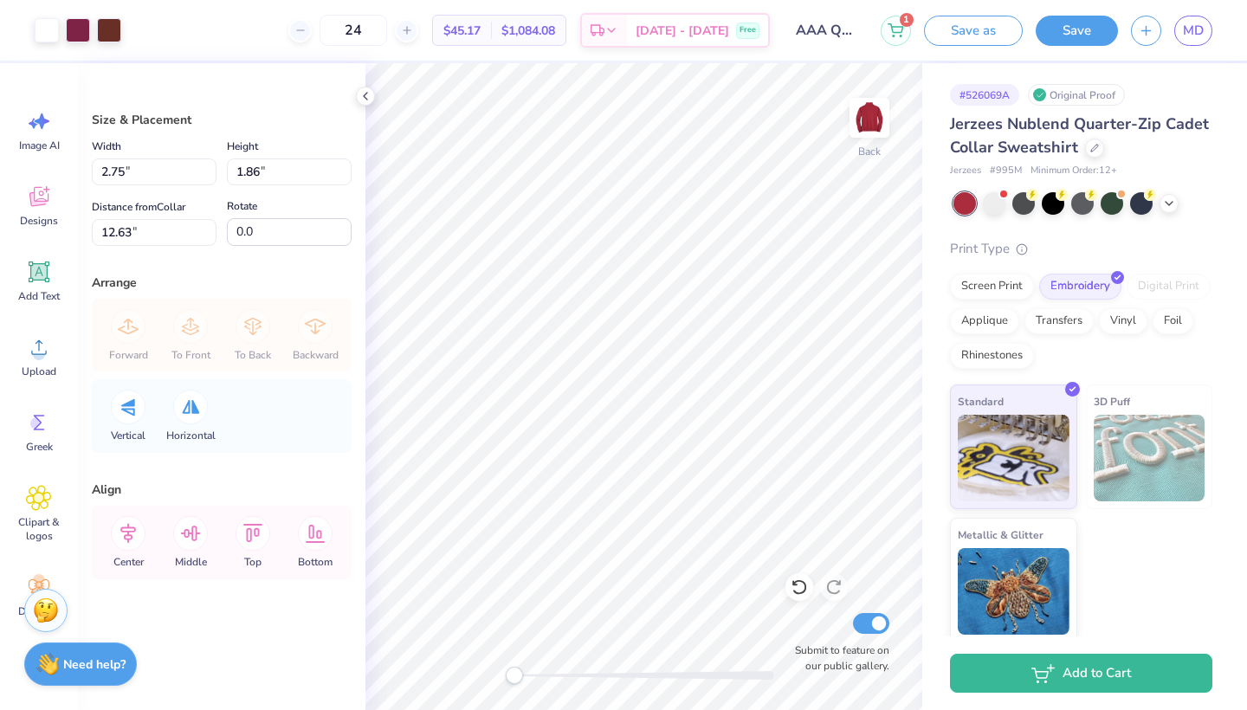
type input "3.64"
type input "2.46"
type input "4.12"
type input "3.82"
type input "2.58"
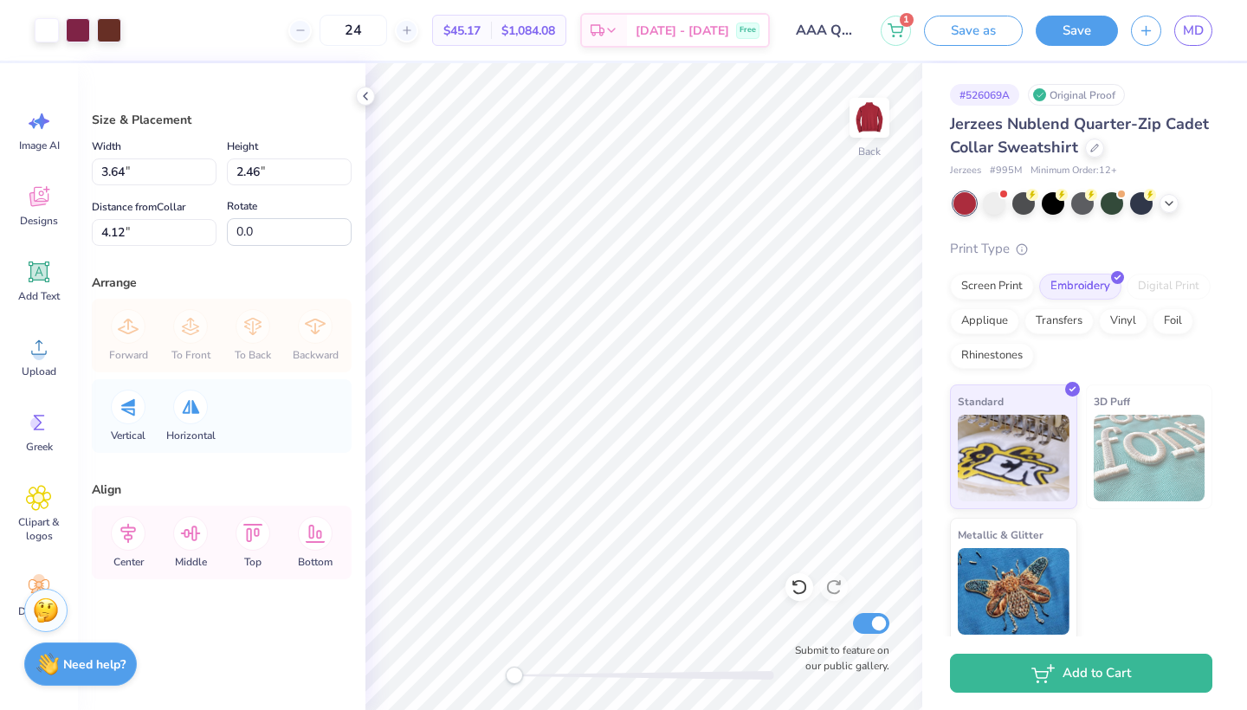
type input "3.82"
